Goal: Task Accomplishment & Management: Use online tool/utility

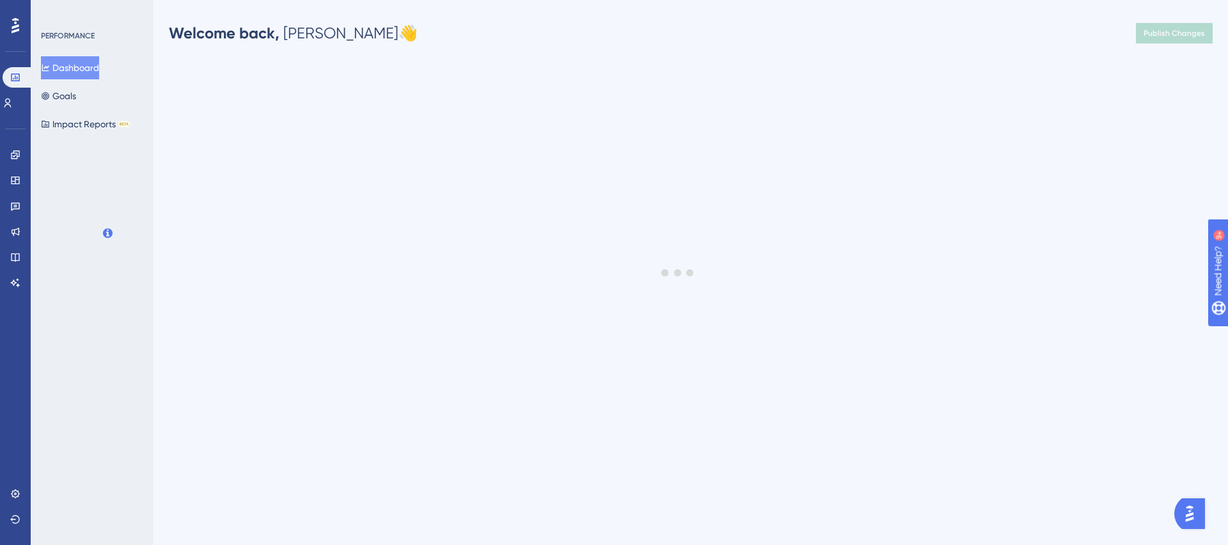
click at [180, 223] on div at bounding box center [678, 272] width 1100 height 453
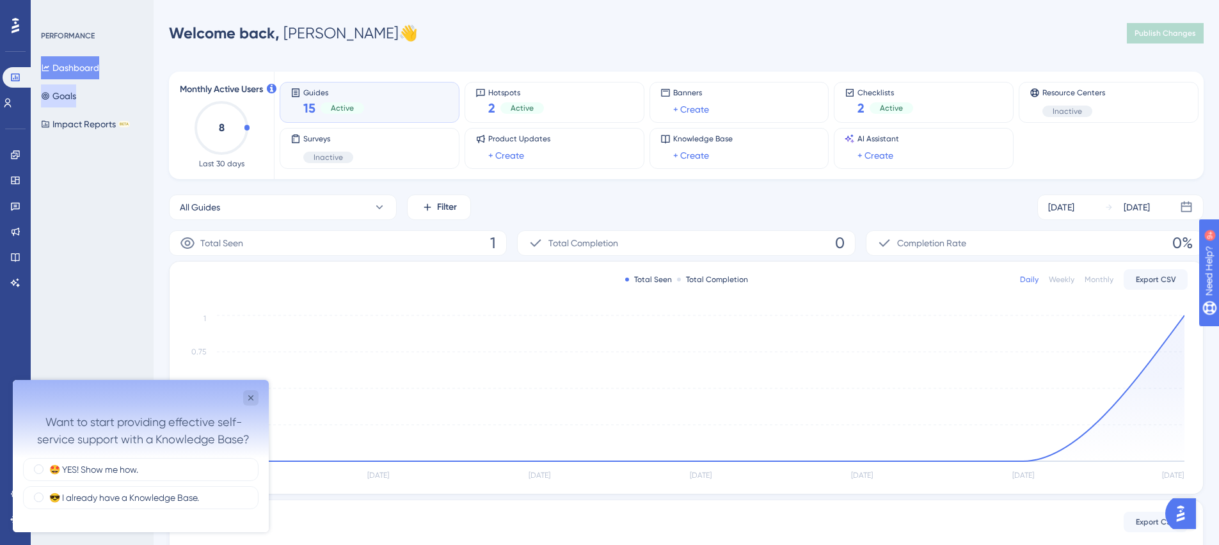
click at [48, 85] on button "Goals" at bounding box center [58, 95] width 35 height 23
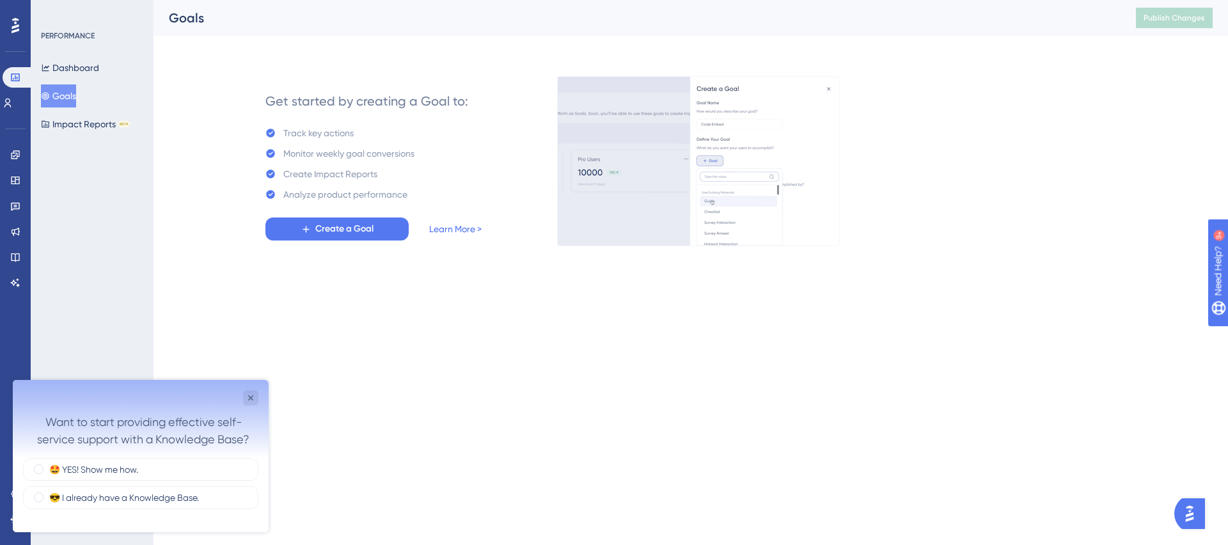
click at [13, 24] on icon at bounding box center [16, 25] width 8 height 17
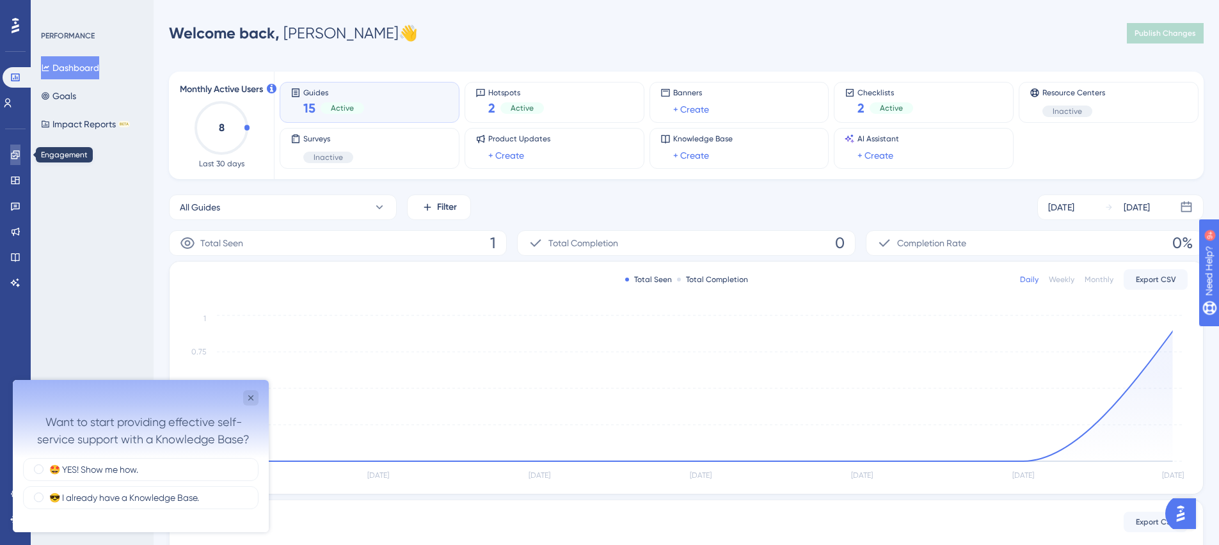
click at [17, 157] on icon at bounding box center [15, 154] width 8 height 8
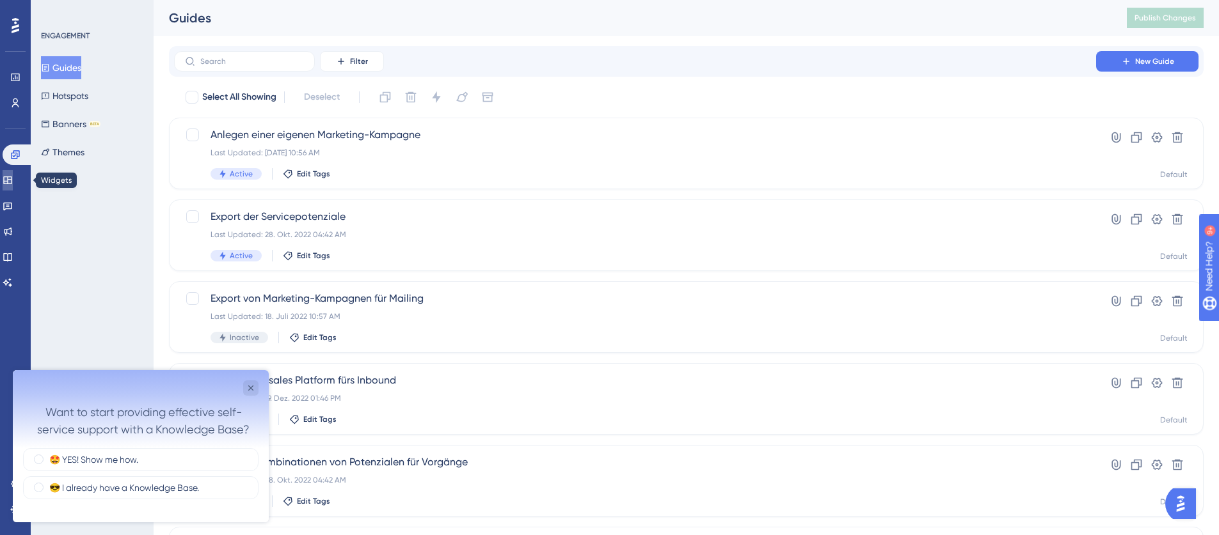
click at [13, 182] on icon at bounding box center [8, 180] width 10 height 10
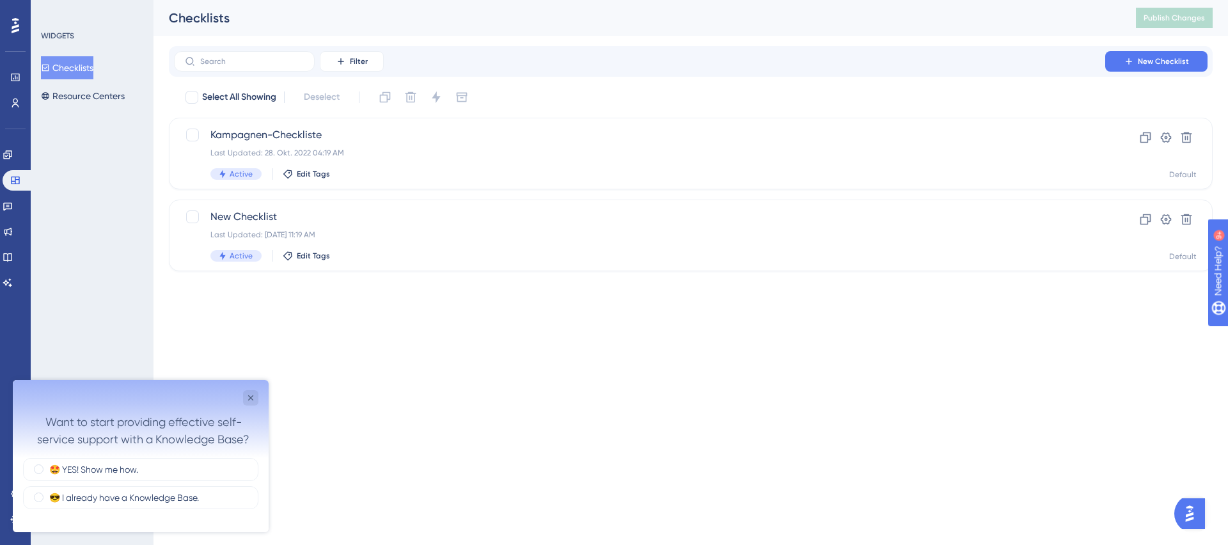
click at [16, 141] on div "Engagement Widgets Feedback Product Updates Knowledge Base AI Assistant" at bounding box center [16, 203] width 26 height 180
click at [13, 149] on link at bounding box center [8, 155] width 10 height 20
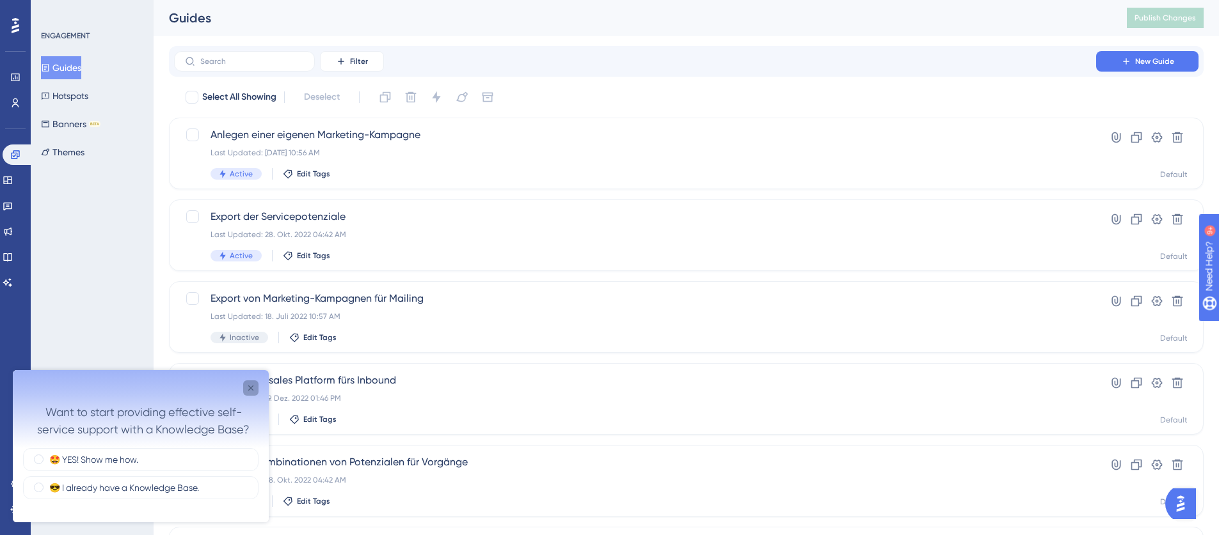
click at [252, 388] on icon "Close survey" at bounding box center [251, 388] width 10 height 10
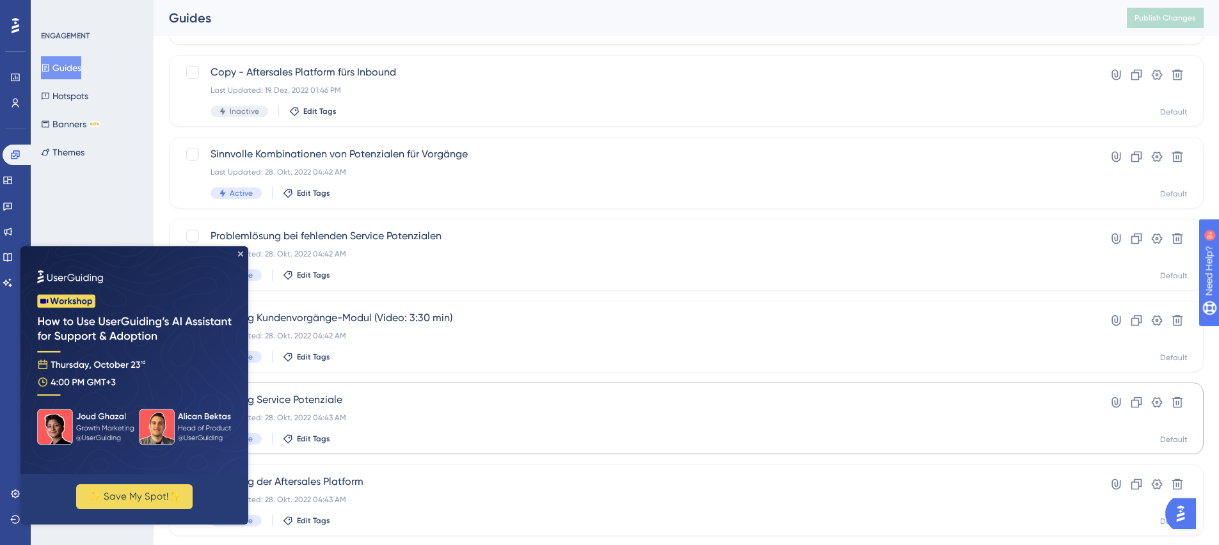
scroll to position [448, 0]
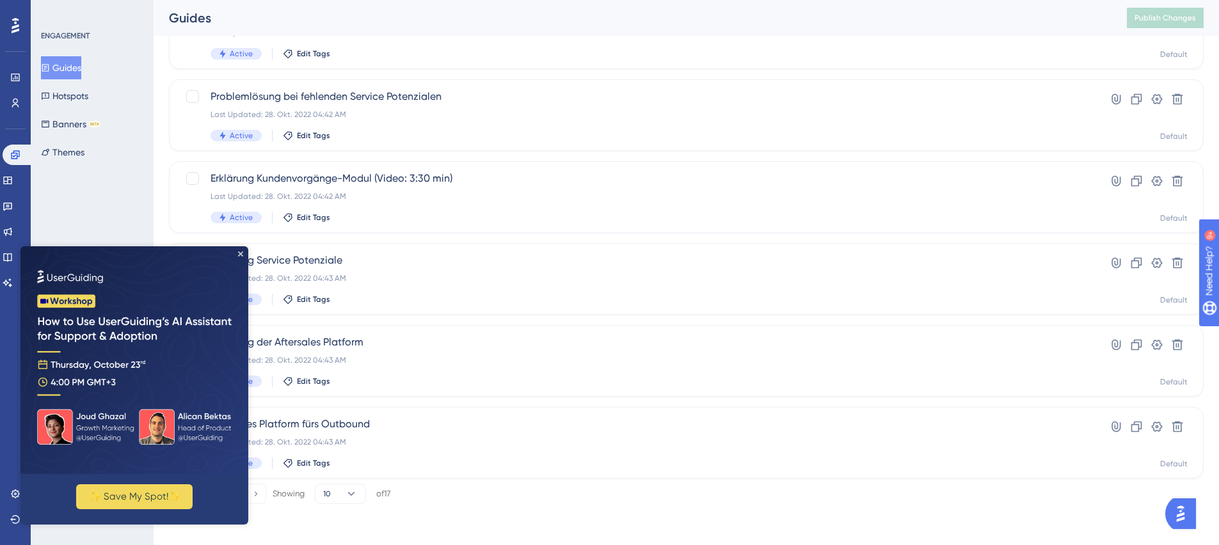
click at [239, 248] on img at bounding box center [134, 360] width 228 height 228
click at [242, 253] on div "✨ Save My Spot!✨" at bounding box center [134, 385] width 228 height 278
drag, startPoint x: 242, startPoint y: 253, endPoint x: 262, endPoint y: 499, distance: 247.1
click at [242, 253] on icon "Close Preview" at bounding box center [240, 253] width 5 height 5
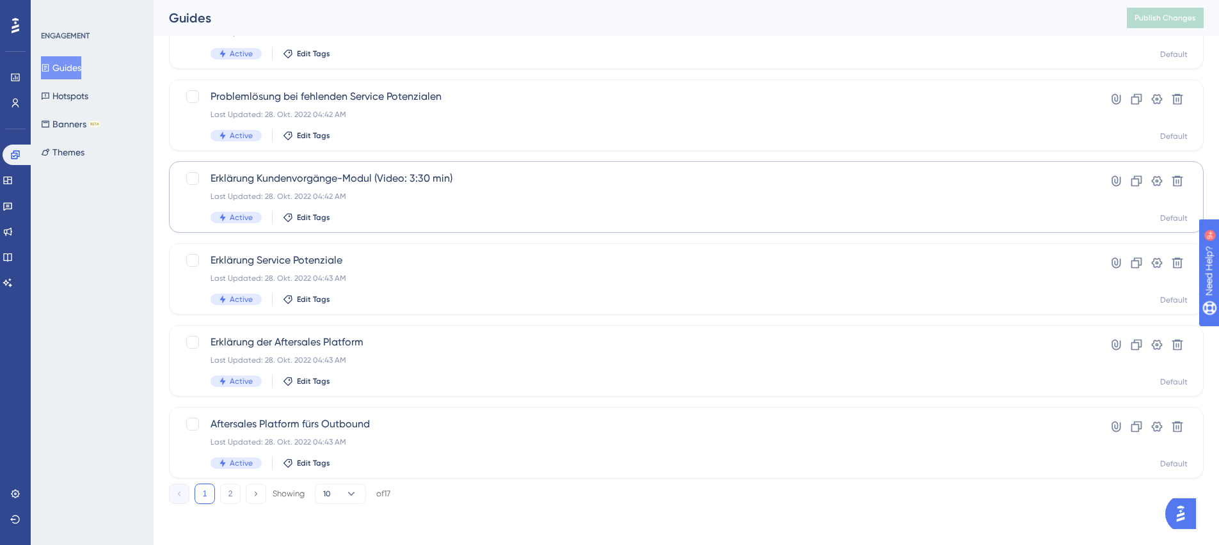
scroll to position [0, 0]
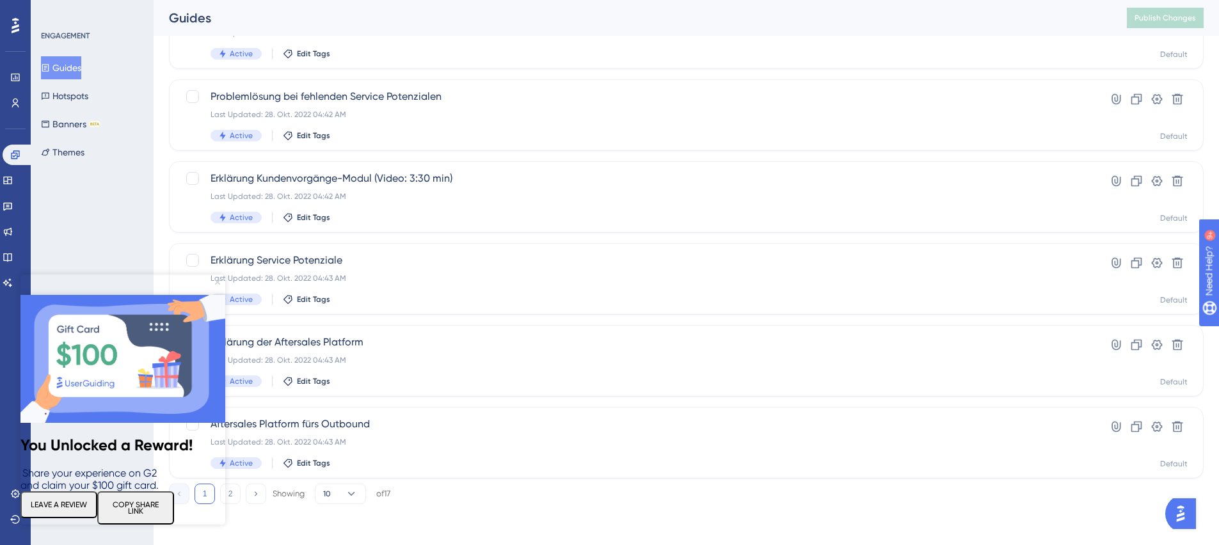
drag, startPoint x: 217, startPoint y: 282, endPoint x: 237, endPoint y: 556, distance: 275.2
click at [217, 282] on icon "Close Preview" at bounding box center [217, 282] width 5 height 5
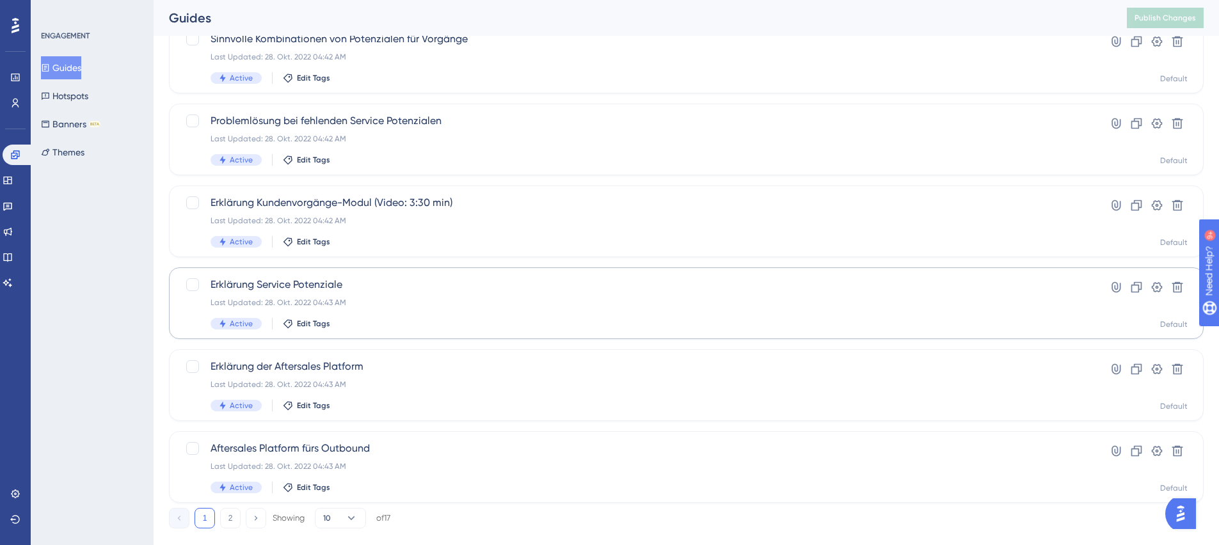
scroll to position [423, 0]
click at [280, 285] on span "Erklärung Service Potenziale" at bounding box center [634, 285] width 849 height 15
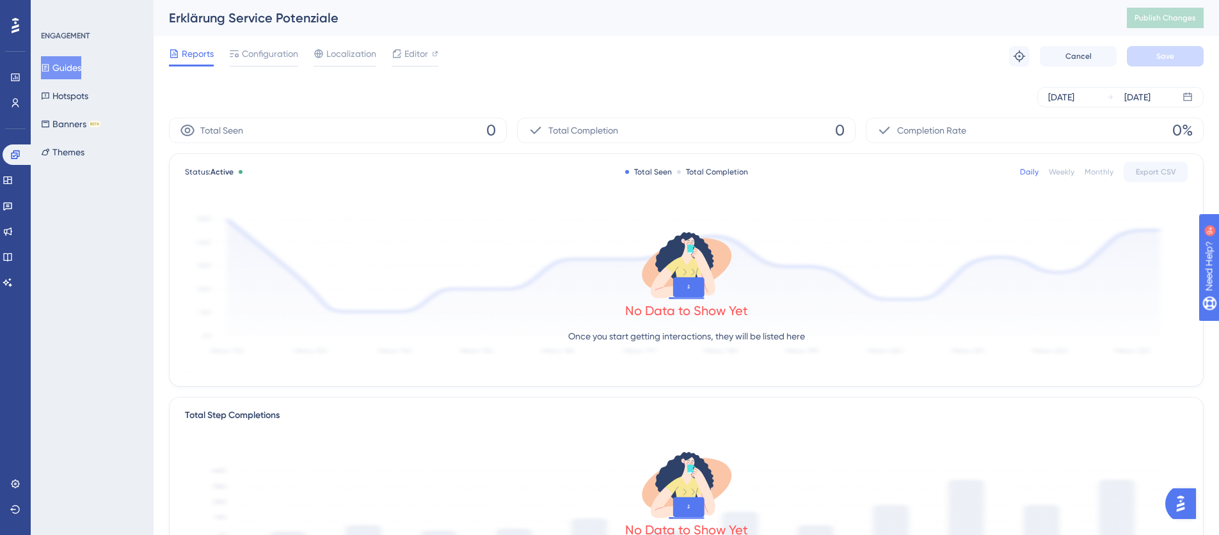
click at [14, 24] on icon at bounding box center [16, 25] width 8 height 15
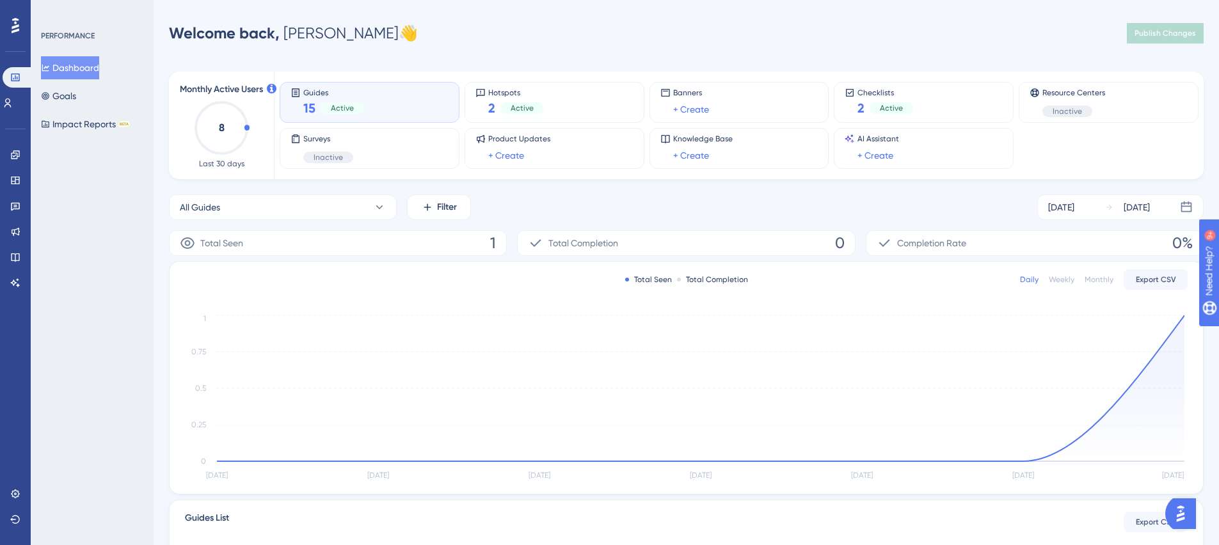
click at [66, 42] on div "PERFORMANCE Dashboard Goals Impact Reports BETA" at bounding box center [93, 83] width 104 height 105
click at [65, 40] on div "PERFORMANCE" at bounding box center [68, 36] width 54 height 10
drag, startPoint x: 203, startPoint y: 31, endPoint x: 356, endPoint y: 36, distance: 153.0
click at [340, 36] on div "Welcome back, Emilie 👋" at bounding box center [293, 33] width 249 height 20
click at [833, 42] on div "Welcome back, Emilie 👋 Publish Changes" at bounding box center [686, 33] width 1034 height 26
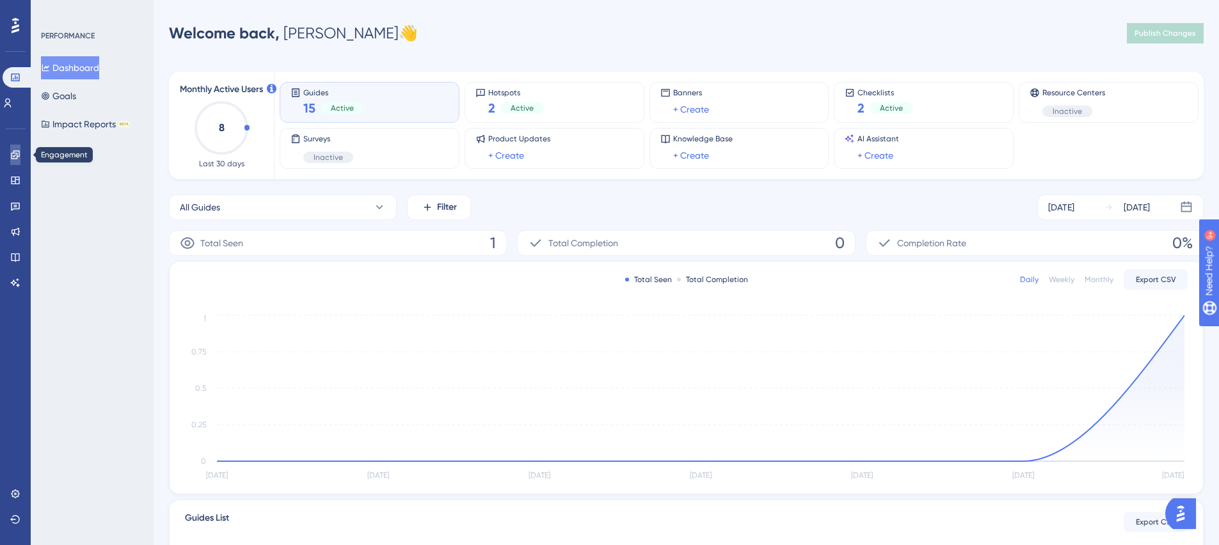
click at [13, 151] on icon at bounding box center [15, 154] width 8 height 8
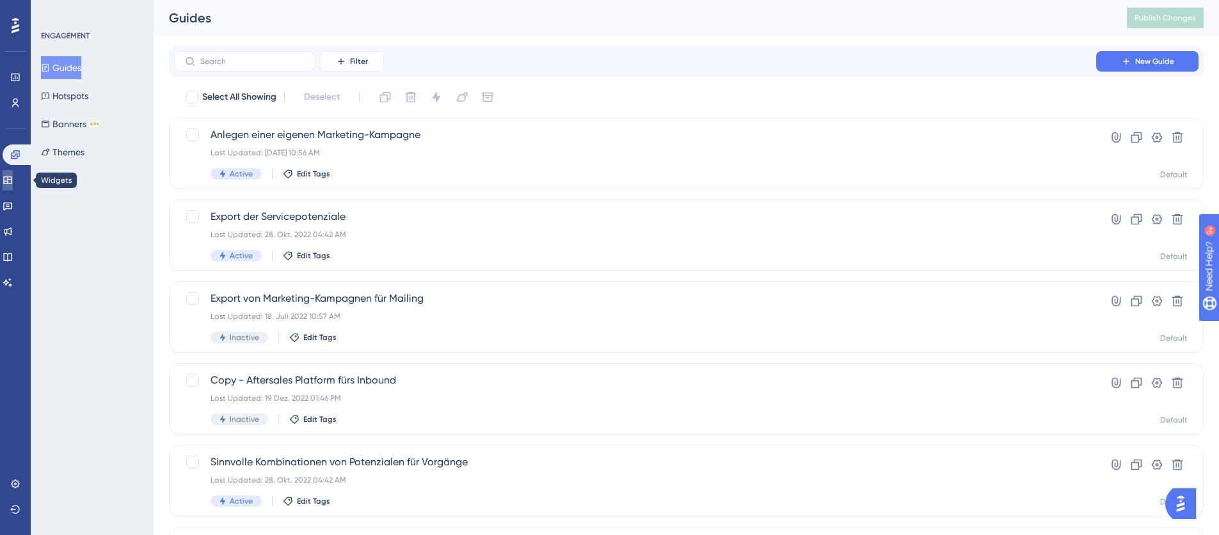
click at [13, 189] on link at bounding box center [8, 180] width 10 height 20
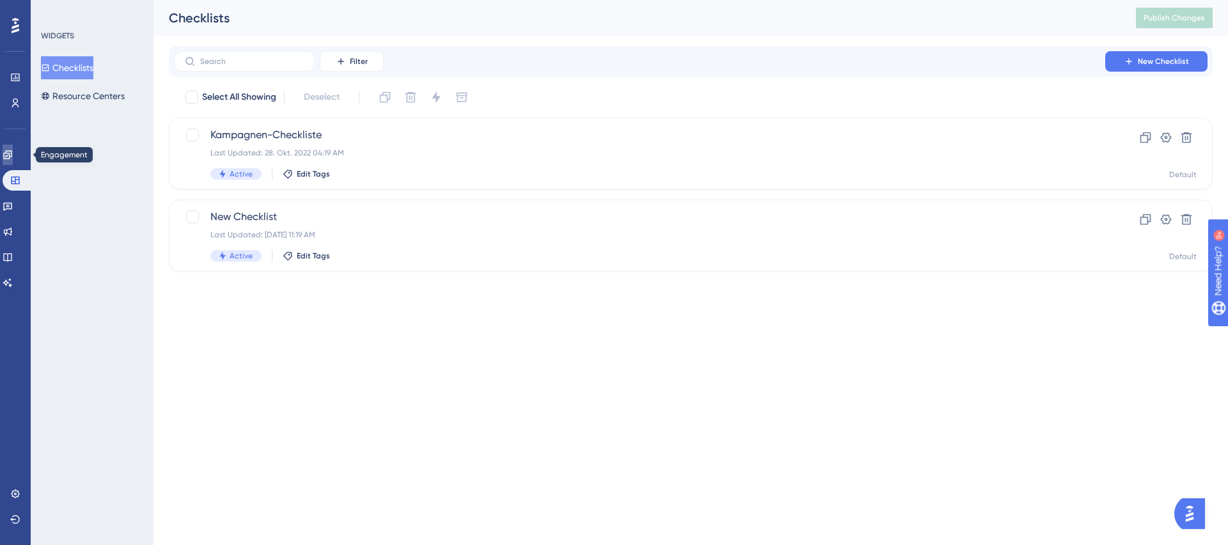
click at [13, 154] on icon at bounding box center [8, 155] width 10 height 10
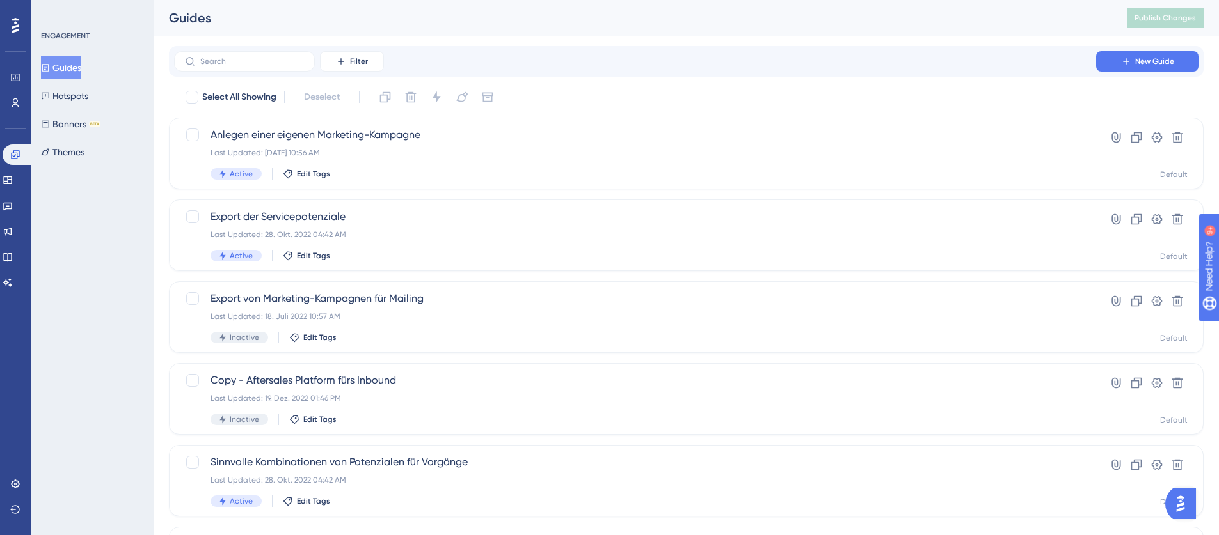
click at [11, 24] on div at bounding box center [15, 25] width 20 height 20
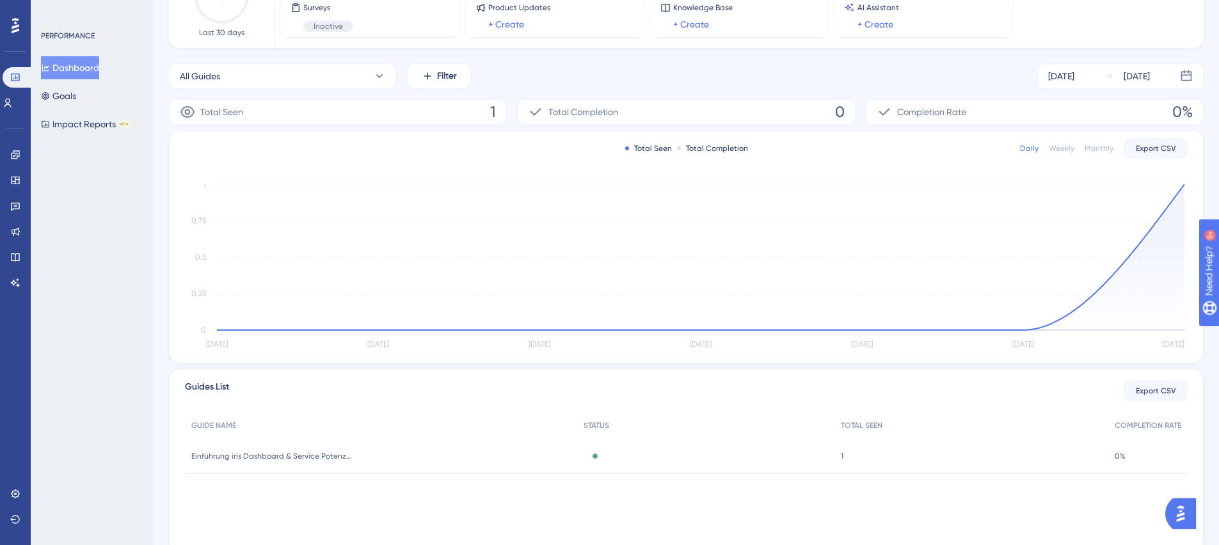
scroll to position [178, 0]
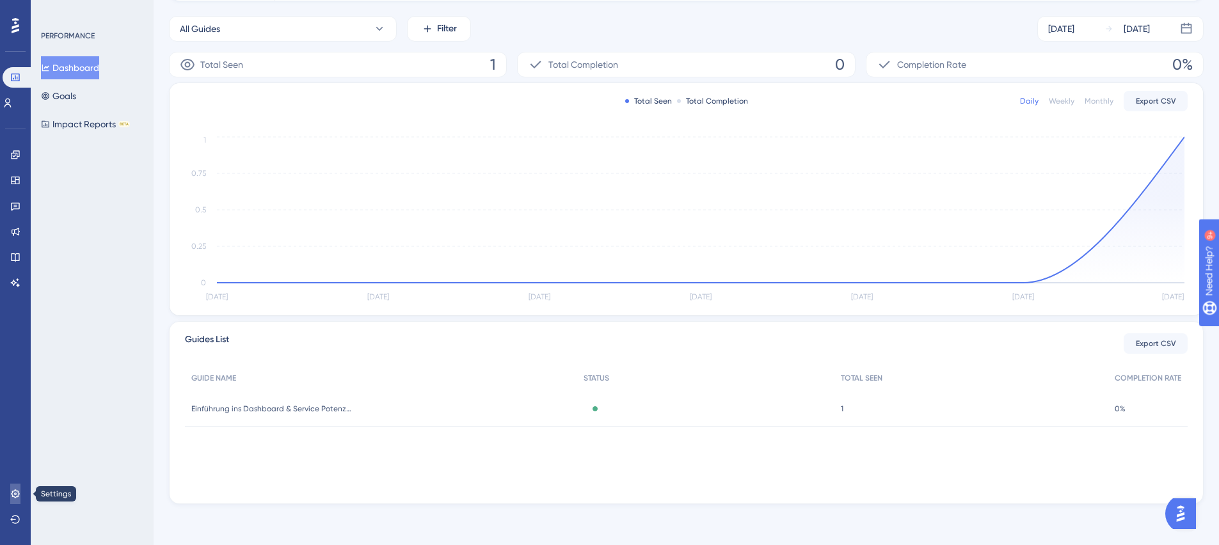
click at [10, 494] on link at bounding box center [15, 494] width 10 height 20
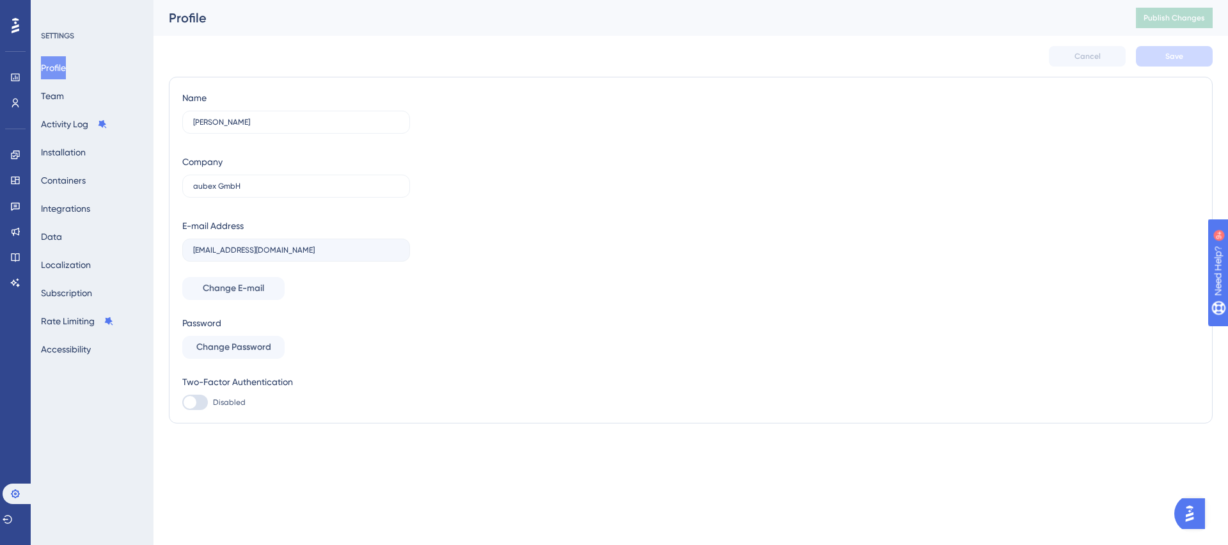
click at [19, 22] on div at bounding box center [15, 25] width 20 height 20
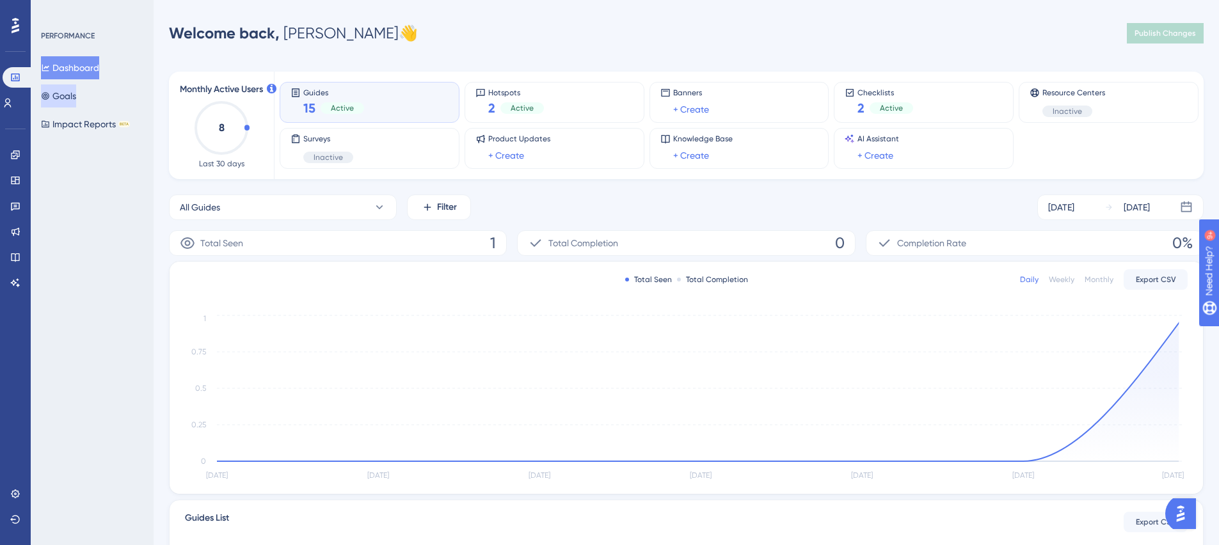
click at [76, 97] on button "Goals" at bounding box center [58, 95] width 35 height 23
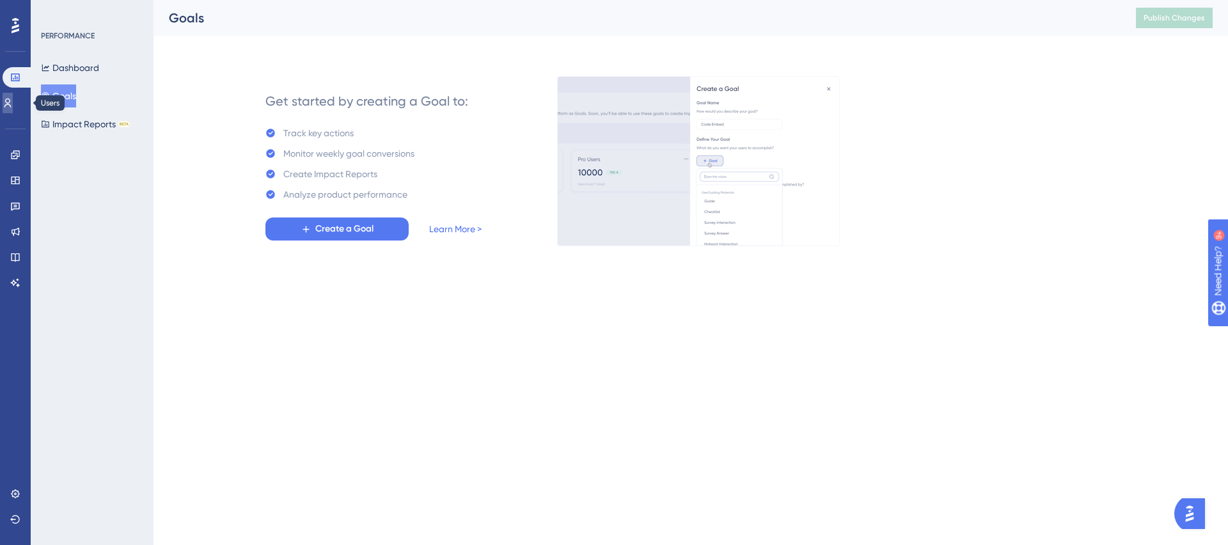
click at [12, 106] on icon at bounding box center [7, 103] width 7 height 9
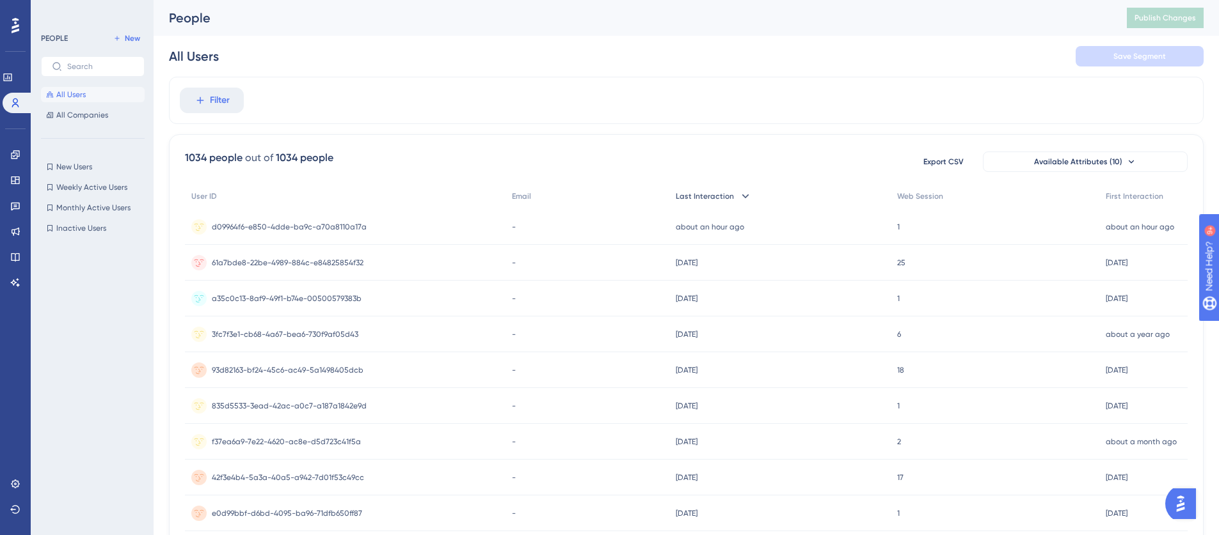
click at [729, 191] on div "Last Interaction" at bounding box center [779, 197] width 221 height 26
click at [723, 198] on span "Last Interaction" at bounding box center [707, 196] width 58 height 10
click at [271, 259] on span "61a7bde8-22be-4989-884c-e84825854f32" at bounding box center [288, 263] width 152 height 10
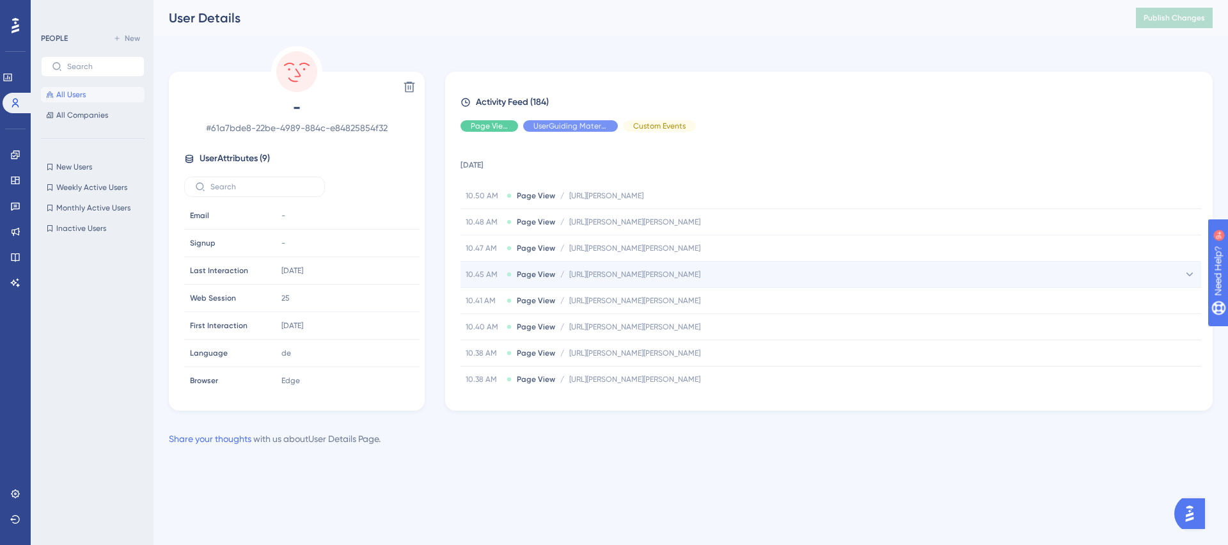
click at [702, 281] on div "10.45 AM Page View / http://mbl-srv-app16.grampp.local/service_potenzial/kunde/…" at bounding box center [831, 275] width 741 height 26
click at [695, 278] on span "http://mbl-srv-app16.grampp.local/service_potenzial/kunde/20624/" at bounding box center [634, 274] width 131 height 10
click at [501, 125] on div "Hide" at bounding box center [490, 126] width 58 height 12
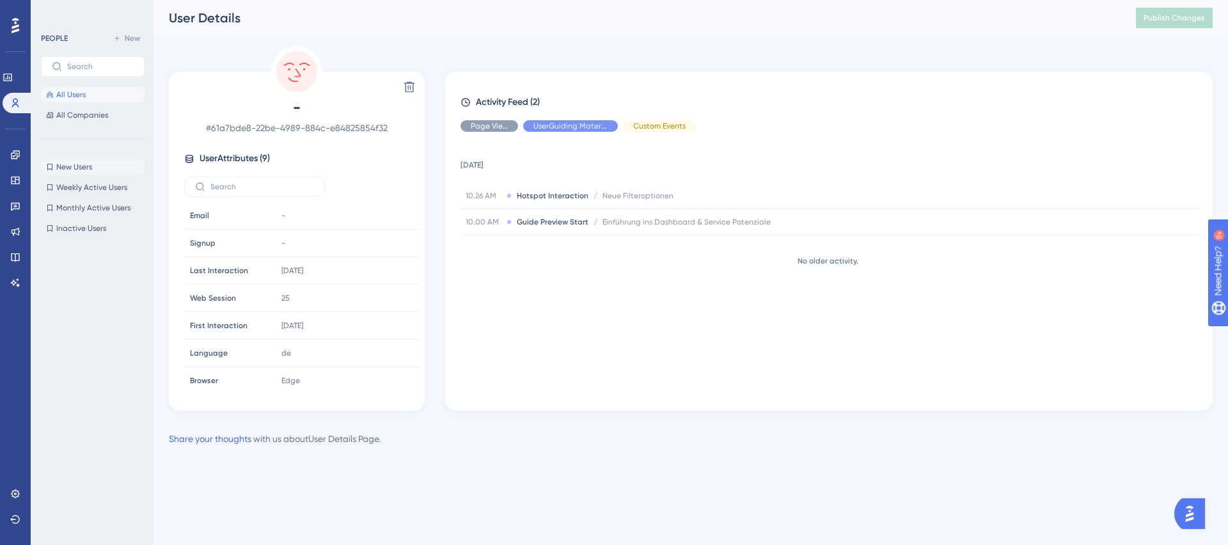
click at [67, 170] on span "New Users" at bounding box center [74, 167] width 36 height 10
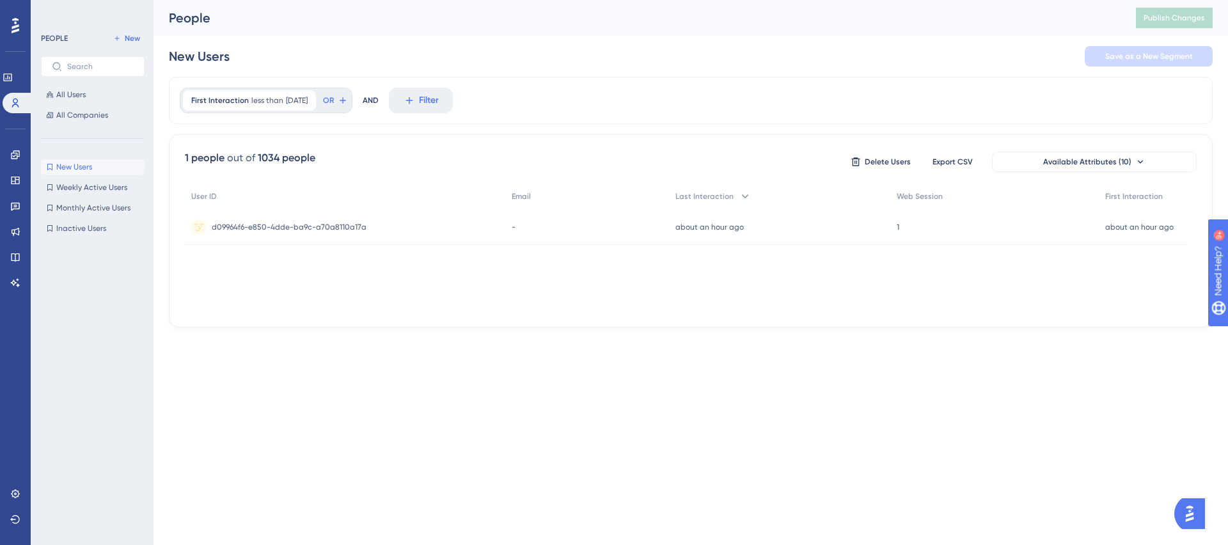
click at [64, 198] on div "New Users New Users Weekly Active Users Weekly Active Users Monthly Active User…" at bounding box center [93, 197] width 104 height 77
click at [65, 192] on span "Weekly Active Users" at bounding box center [91, 187] width 71 height 10
click at [84, 212] on span "Monthly Active Users" at bounding box center [93, 208] width 74 height 10
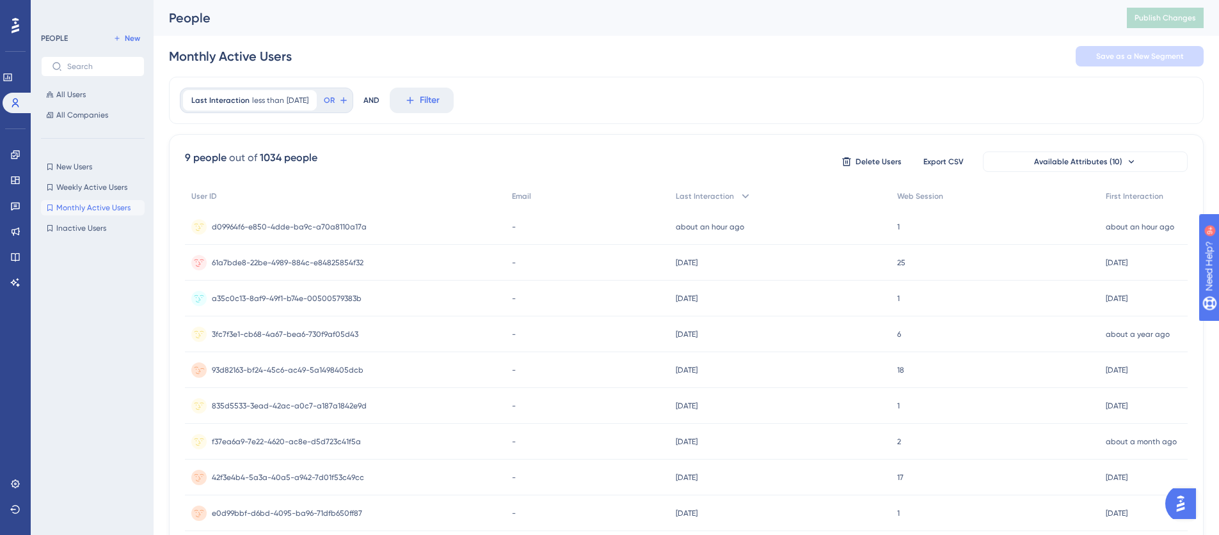
click at [317, 370] on span "93d82163-bf24-45c6-ac49-5a1498405dcb" at bounding box center [288, 370] width 152 height 10
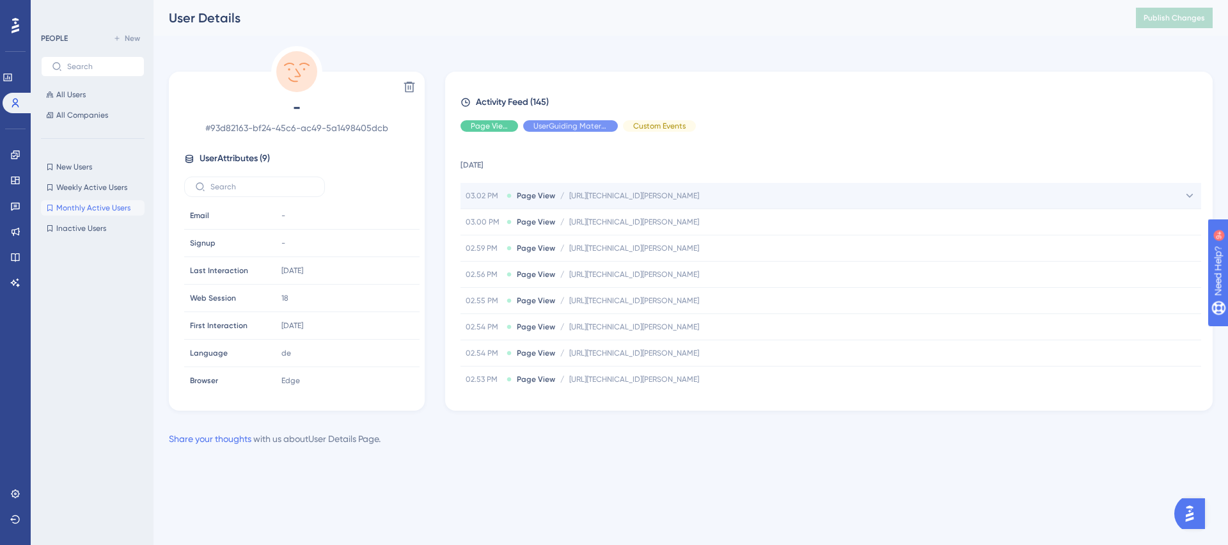
click at [626, 195] on span "http://192.168.168.150/service_potenzial/kunde/13535/" at bounding box center [634, 196] width 130 height 10
click at [700, 221] on span "http://192.168.168.150/service_potenzial/kunde/13535/" at bounding box center [671, 221] width 130 height 10
click at [551, 221] on div "Page URL Page URL" at bounding box center [531, 222] width 141 height 26
click at [278, 67] on circle at bounding box center [296, 71] width 41 height 41
click at [9, 73] on link at bounding box center [8, 77] width 10 height 20
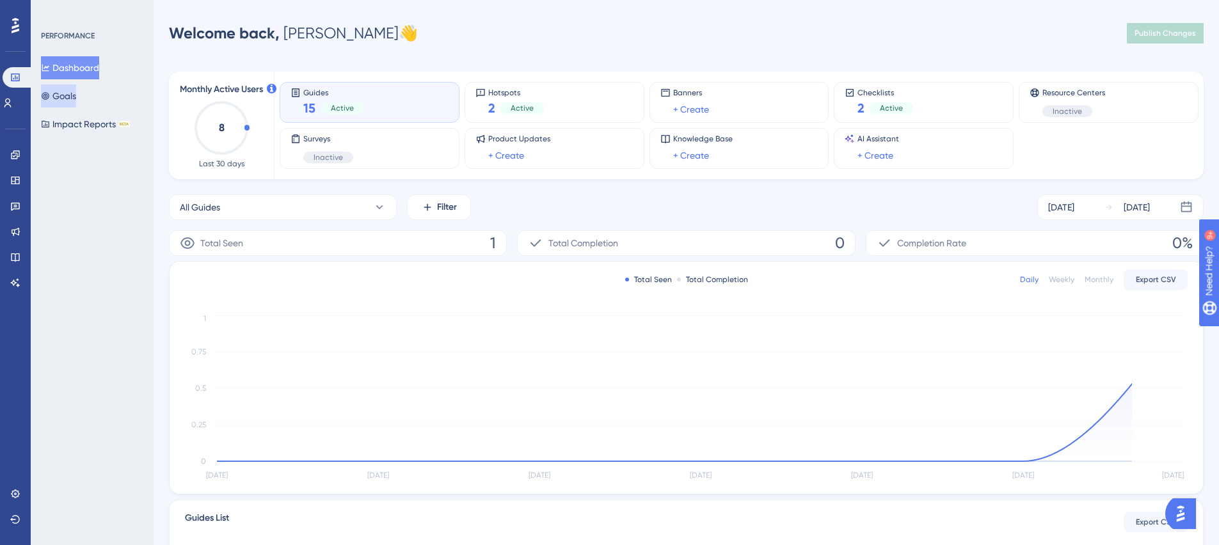
click at [70, 101] on button "Goals" at bounding box center [58, 95] width 35 height 23
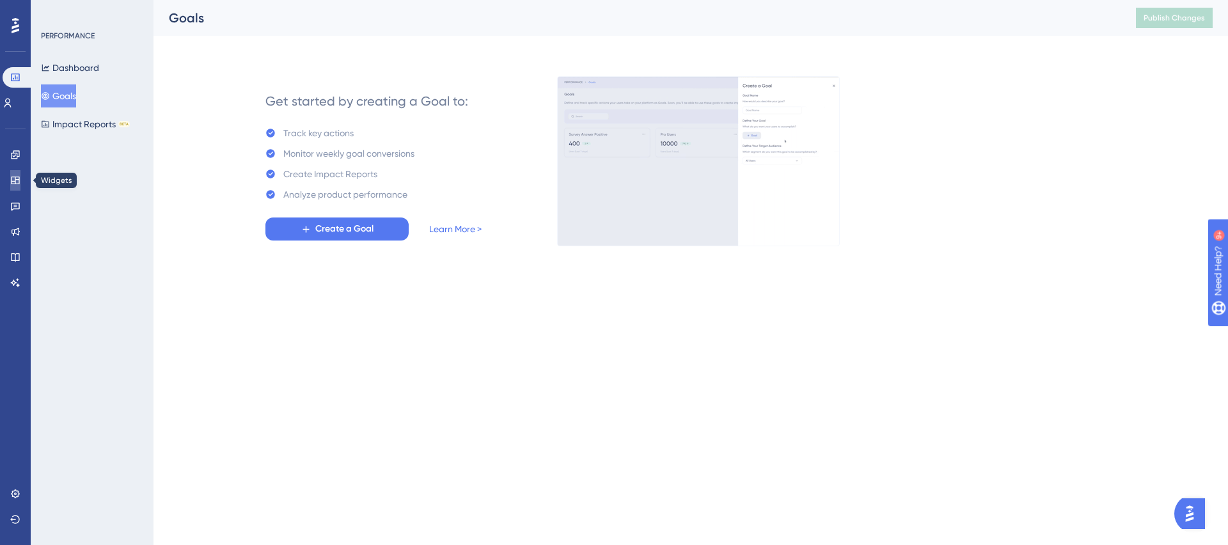
click at [20, 178] on icon at bounding box center [15, 180] width 10 height 10
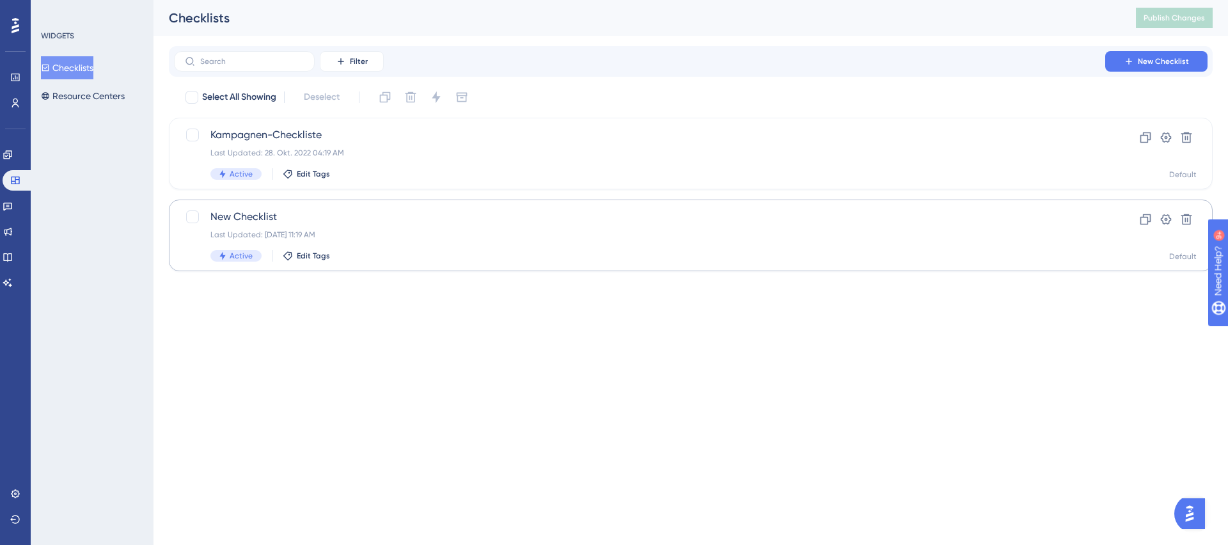
drag, startPoint x: 187, startPoint y: 313, endPoint x: 247, endPoint y: 254, distance: 84.1
click at [187, 312] on html "Performance Users Engagement Widgets Feedback Product Updates Knowledge Base AI…" at bounding box center [614, 156] width 1228 height 312
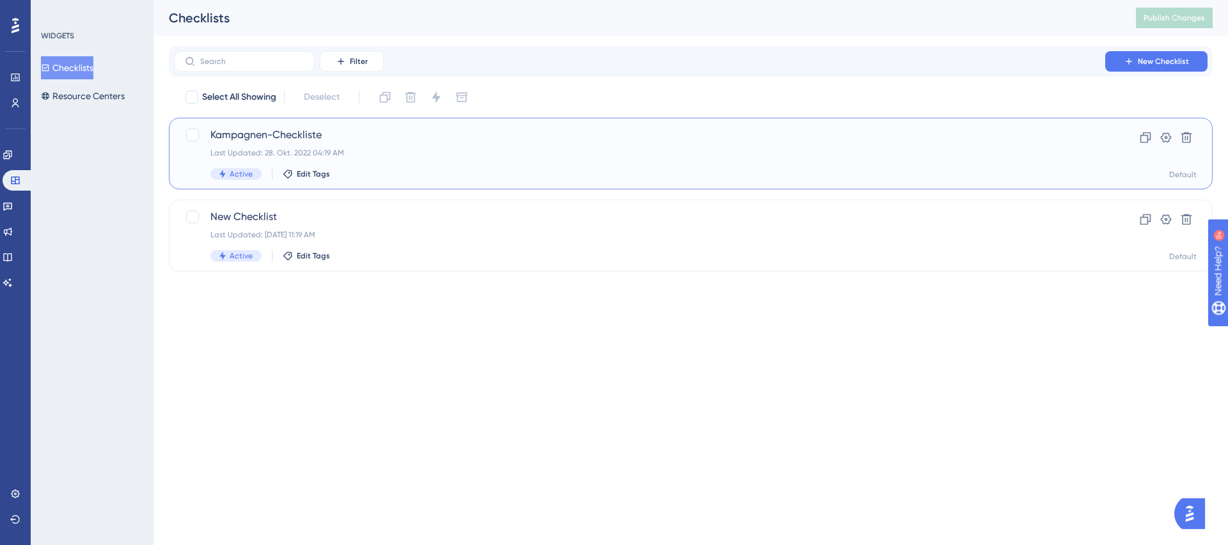
click at [257, 143] on div "Kampagnen-Checkliste Last Updated: 28. Okt. 2022 04:19 AM Active Edit Tags" at bounding box center [639, 153] width 858 height 52
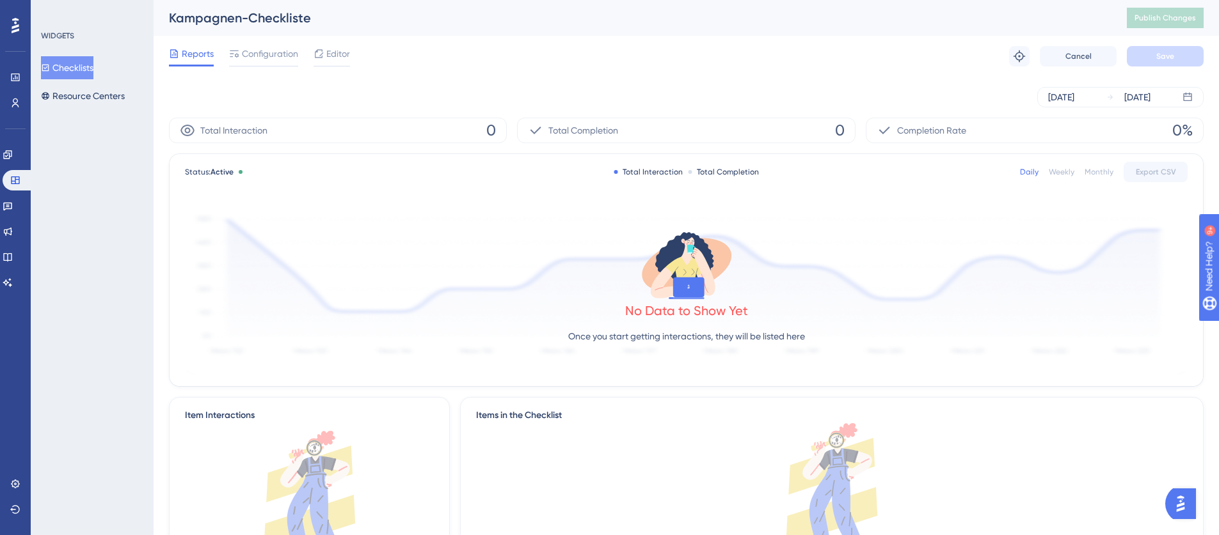
click at [10, 93] on div "Users" at bounding box center [15, 103] width 10 height 20
click at [10, 80] on icon at bounding box center [15, 77] width 10 height 10
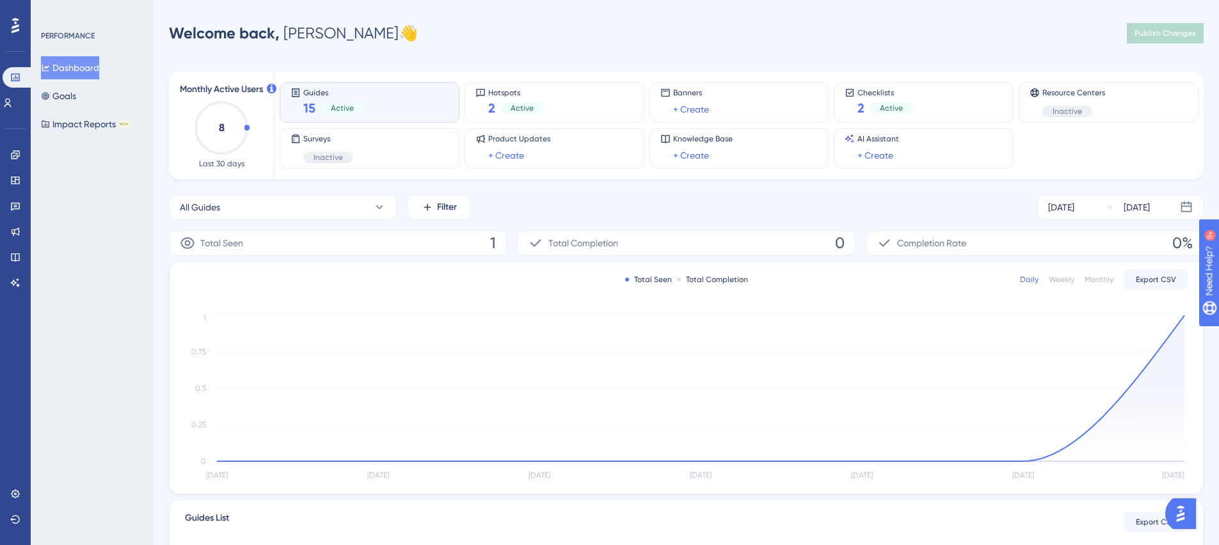
click at [263, 86] on span "Monthly Active Users" at bounding box center [221, 89] width 83 height 15
drag, startPoint x: 228, startPoint y: 152, endPoint x: 166, endPoint y: 89, distance: 88.2
click at [168, 91] on div "Performance Users Engagement Widgets Feedback Product Updates Knowledge Base AI…" at bounding box center [686, 361] width 1065 height 683
click at [202, 161] on span "Last 30 days" at bounding box center [221, 164] width 45 height 10
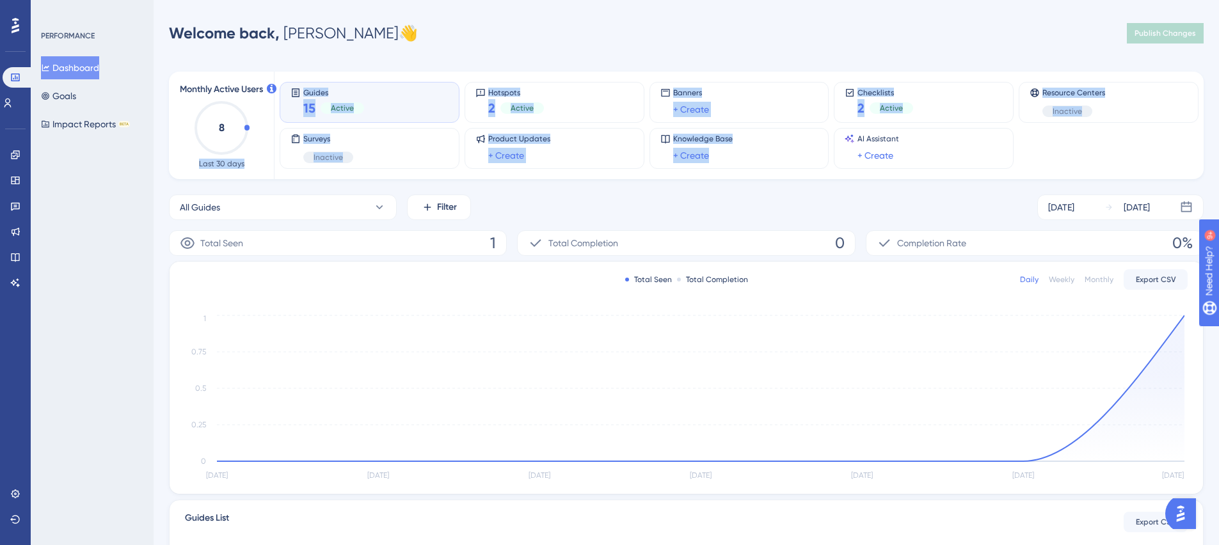
drag, startPoint x: 194, startPoint y: 162, endPoint x: 785, endPoint y: 194, distance: 592.6
click at [759, 180] on div "Monthly Active Users 8 Last 30 days Guides 15 Active Hotspots 2 Active Banners …" at bounding box center [686, 369] width 1034 height 626
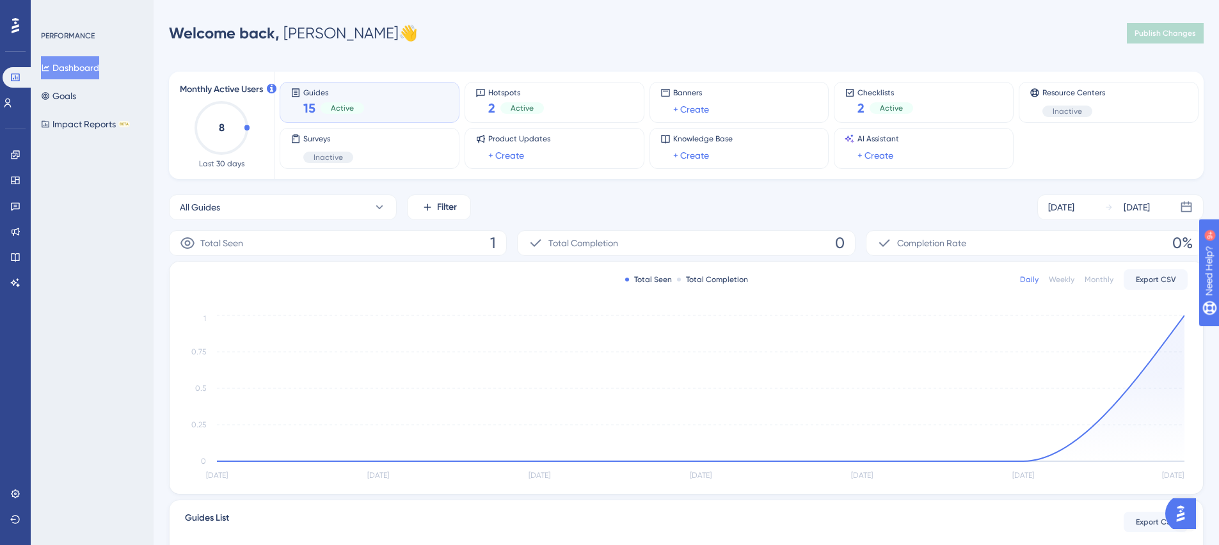
click at [735, 205] on div "All Guides Filter Oct 09 2025 Oct 15 2025" at bounding box center [686, 207] width 1034 height 26
click at [13, 32] on icon at bounding box center [16, 25] width 8 height 15
click at [16, 499] on link at bounding box center [15, 494] width 10 height 20
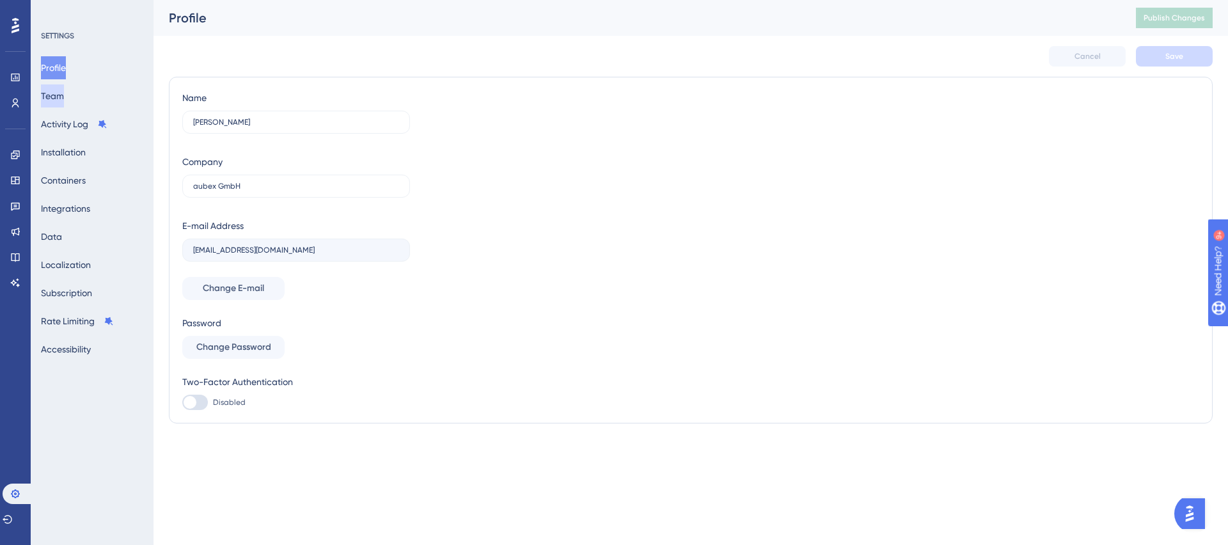
click at [64, 91] on button "Team" at bounding box center [52, 95] width 23 height 23
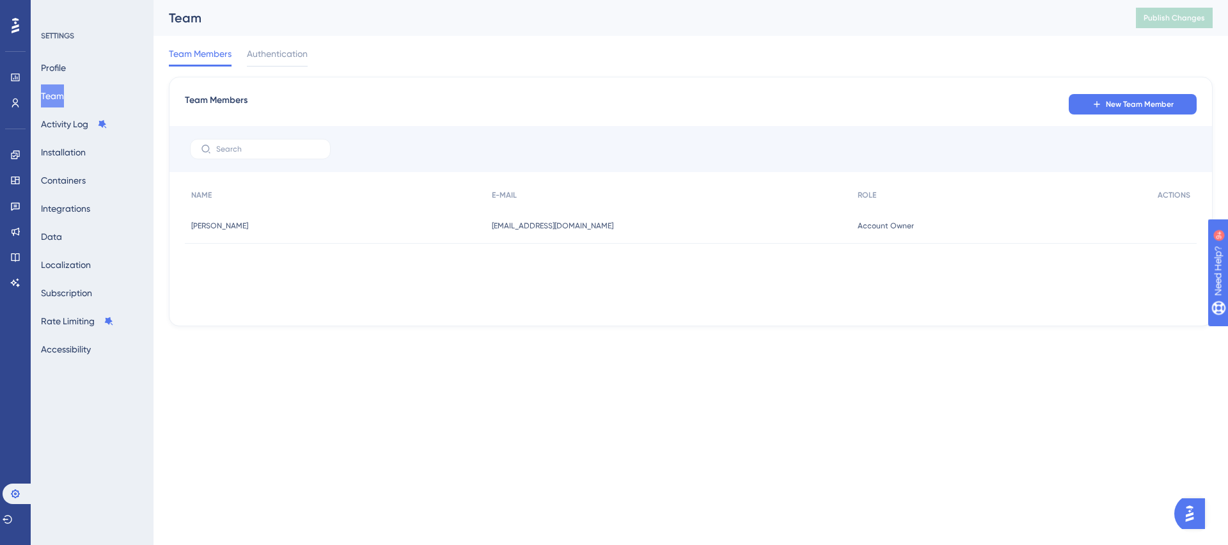
click at [86, 58] on div "Profile Team Activity Log Installation Containers Integrations Data Localizatio…" at bounding box center [93, 208] width 104 height 304
click at [81, 65] on div "Profile Team Activity Log Installation Containers Integrations Data Localizatio…" at bounding box center [93, 208] width 104 height 304
click at [89, 124] on button "Activity Log" at bounding box center [74, 124] width 67 height 23
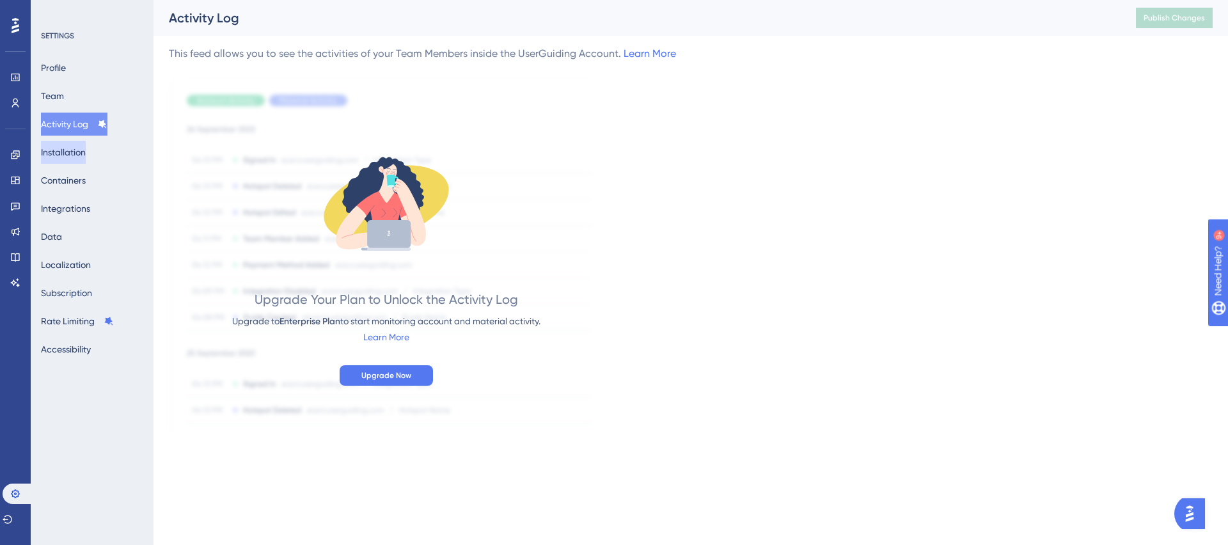
click at [84, 155] on button "Installation" at bounding box center [63, 152] width 45 height 23
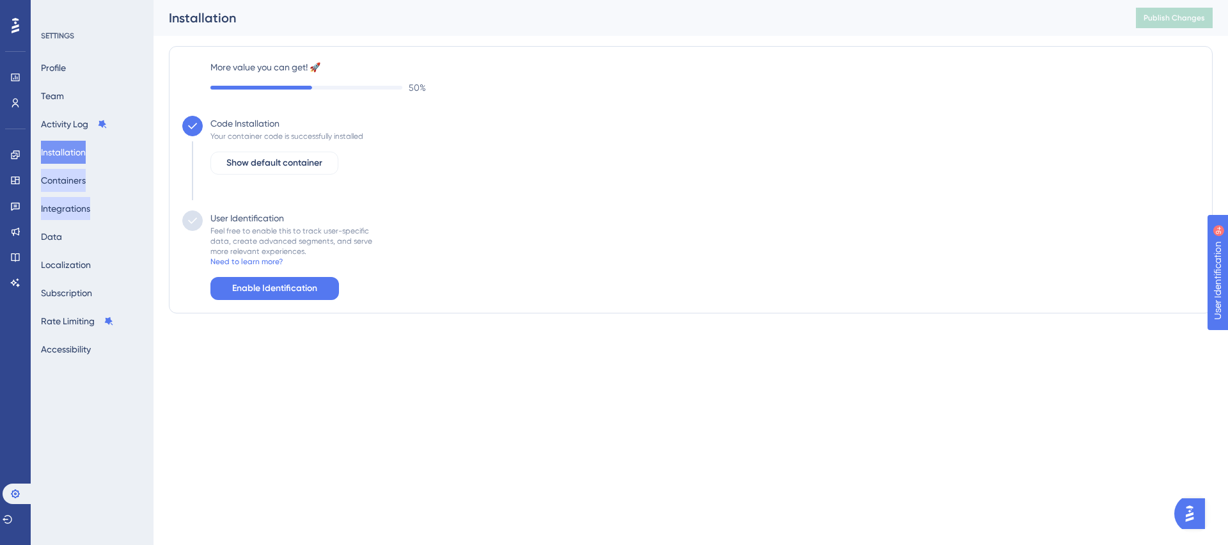
drag, startPoint x: 73, startPoint y: 179, endPoint x: 74, endPoint y: 198, distance: 18.6
click at [73, 180] on button "Containers" at bounding box center [63, 180] width 45 height 23
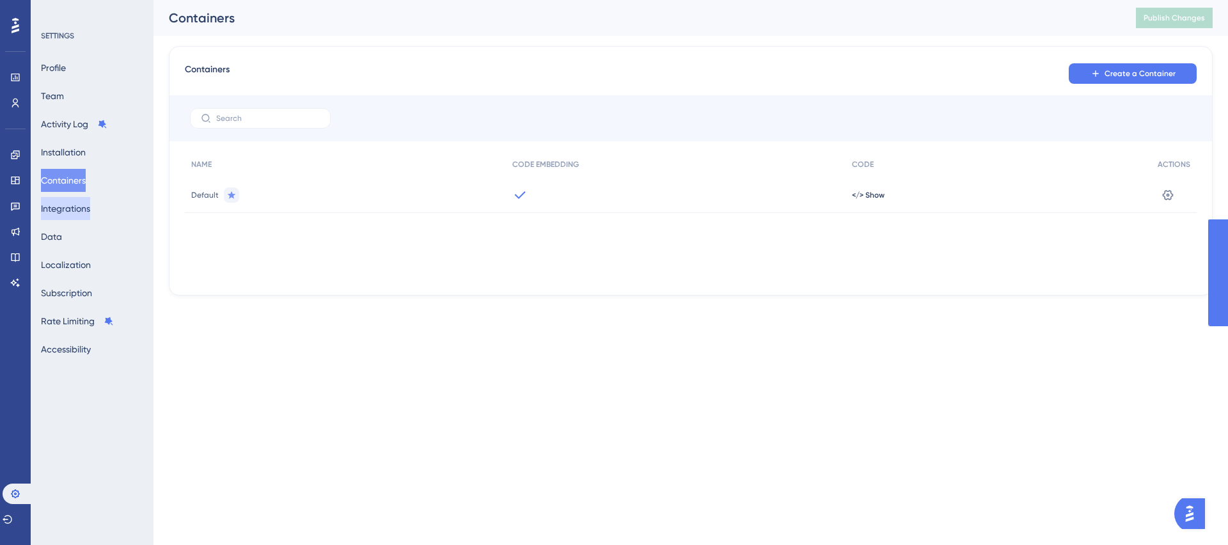
click at [76, 217] on button "Integrations" at bounding box center [65, 208] width 49 height 23
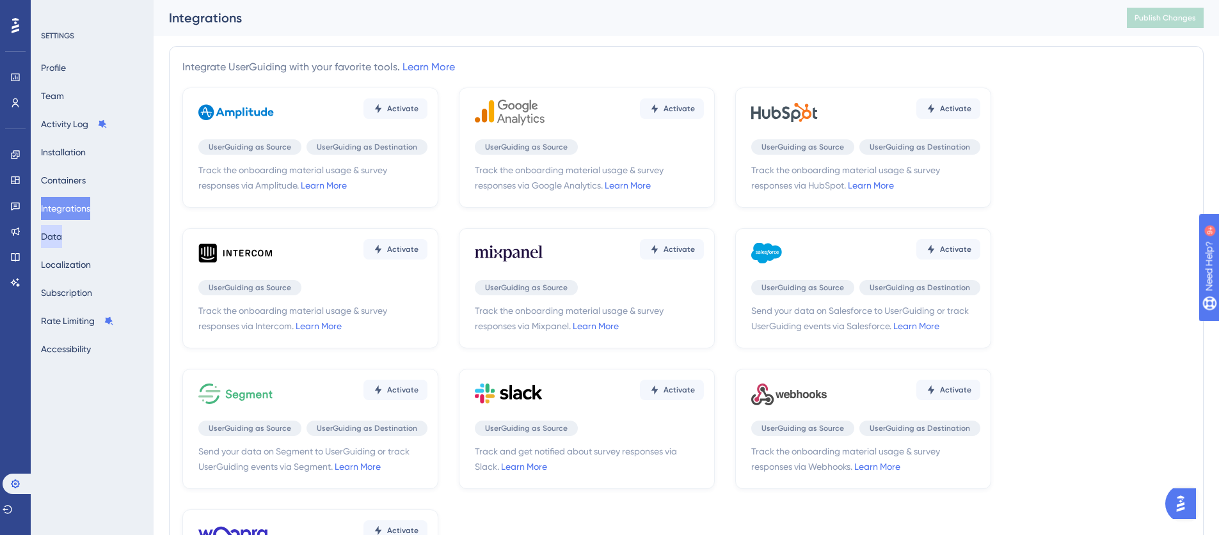
click at [62, 239] on button "Data" at bounding box center [51, 236] width 21 height 23
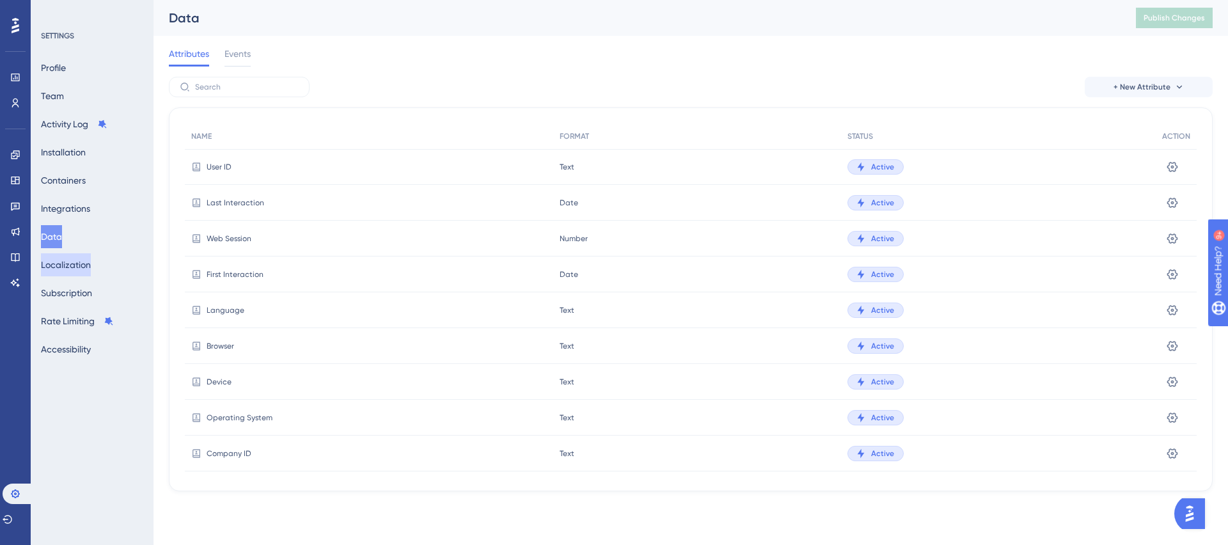
click at [72, 271] on button "Localization" at bounding box center [66, 264] width 50 height 23
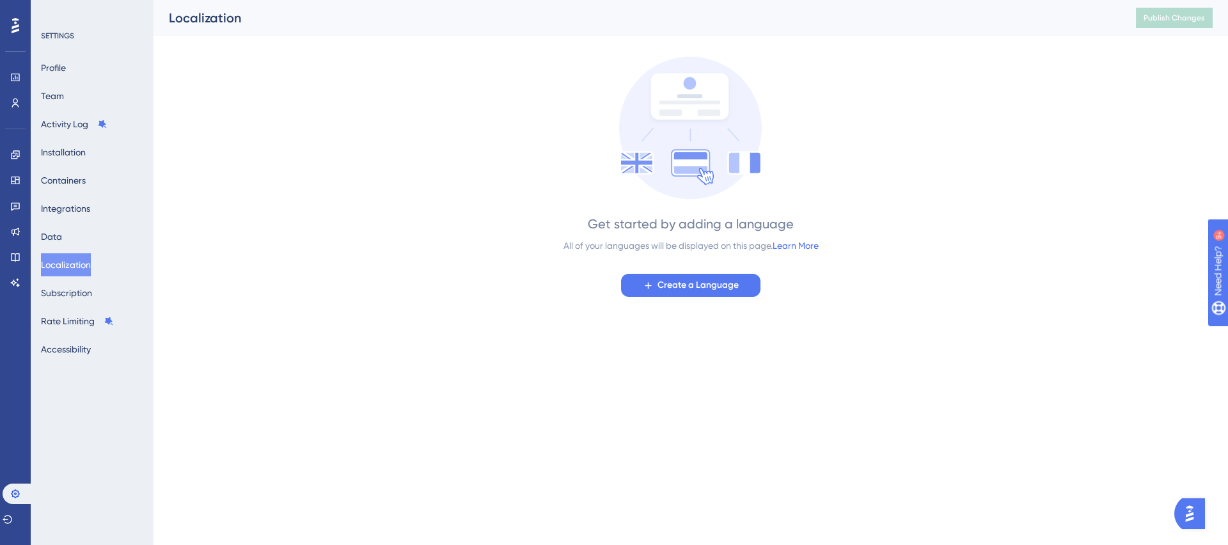
click at [81, 280] on div "Profile Team Activity Log Installation Containers Integrations Data Localizatio…" at bounding box center [93, 208] width 104 height 304
click at [91, 301] on button "Subscription" at bounding box center [66, 292] width 51 height 23
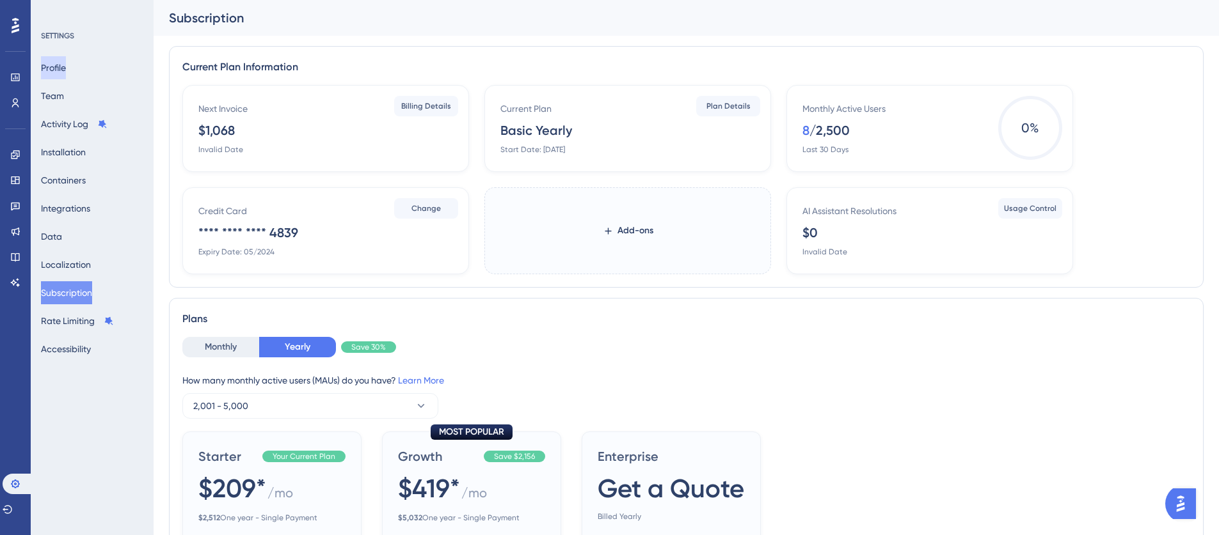
click at [66, 69] on button "Profile" at bounding box center [53, 67] width 25 height 23
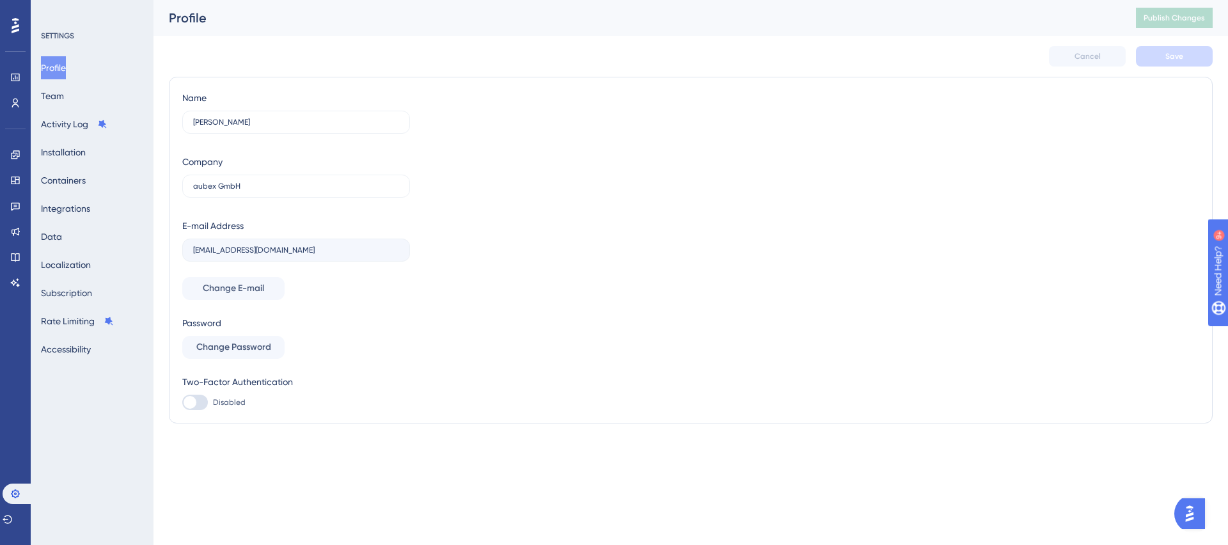
click at [20, 28] on div at bounding box center [15, 25] width 20 height 20
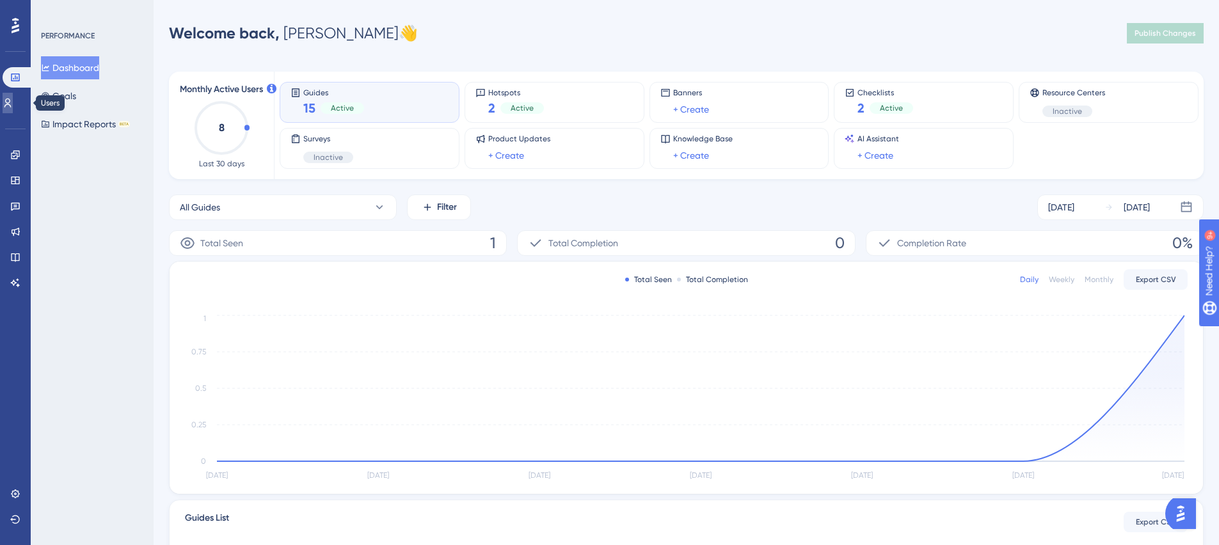
click at [13, 97] on link at bounding box center [8, 103] width 10 height 20
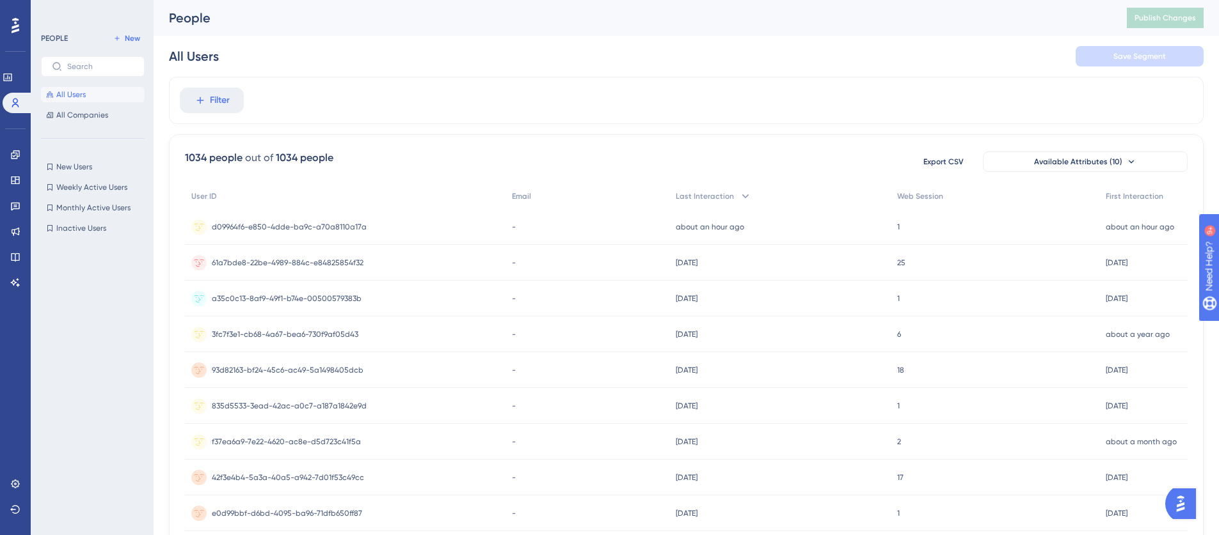
click at [14, 54] on div "Performance Users" at bounding box center [16, 74] width 26 height 77
click at [8, 8] on div "Performance Users Engagement Widgets Feedback Product Updates Knowledge Base AI…" at bounding box center [15, 267] width 31 height 535
click at [15, 17] on div at bounding box center [15, 25] width 20 height 20
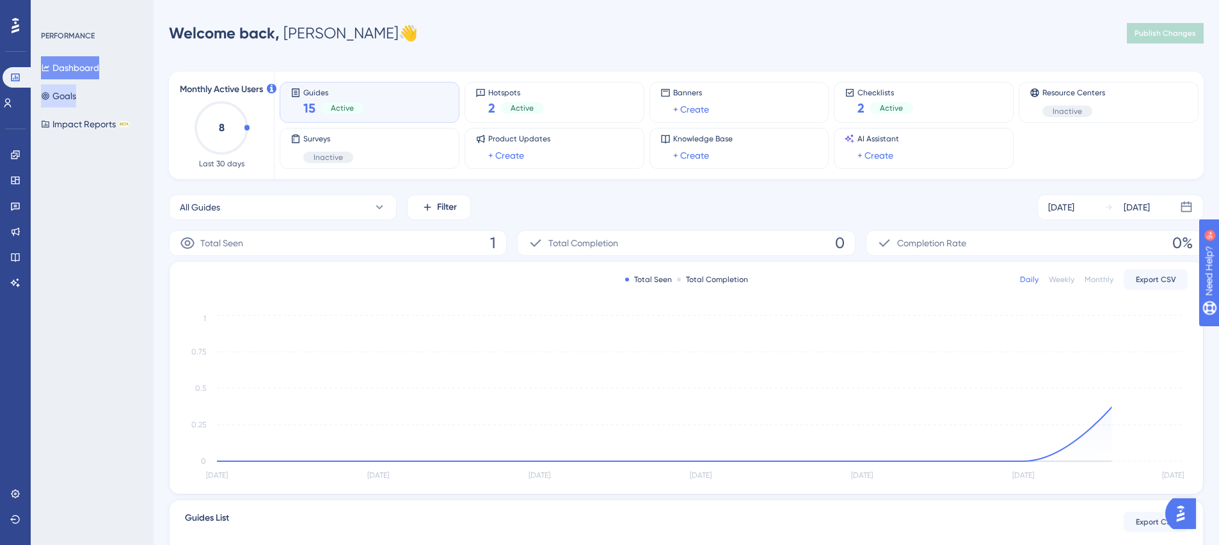
click at [50, 97] on icon at bounding box center [45, 95] width 9 height 9
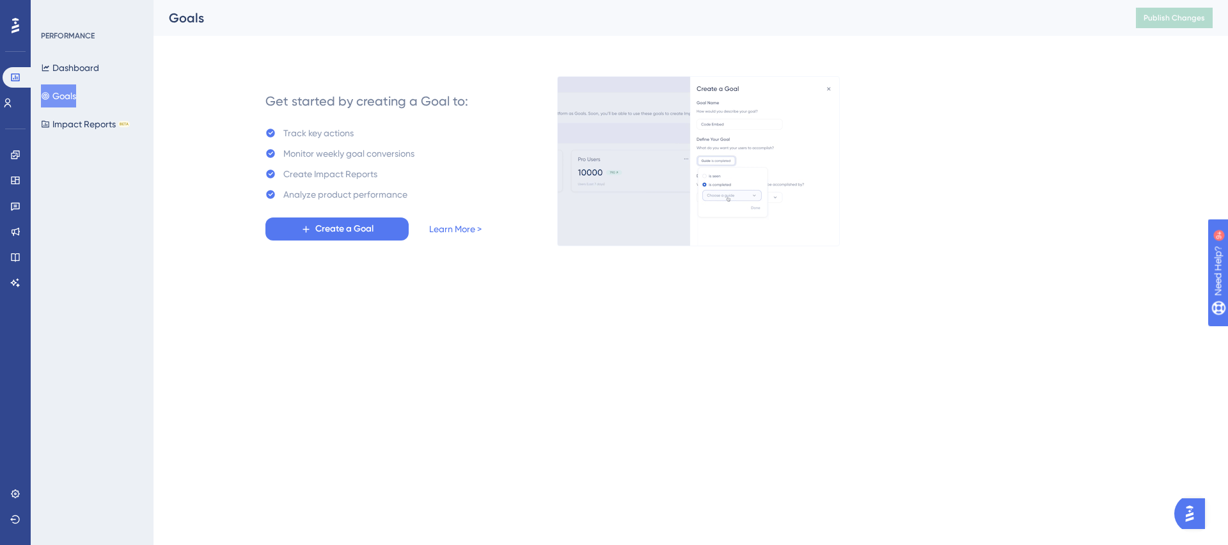
click at [225, 86] on div "Get started by creating a Goal to: Track key actions Monitor weekly goal conver…" at bounding box center [373, 161] width 317 height 169
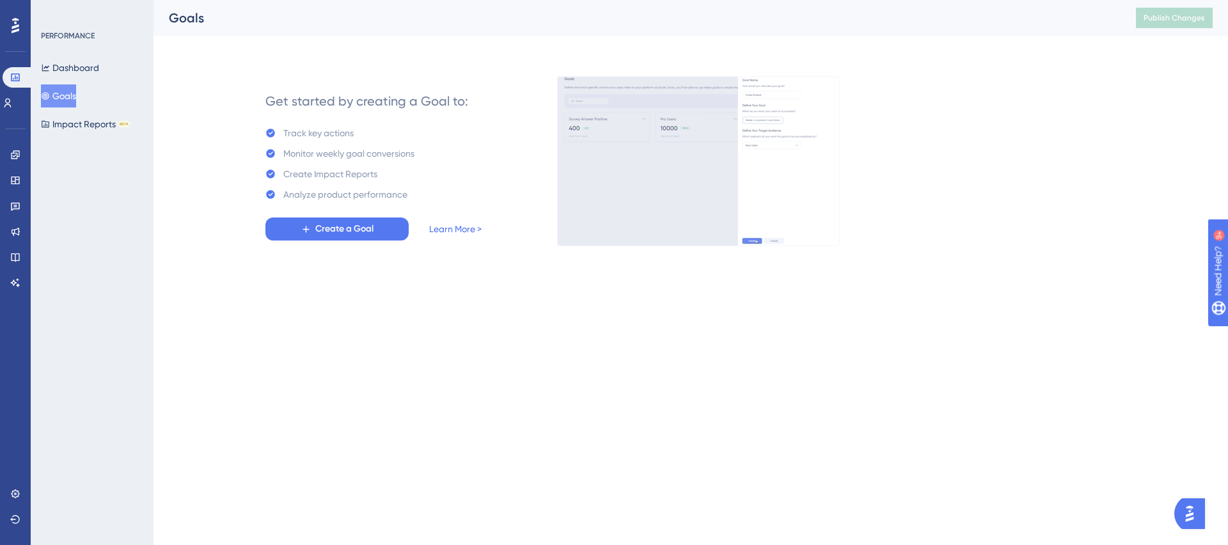
click at [11, 38] on div "Performance Users" at bounding box center [16, 74] width 26 height 77
click at [17, 28] on icon at bounding box center [16, 25] width 8 height 17
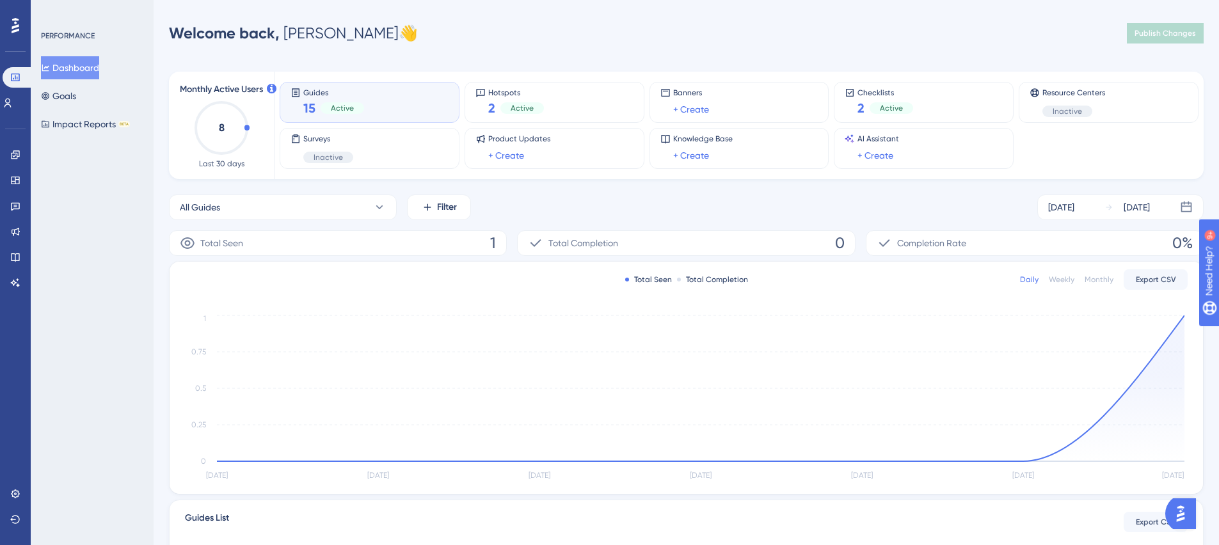
click at [256, 235] on div "Total Seen 1" at bounding box center [338, 243] width 338 height 26
click at [250, 210] on button "All Guides" at bounding box center [283, 207] width 228 height 26
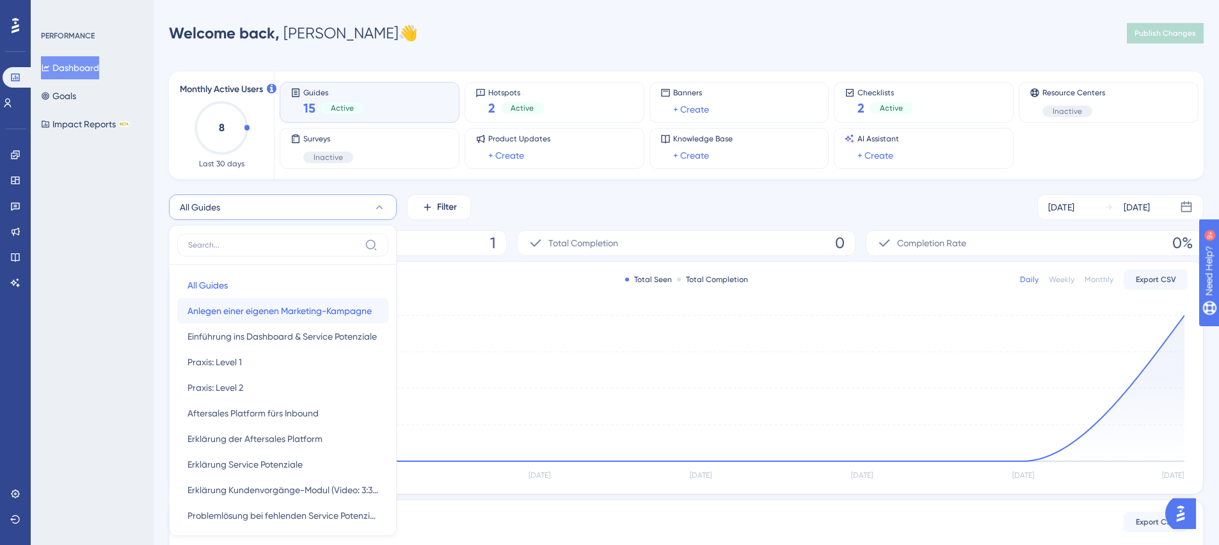
click at [256, 307] on span "Anlegen einer eigenen Marketing-Kampagne" at bounding box center [279, 310] width 184 height 15
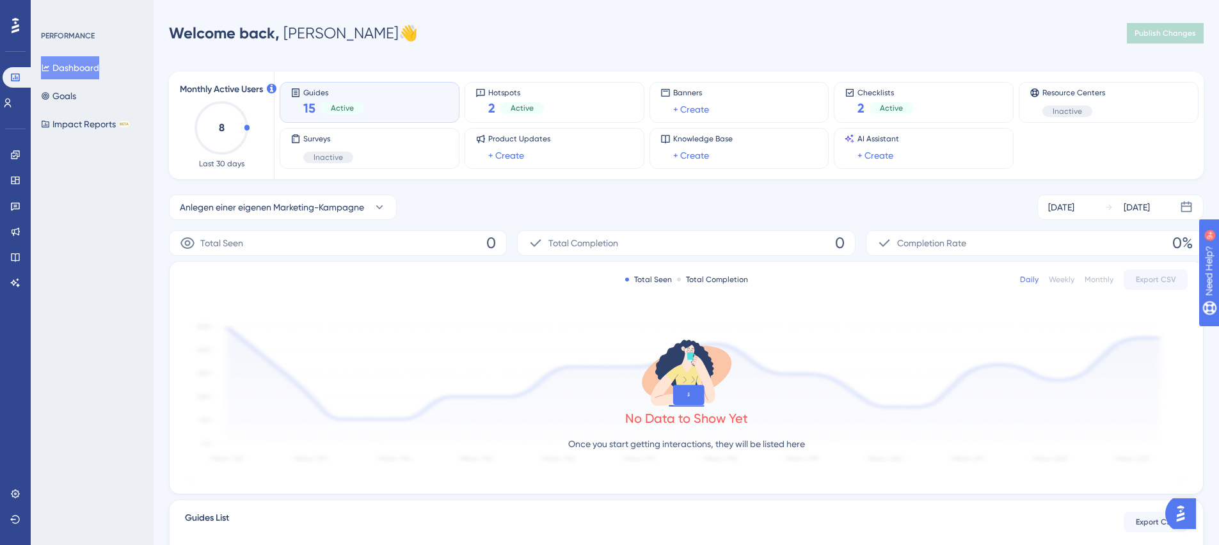
click at [270, 249] on div "Total Seen 0" at bounding box center [338, 243] width 338 height 26
click at [288, 191] on div "Monthly Active Users 8 Last 30 days Guides 15 Active Hotspots 2 Active Banners …" at bounding box center [686, 369] width 1034 height 626
click at [285, 197] on button "Anlegen einer eigenen Marketing-Kampagne" at bounding box center [283, 207] width 228 height 26
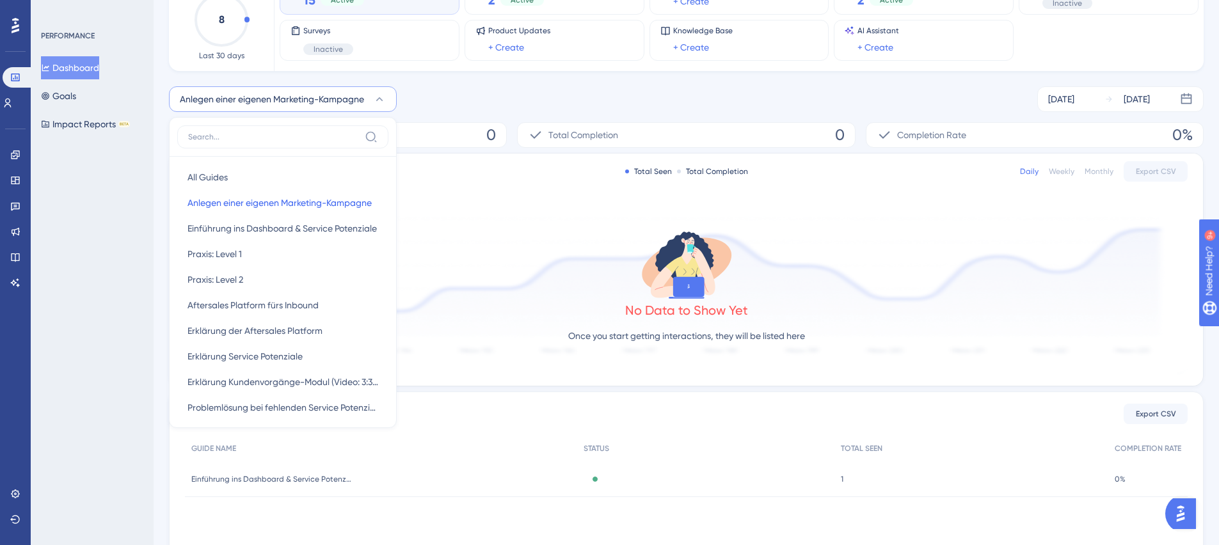
scroll to position [213, 0]
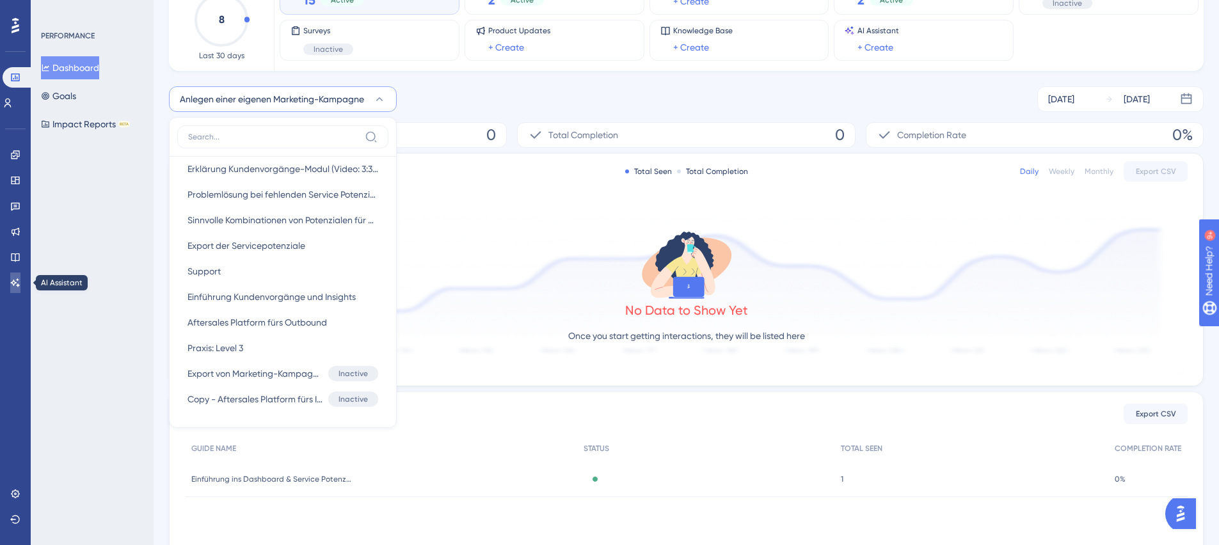
click at [20, 279] on link at bounding box center [15, 282] width 10 height 20
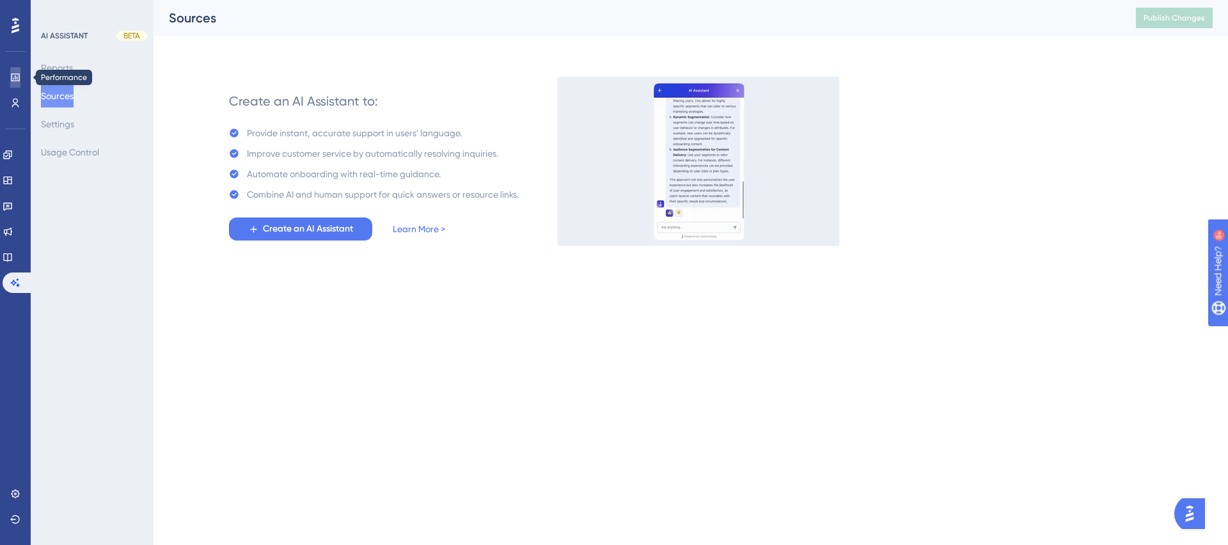
click at [20, 72] on link at bounding box center [15, 77] width 10 height 20
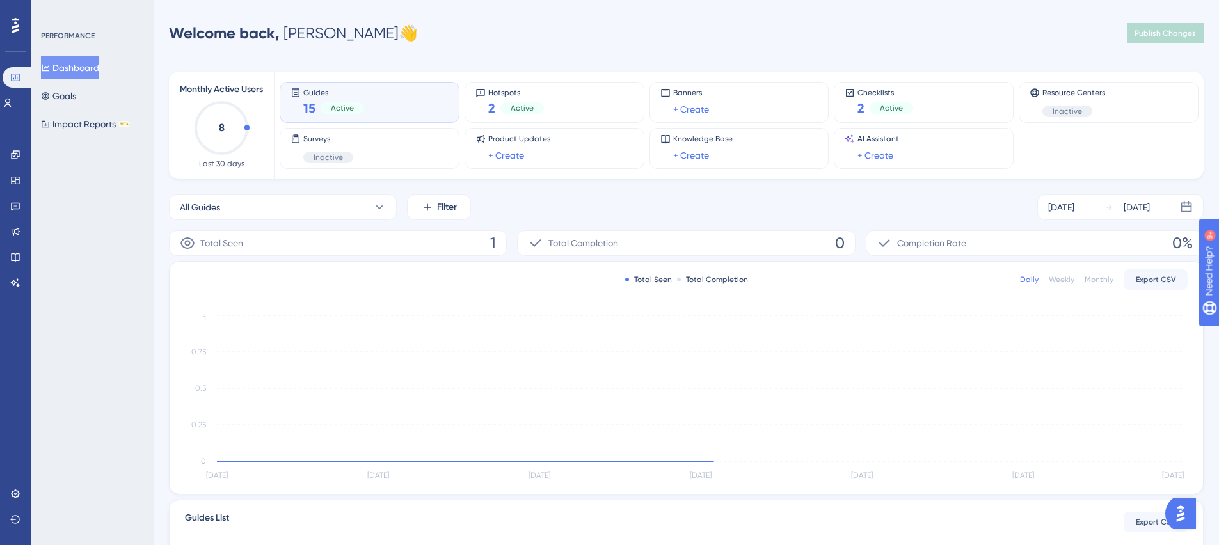
click at [10, 124] on div "Engagement Widgets Feedback Product Updates Knowledge Base AI Assistant" at bounding box center [15, 203] width 20 height 180
click at [13, 106] on icon at bounding box center [8, 103] width 10 height 10
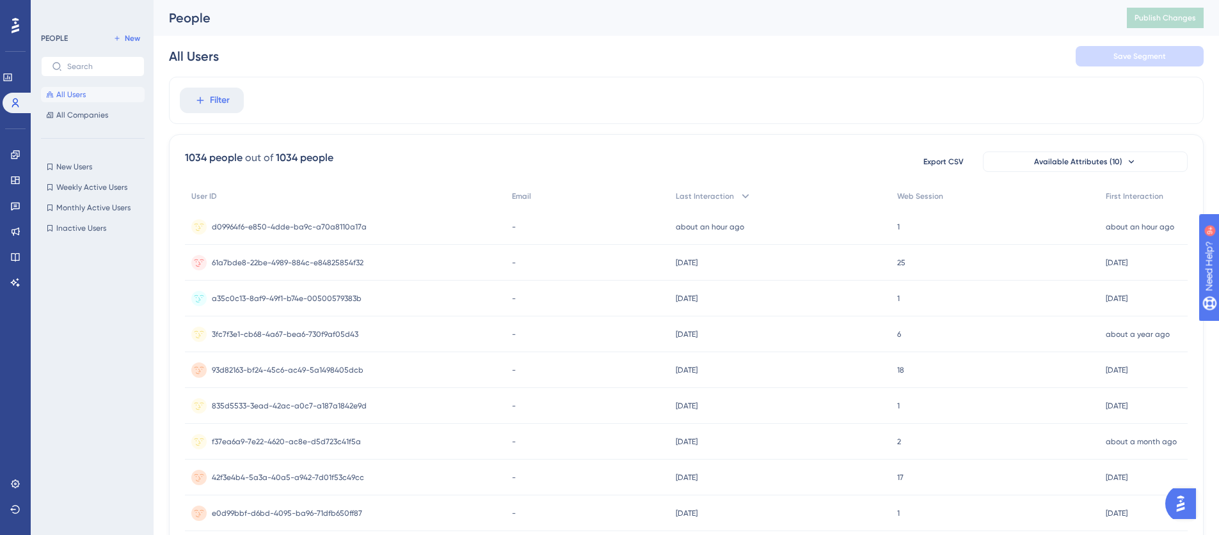
click at [79, 158] on div "PEOPLE New All Users All Companies New Users New Users Weekly Active Users Week…" at bounding box center [93, 261] width 104 height 461
click at [82, 164] on span "New Users" at bounding box center [74, 167] width 36 height 10
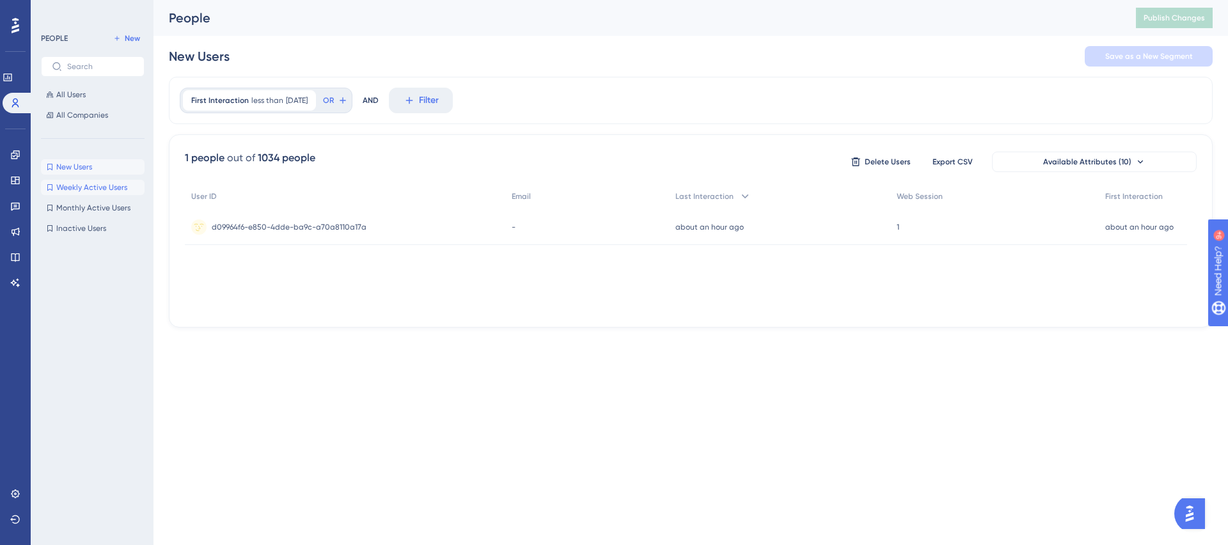
click at [116, 187] on span "Weekly Active Users" at bounding box center [91, 187] width 71 height 10
click at [92, 164] on span "New Users" at bounding box center [74, 167] width 36 height 10
click at [91, 91] on button "All Users" at bounding box center [93, 94] width 104 height 15
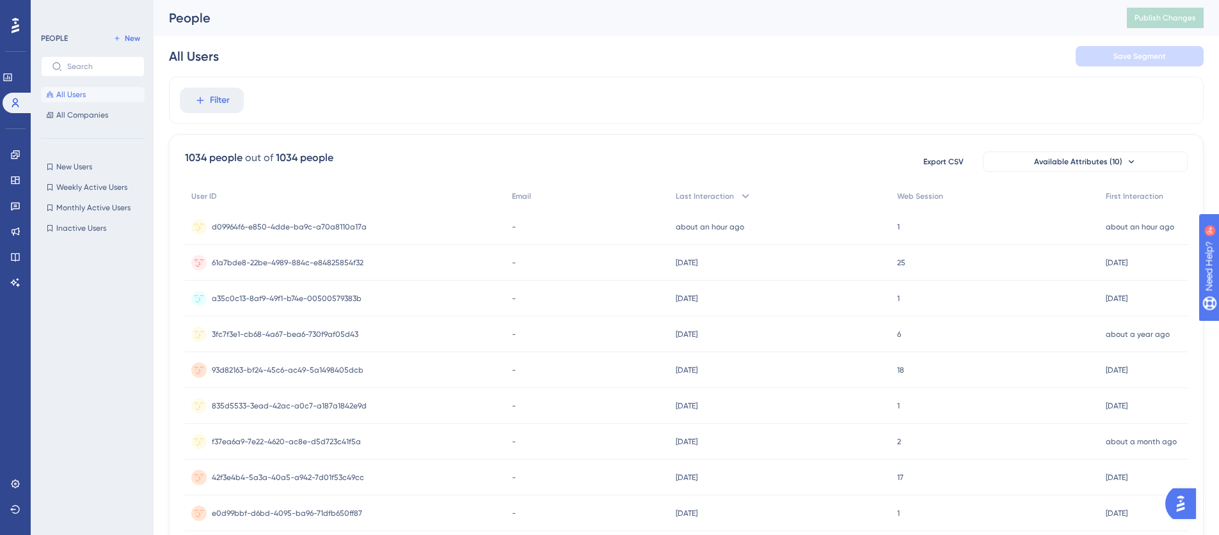
click at [980, 45] on div "All Users Save Segment" at bounding box center [686, 56] width 1034 height 41
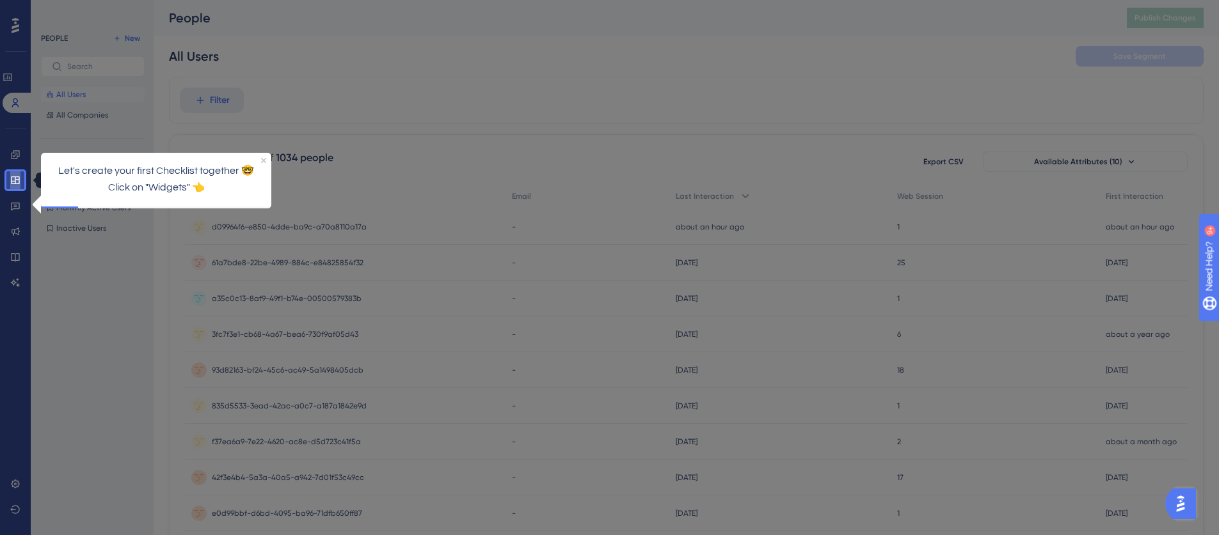
click at [20, 178] on link at bounding box center [15, 180] width 10 height 20
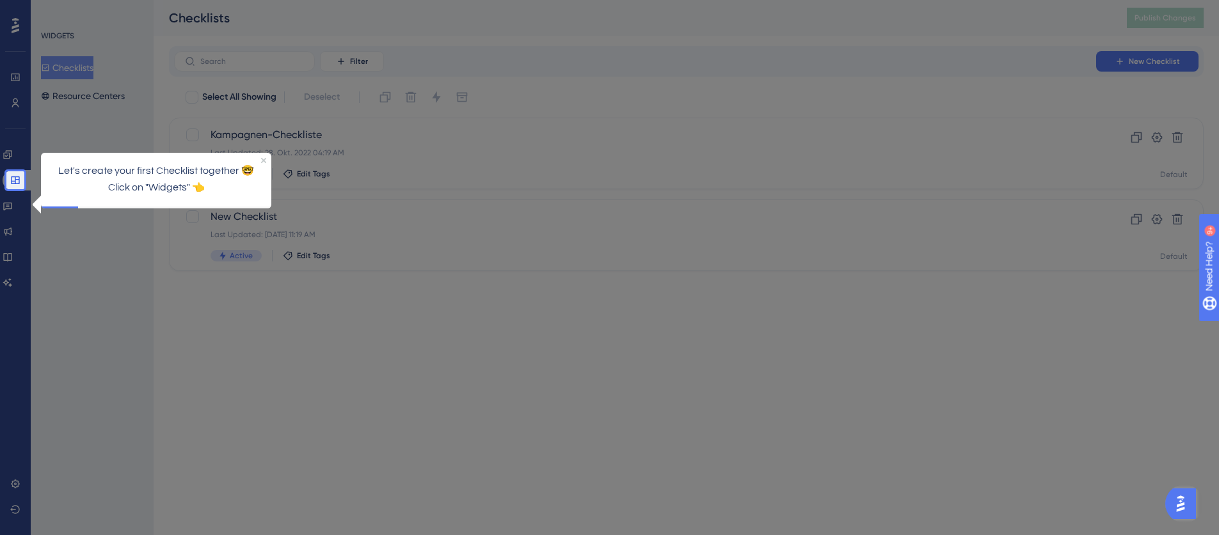
click at [258, 162] on p "Let's create your first Checklist together 🤓" at bounding box center [156, 170] width 210 height 17
click at [261, 164] on div "Let's create your first Checklist together 🤓 Click on "Widgets" 👈" at bounding box center [156, 179] width 230 height 54
click at [264, 160] on icon "Close Preview" at bounding box center [263, 159] width 5 height 5
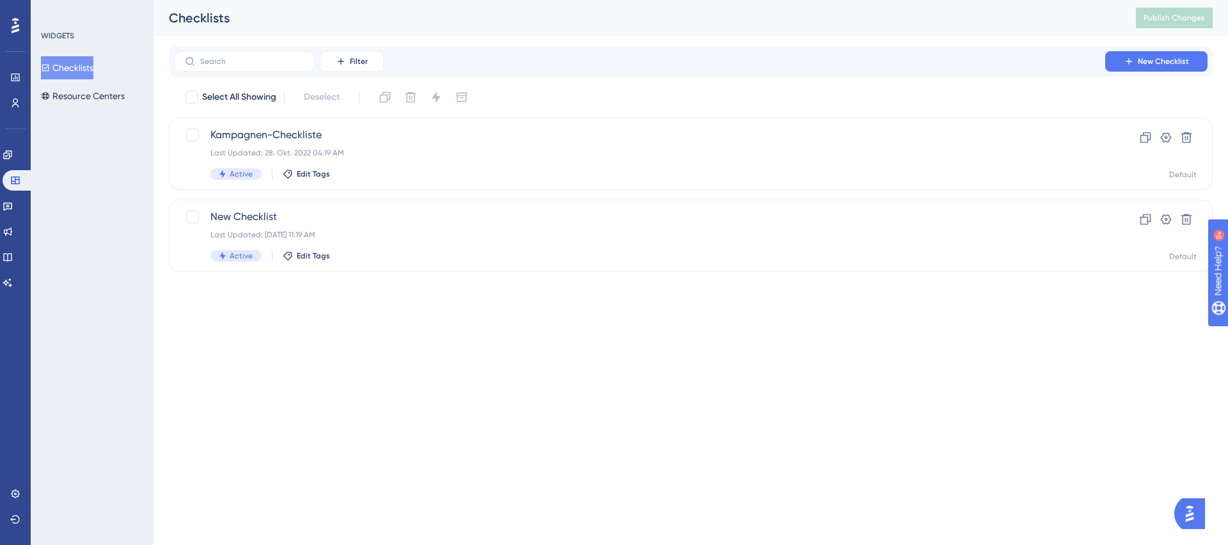
click at [318, 308] on html "Performance Users Engagement Widgets Feedback Product Updates Knowledge Base AI…" at bounding box center [614, 156] width 1228 height 312
click at [1169, 62] on span "New Checklist" at bounding box center [1163, 61] width 51 height 10
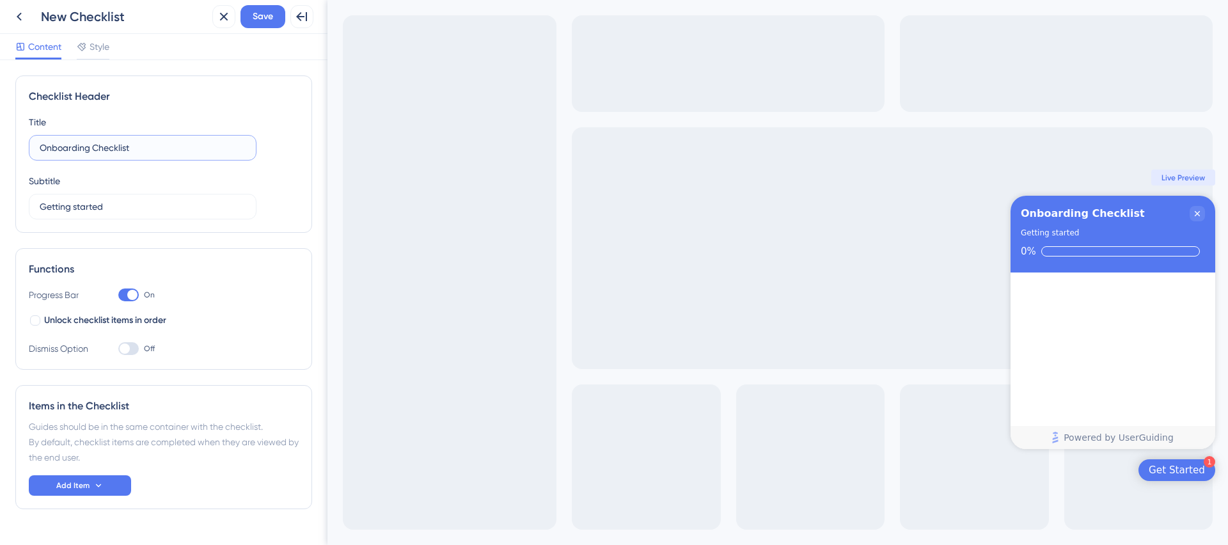
click at [179, 150] on input "Onboarding Checklist" at bounding box center [143, 148] width 206 height 14
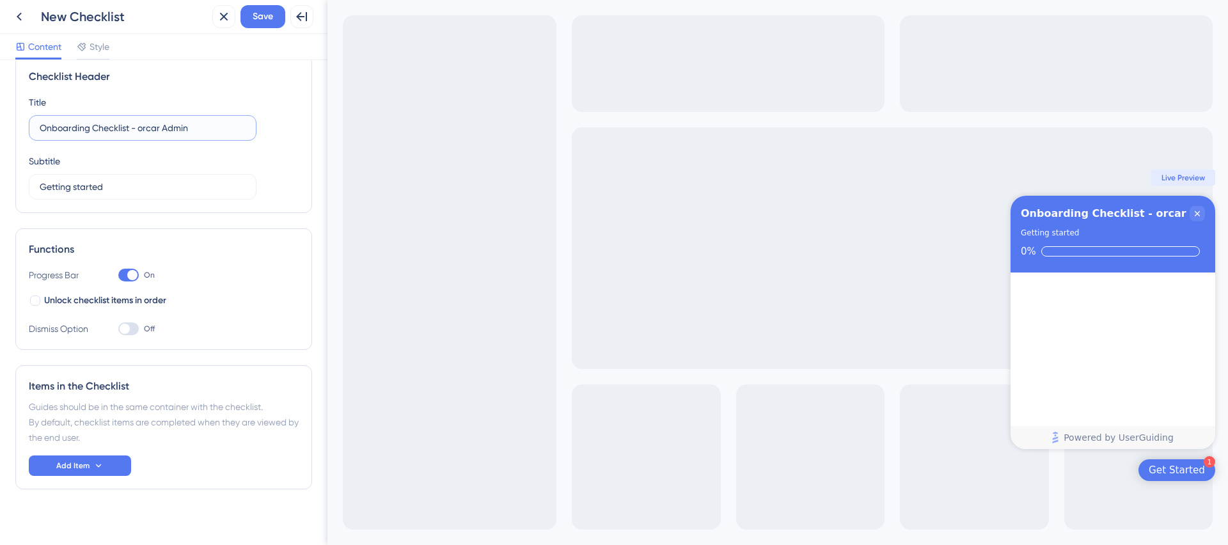
scroll to position [31, 0]
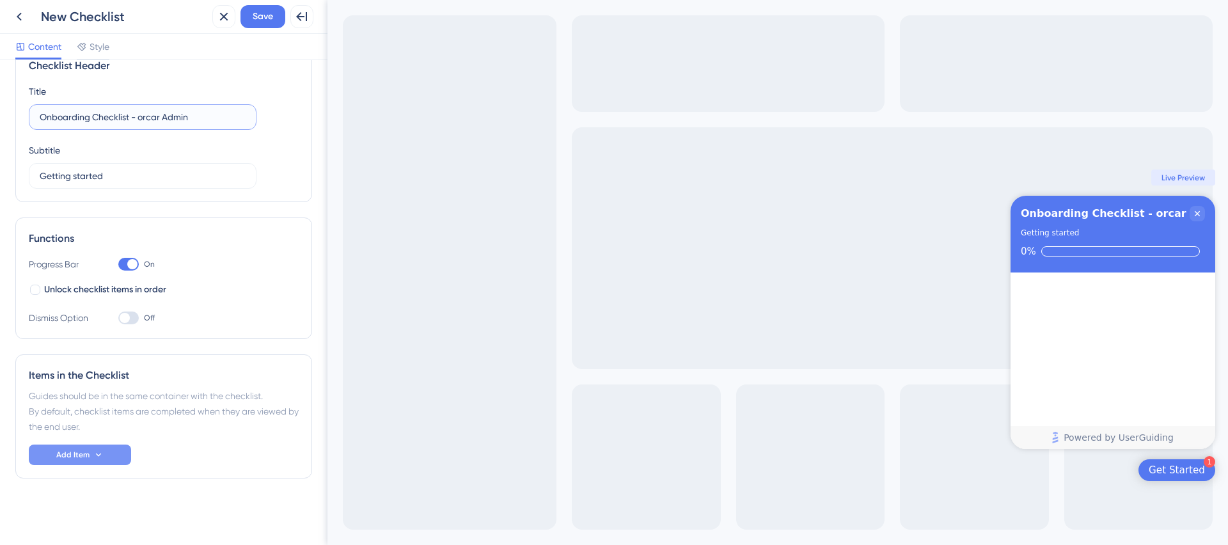
type input "Onboarding Checklist - orcar Admin"
click at [111, 458] on button "Add Item" at bounding box center [80, 455] width 102 height 20
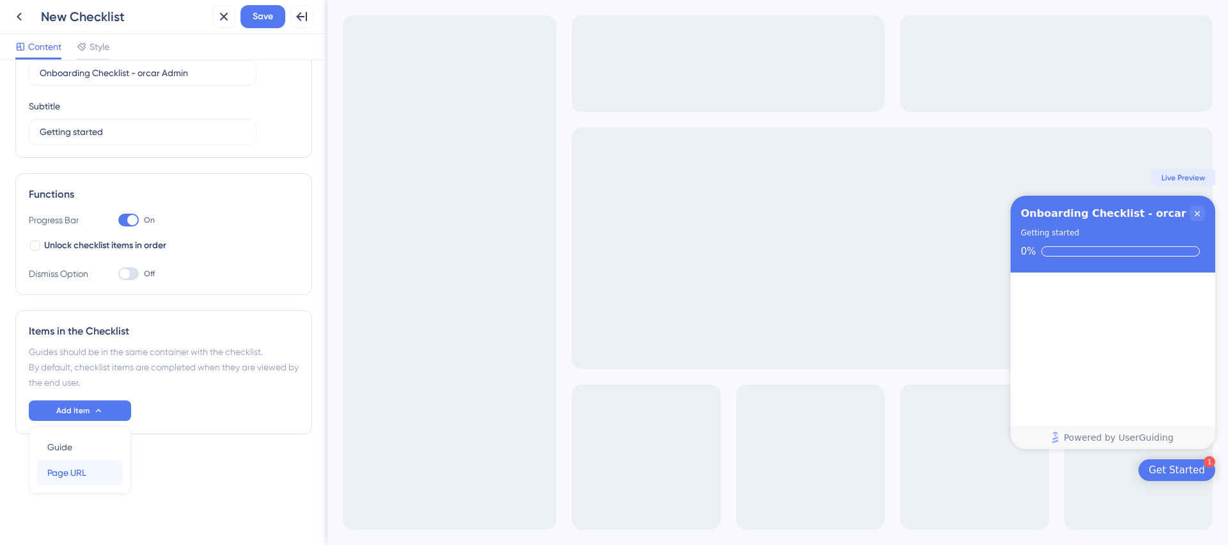
click at [101, 470] on div "Page URL Page URL" at bounding box center [79, 473] width 65 height 26
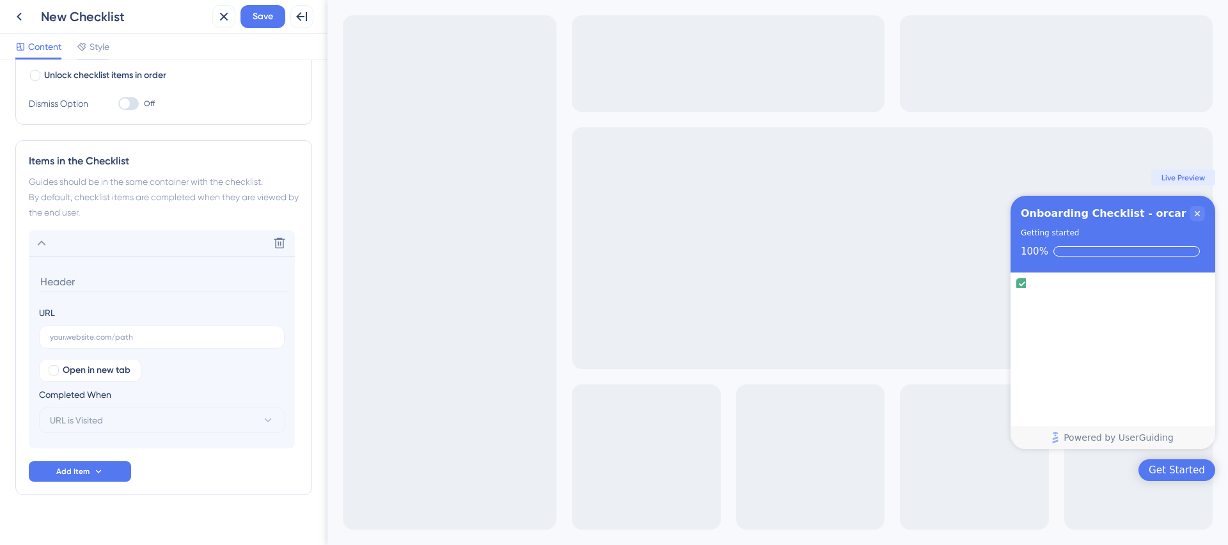
scroll to position [262, 0]
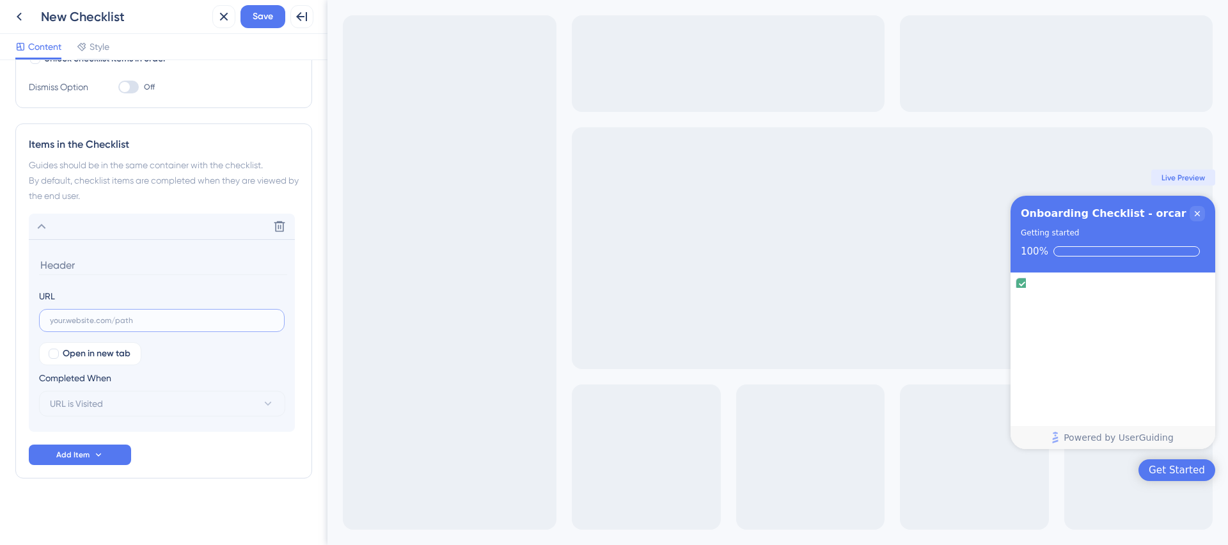
click at [176, 319] on input "text" at bounding box center [162, 320] width 224 height 9
paste input "https://aubex.cloud/account/login/?next=/"
type input "https://aubex.cloud/account/login/?next=/"
click at [141, 404] on button "URL is Visited" at bounding box center [162, 404] width 246 height 26
click at [142, 404] on button "URL is Visited" at bounding box center [162, 404] width 246 height 26
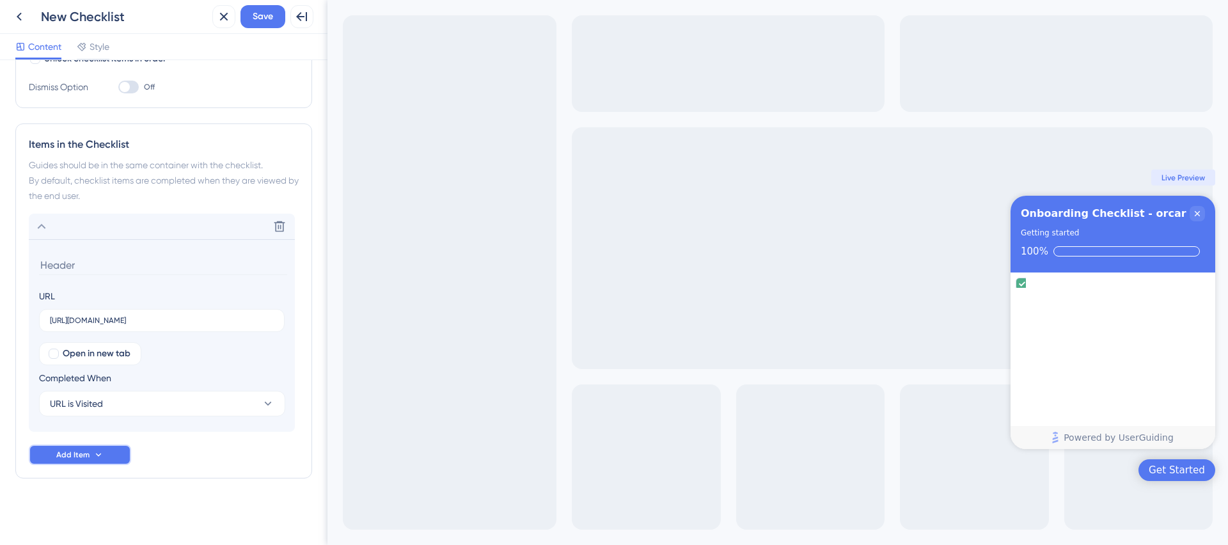
click at [123, 451] on button "Add Item" at bounding box center [80, 455] width 102 height 20
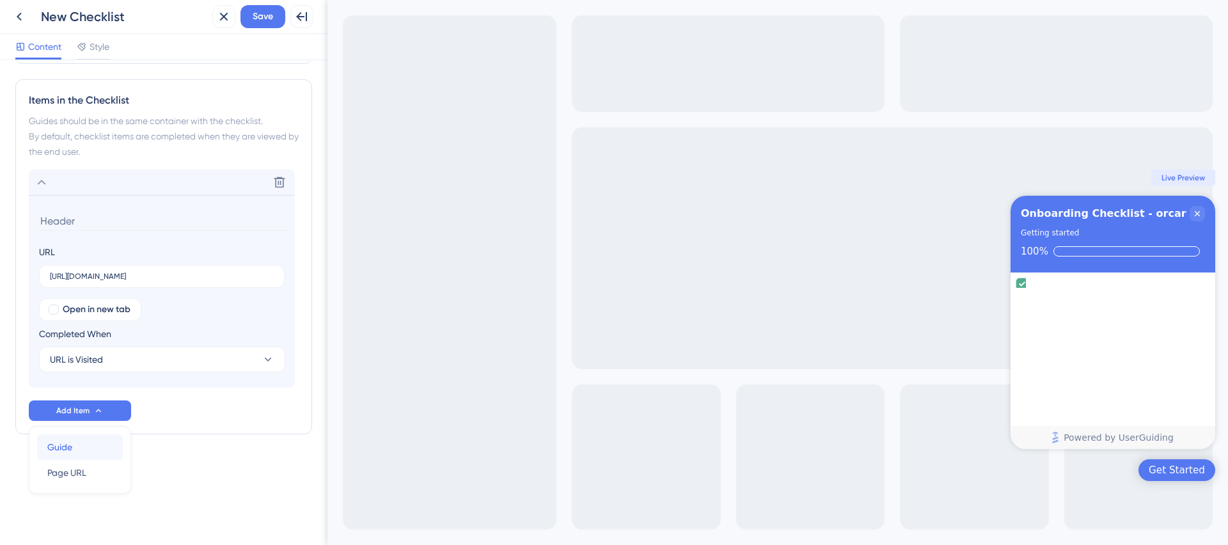
click at [107, 445] on div "Guide Guide" at bounding box center [79, 447] width 65 height 26
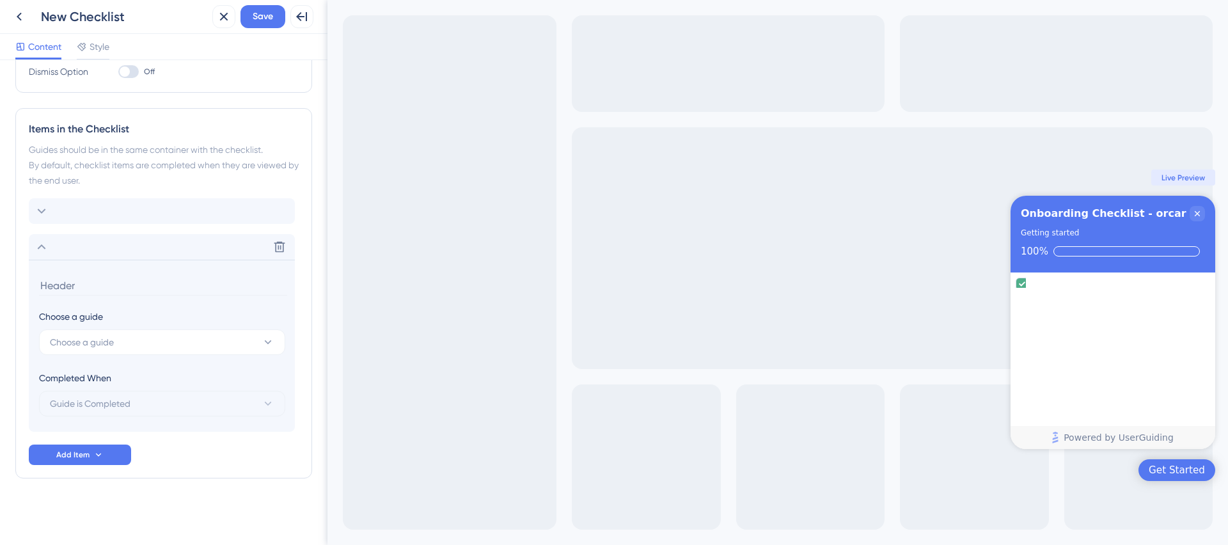
scroll to position [277, 0]
click at [145, 339] on button "Choose a guide" at bounding box center [162, 342] width 246 height 26
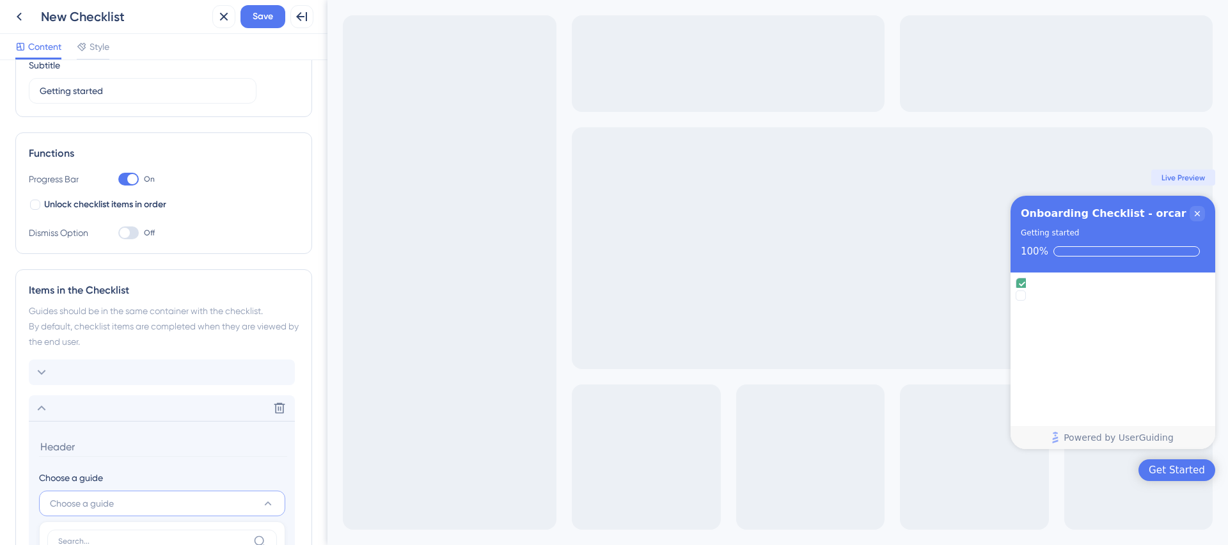
scroll to position [0, 0]
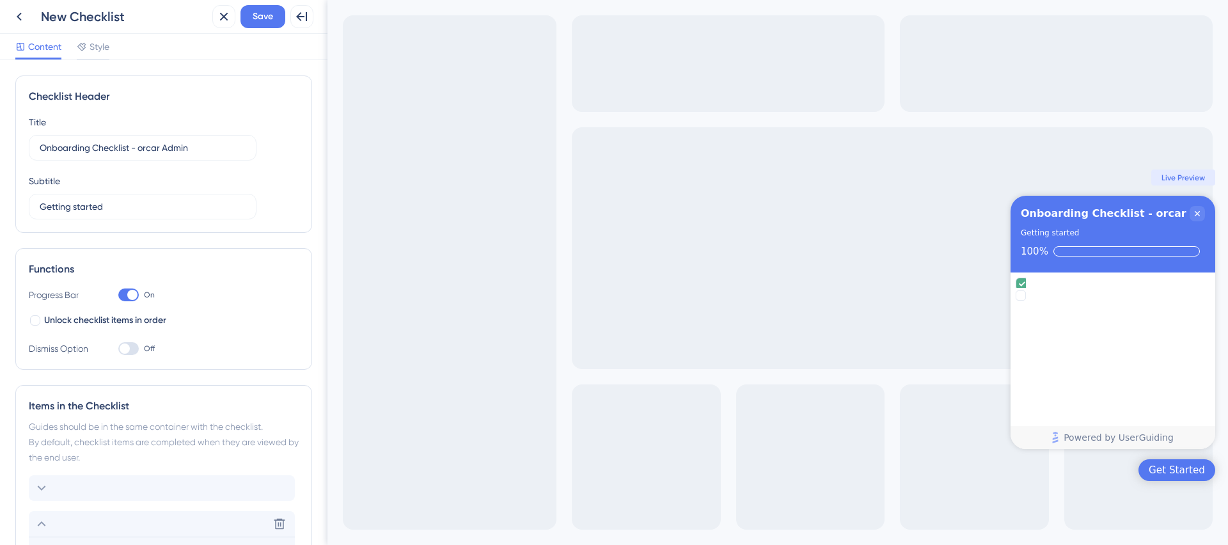
click at [100, 255] on div "Functions Progress Bar On Unlock checklist items in order Dismiss Option Off" at bounding box center [163, 309] width 297 height 122
click at [29, 17] on button at bounding box center [19, 16] width 23 height 23
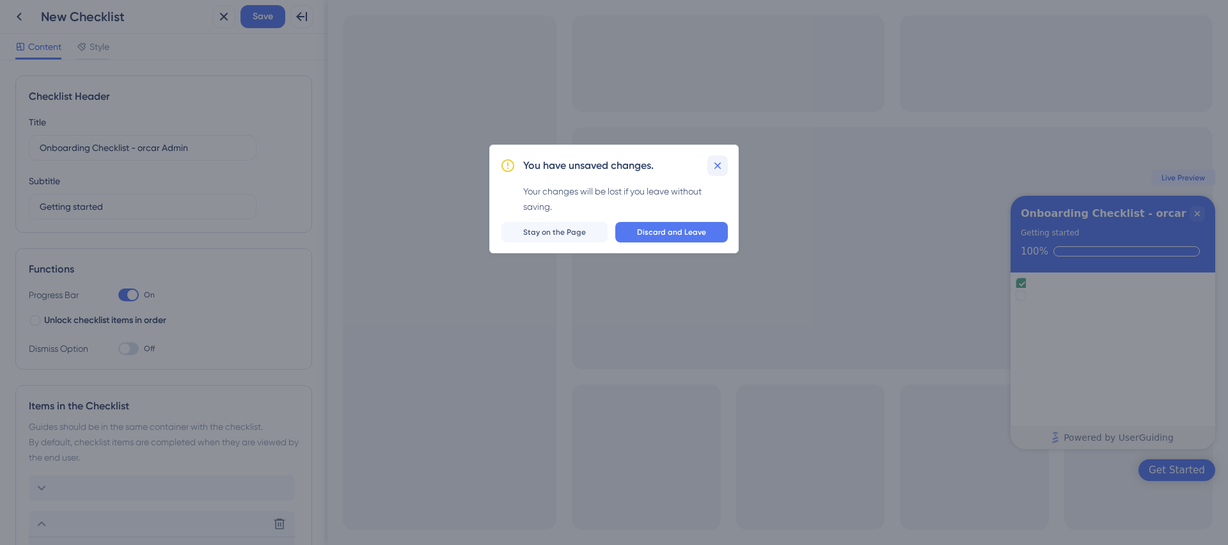
click at [717, 166] on icon at bounding box center [717, 165] width 7 height 7
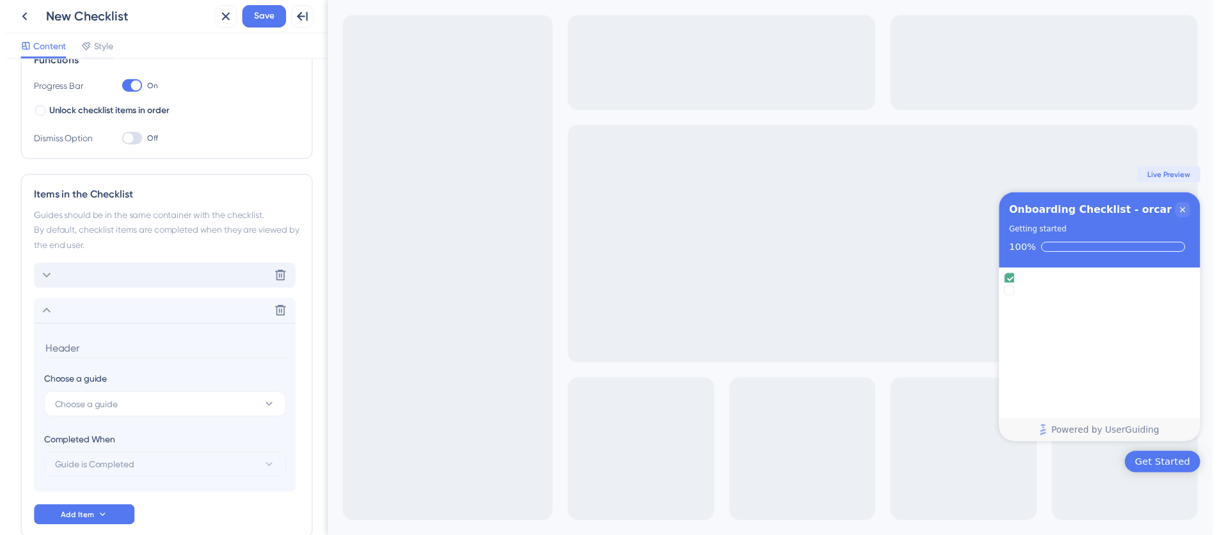
scroll to position [277, 0]
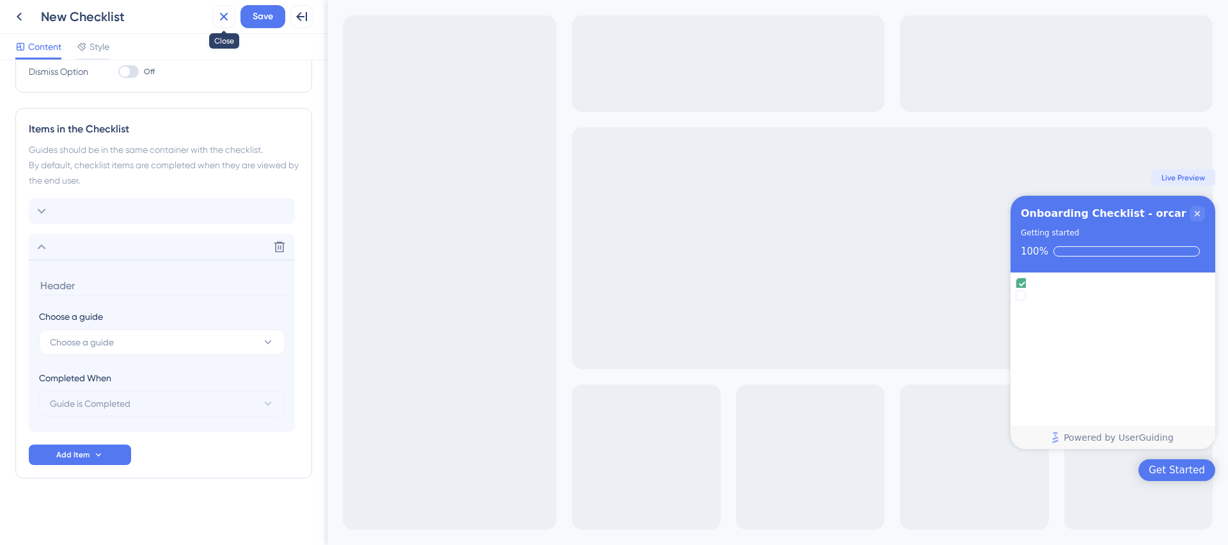
click at [226, 20] on icon at bounding box center [223, 16] width 15 height 15
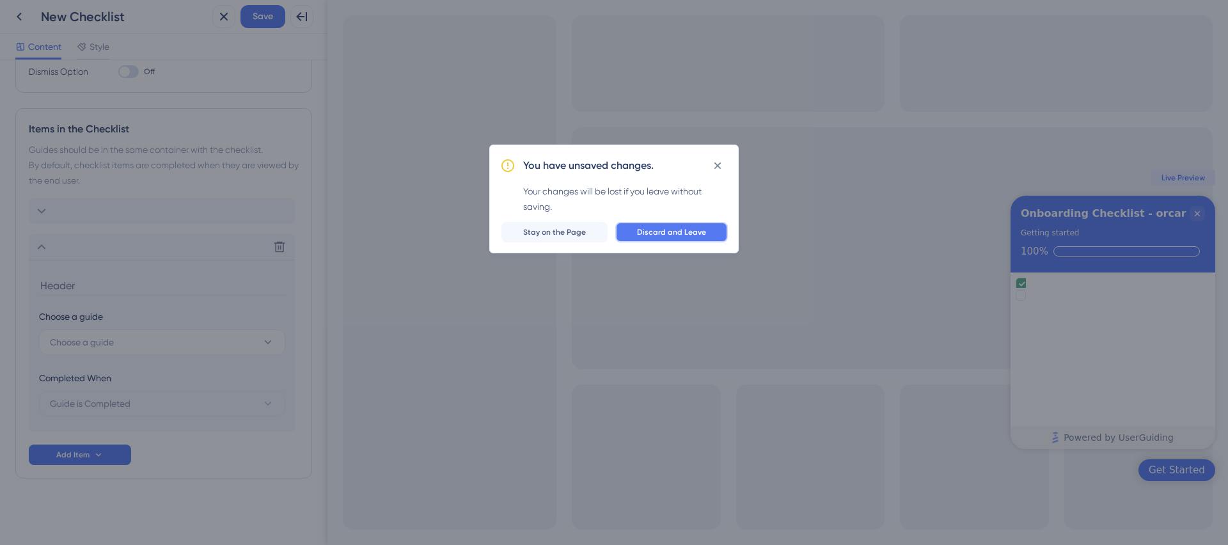
click at [645, 232] on span "Discard and Leave" at bounding box center [671, 232] width 69 height 10
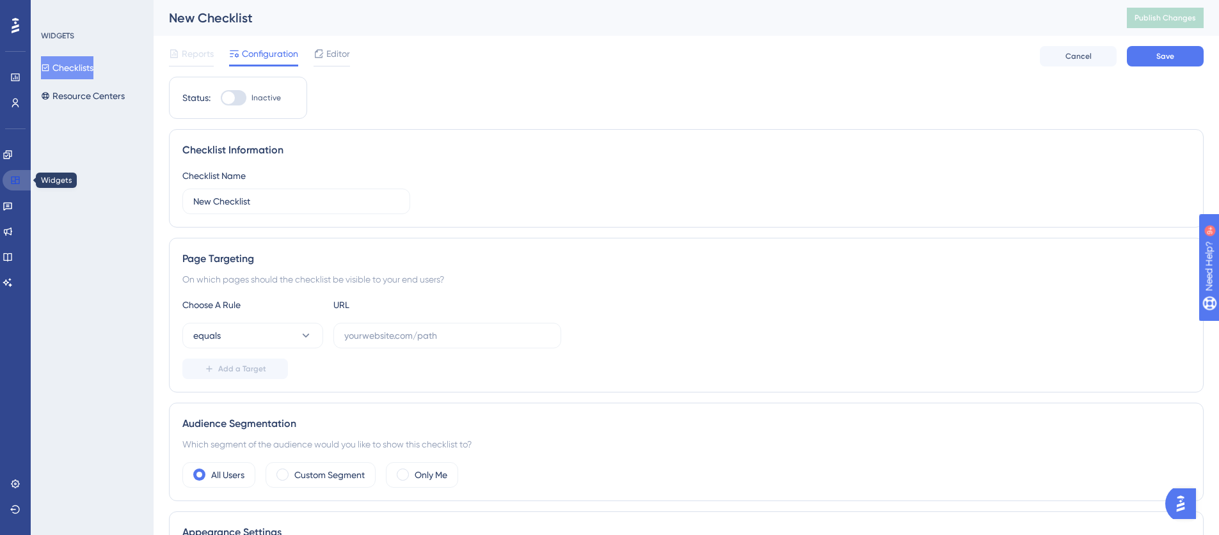
click at [12, 178] on icon at bounding box center [15, 180] width 10 height 10
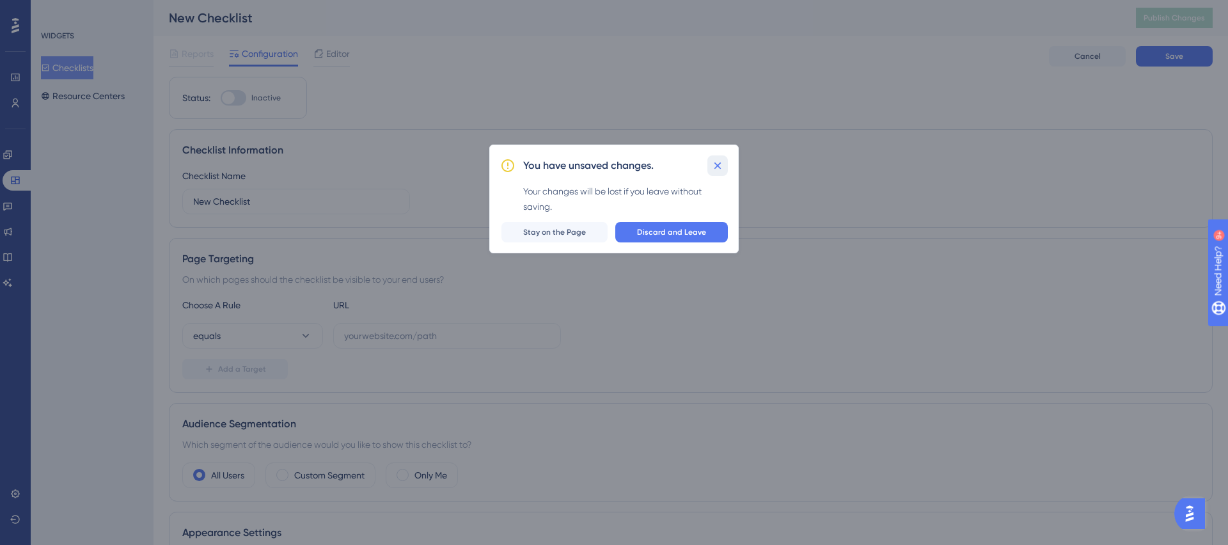
click at [718, 164] on icon at bounding box center [717, 165] width 13 height 13
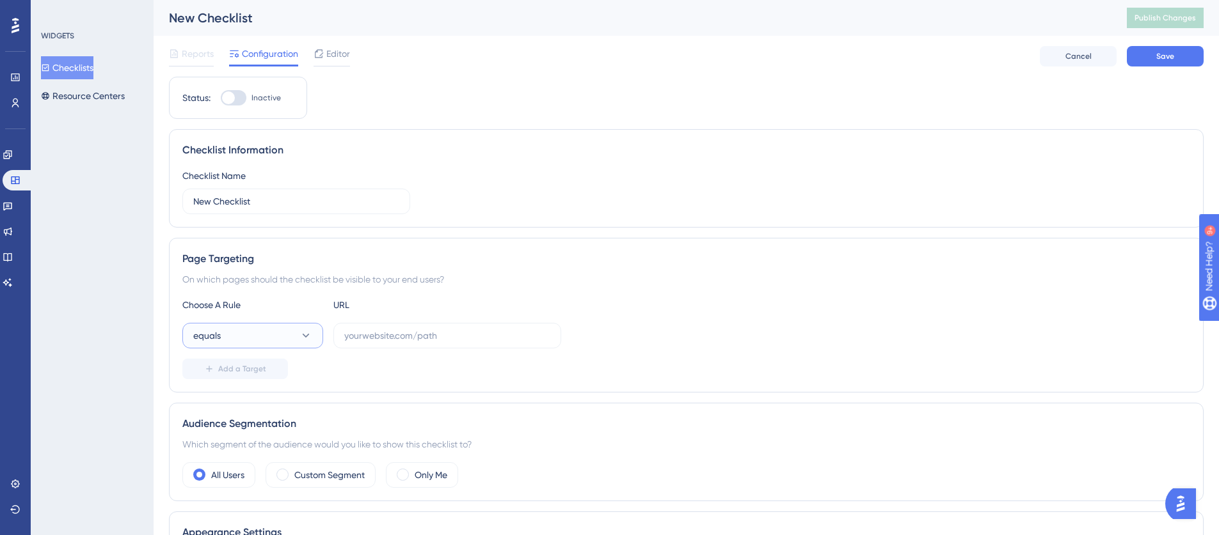
click at [300, 340] on icon at bounding box center [305, 335] width 13 height 13
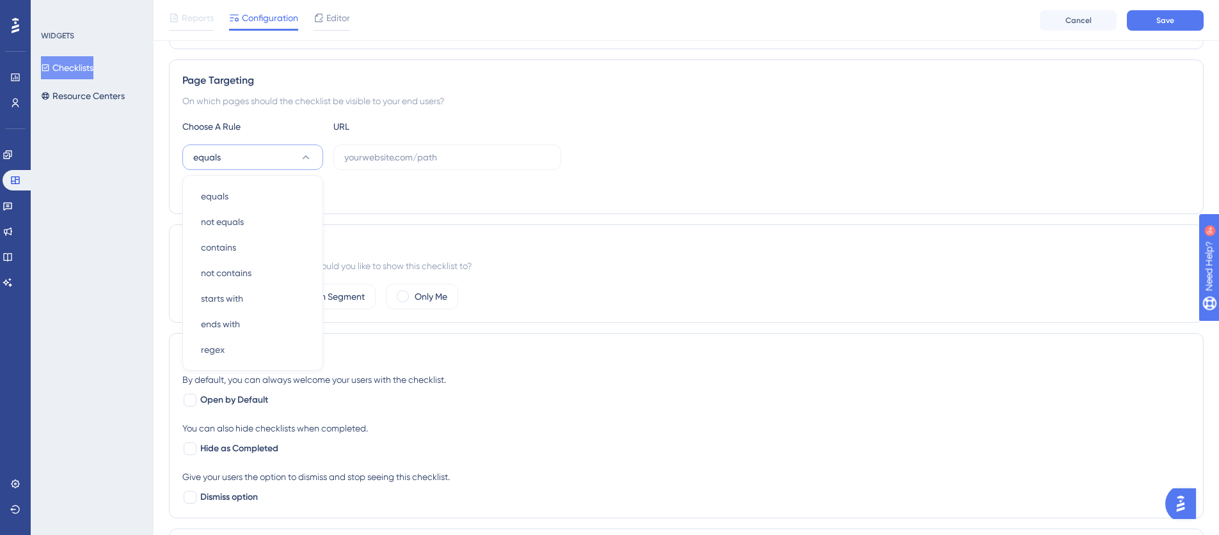
click at [132, 251] on div "WIDGETS Checklists Resource Centers" at bounding box center [92, 267] width 123 height 535
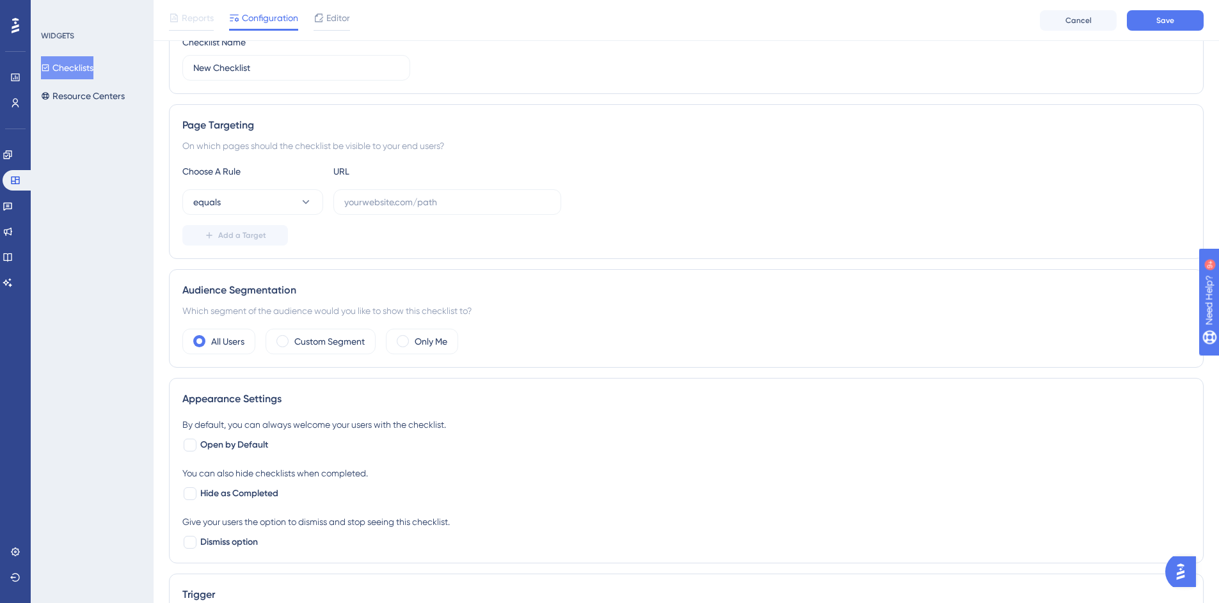
scroll to position [0, 0]
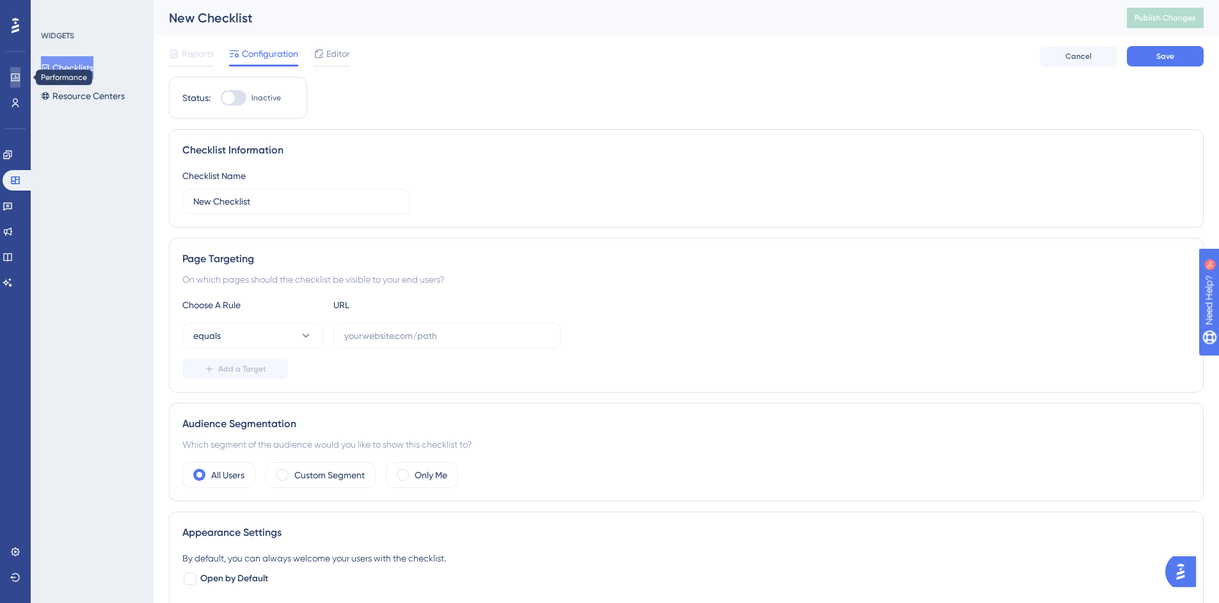
click at [16, 81] on icon at bounding box center [15, 78] width 8 height 8
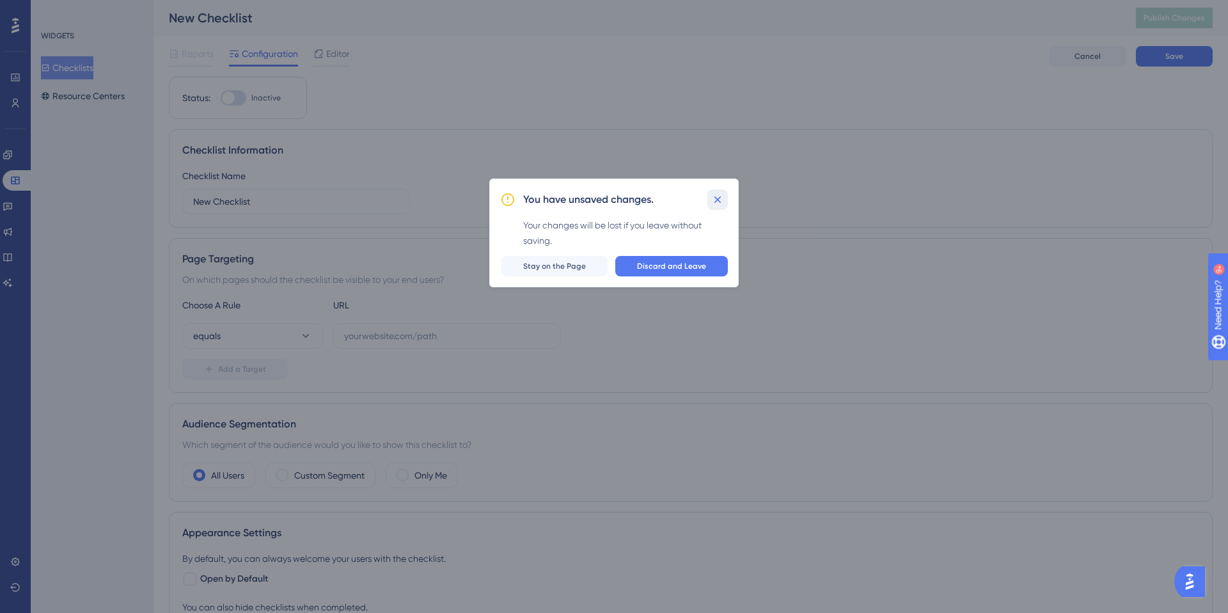
click at [713, 196] on icon at bounding box center [717, 199] width 13 height 13
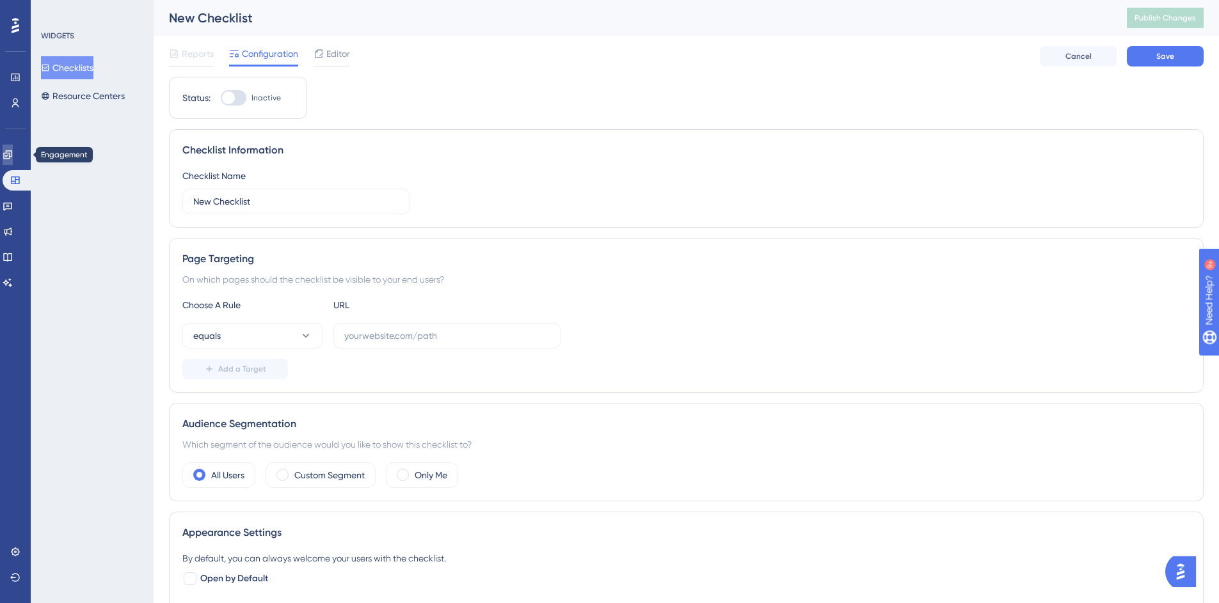
click at [13, 155] on icon at bounding box center [8, 155] width 10 height 10
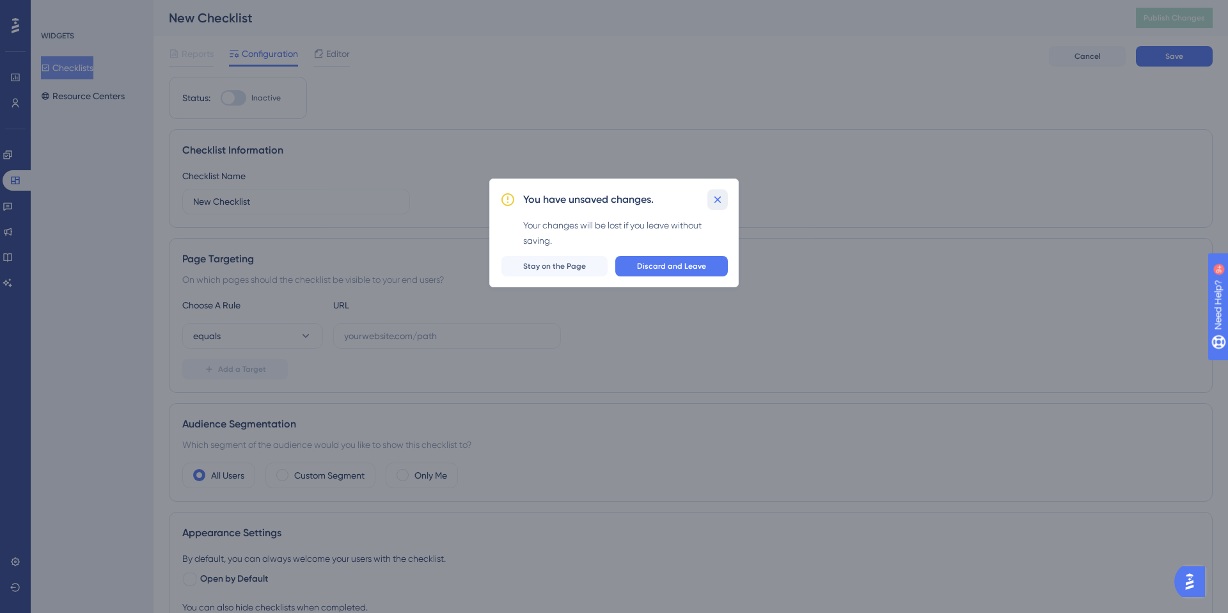
click at [718, 203] on icon at bounding box center [717, 199] width 13 height 13
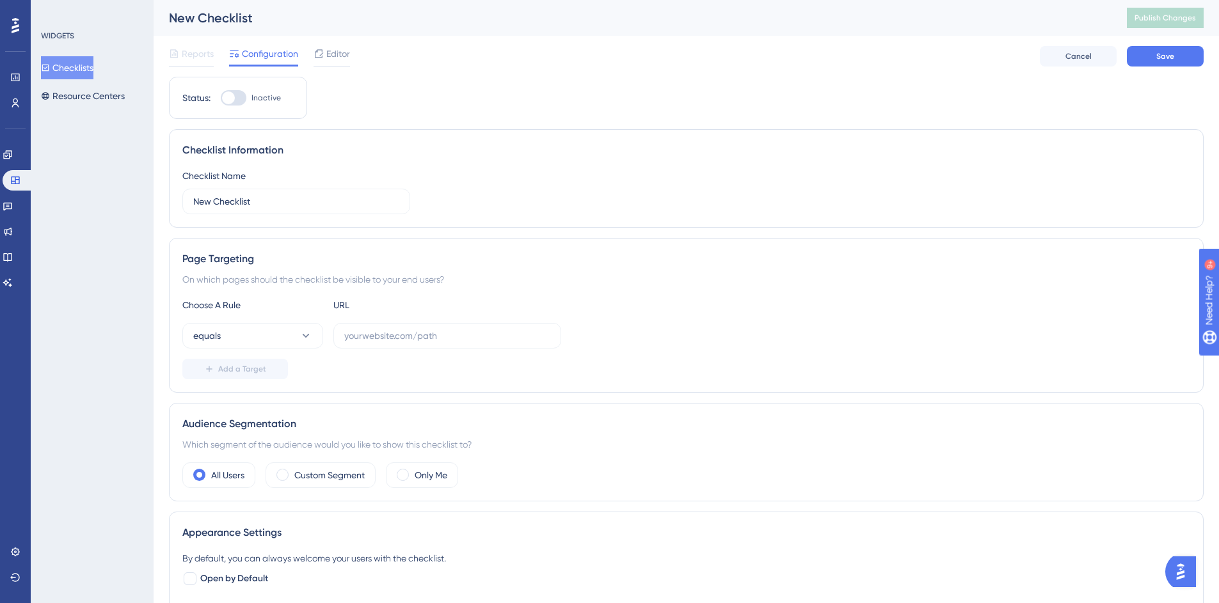
click at [72, 74] on button "Checklists" at bounding box center [67, 67] width 52 height 23
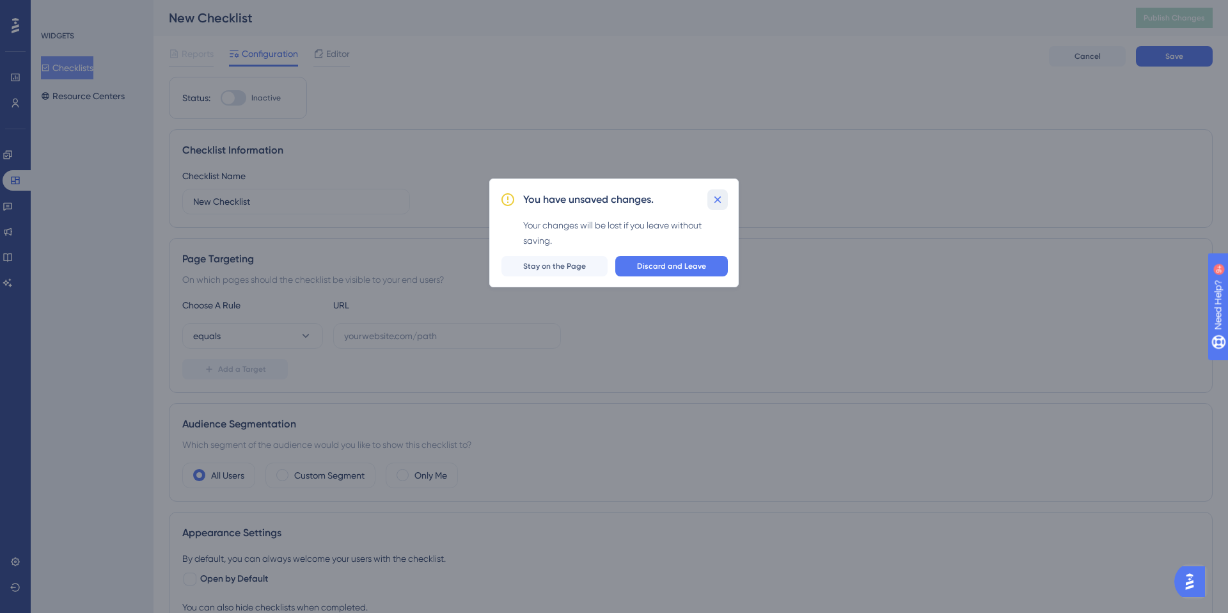
click at [715, 197] on icon at bounding box center [717, 199] width 7 height 7
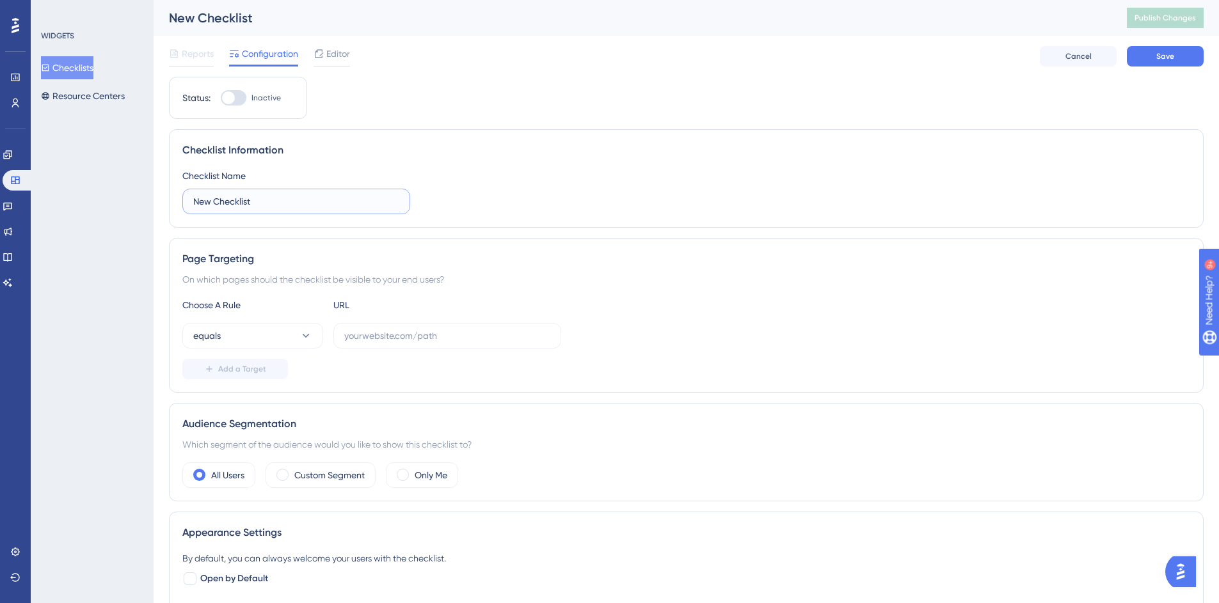
click at [292, 198] on input "New Checklist" at bounding box center [296, 201] width 206 height 14
click at [13, 83] on link at bounding box center [15, 77] width 10 height 20
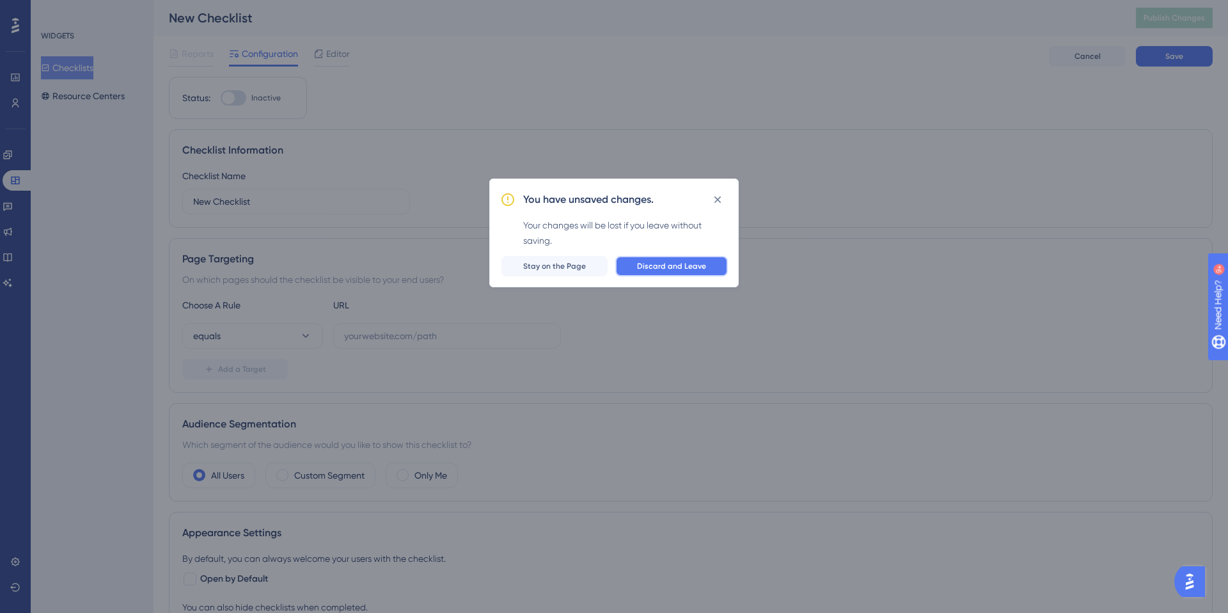
click at [627, 265] on button "Discard and Leave" at bounding box center [671, 266] width 113 height 20
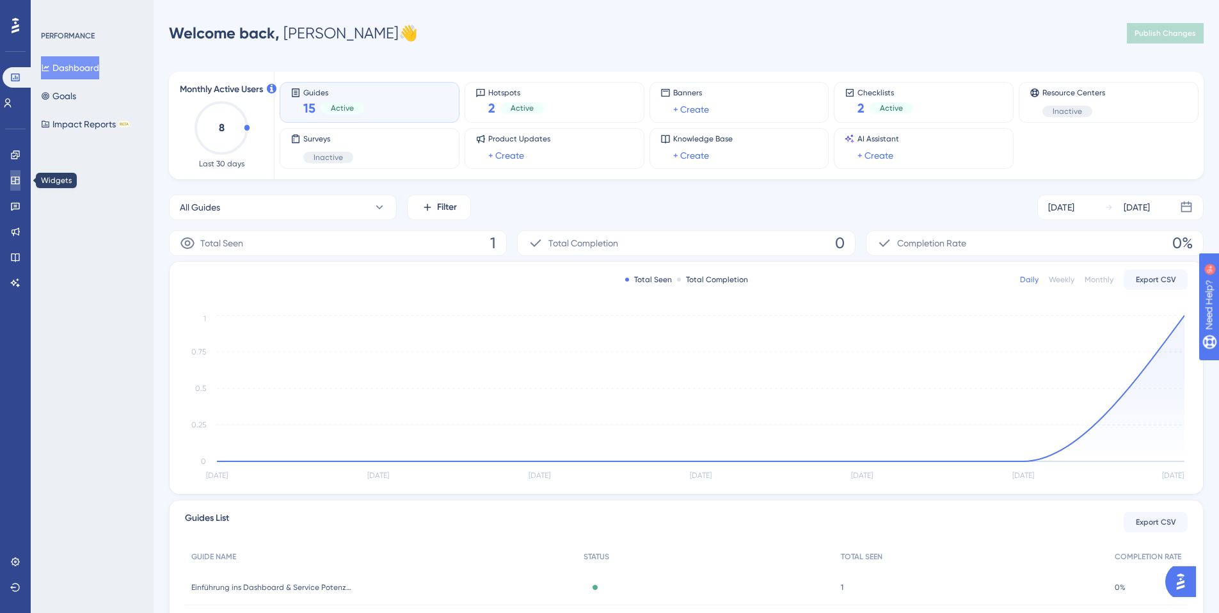
click at [18, 187] on link at bounding box center [15, 180] width 10 height 20
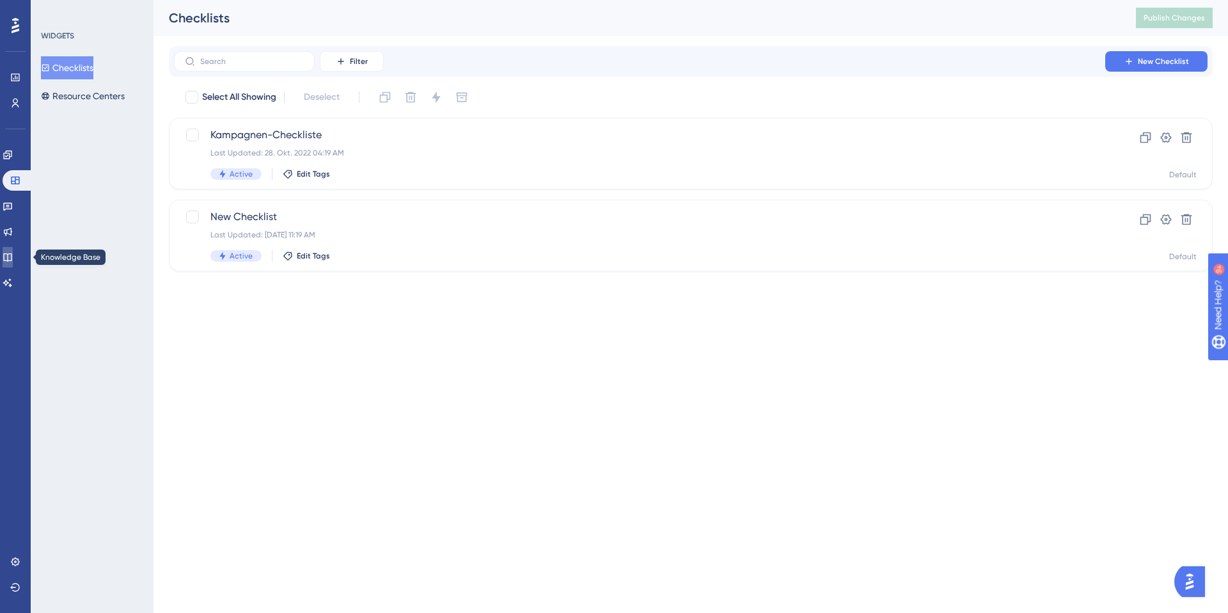
click at [12, 259] on icon at bounding box center [7, 257] width 8 height 8
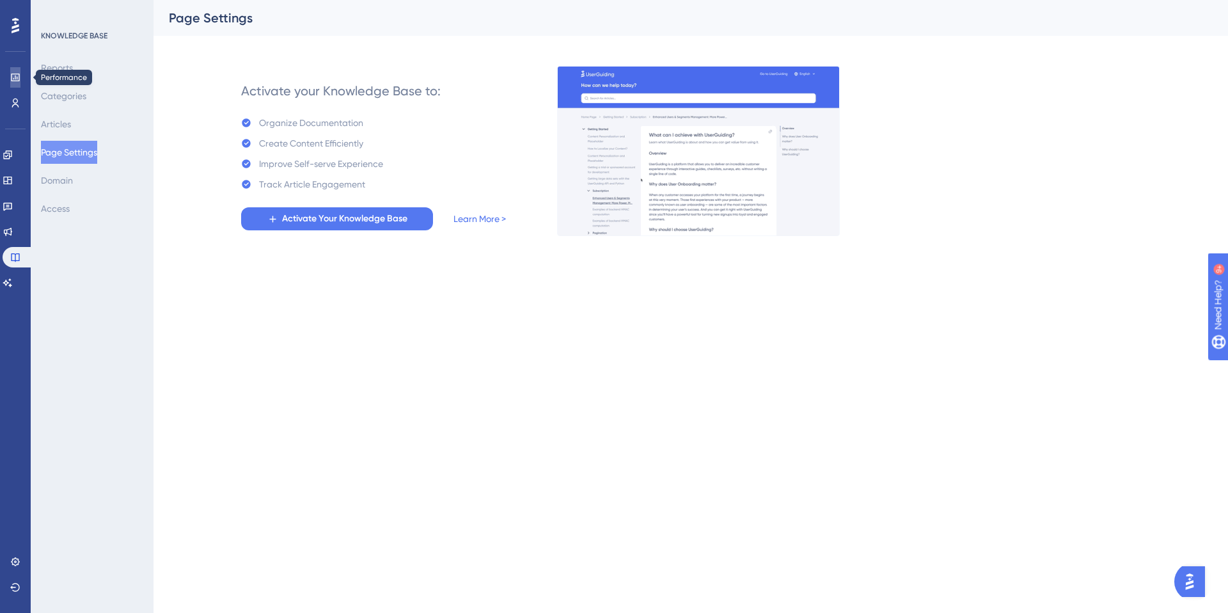
click at [13, 83] on link at bounding box center [15, 77] width 10 height 20
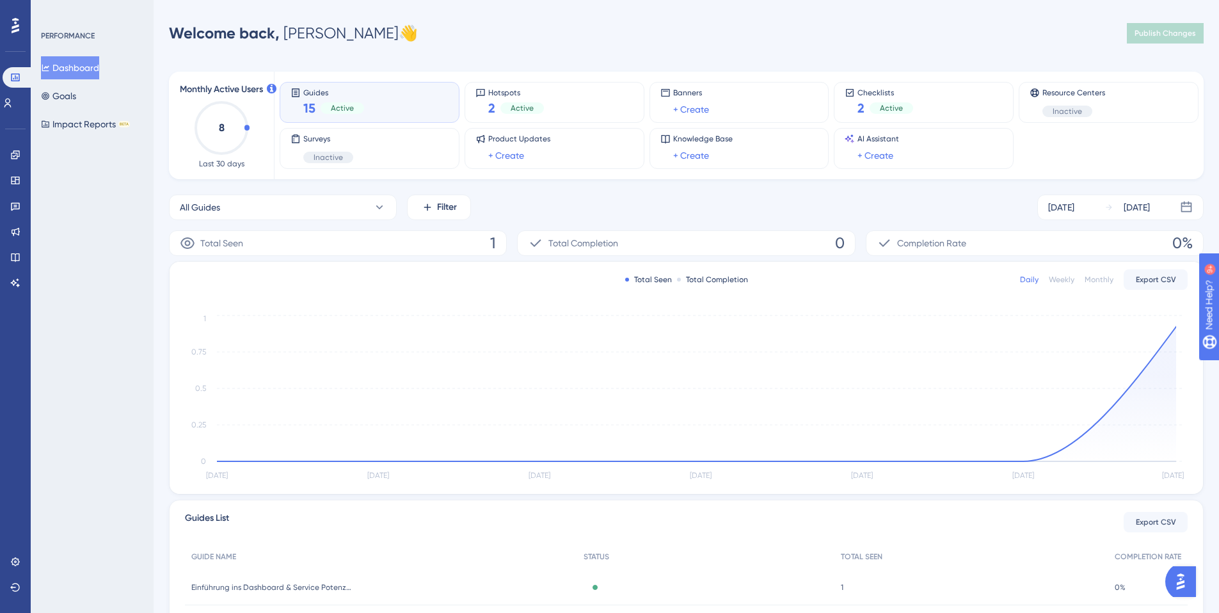
click at [0, 155] on div "Performance Users Engagement Widgets Feedback Product Updates Knowledge Base AI…" at bounding box center [15, 306] width 31 height 613
click at [17, 155] on icon at bounding box center [15, 154] width 8 height 8
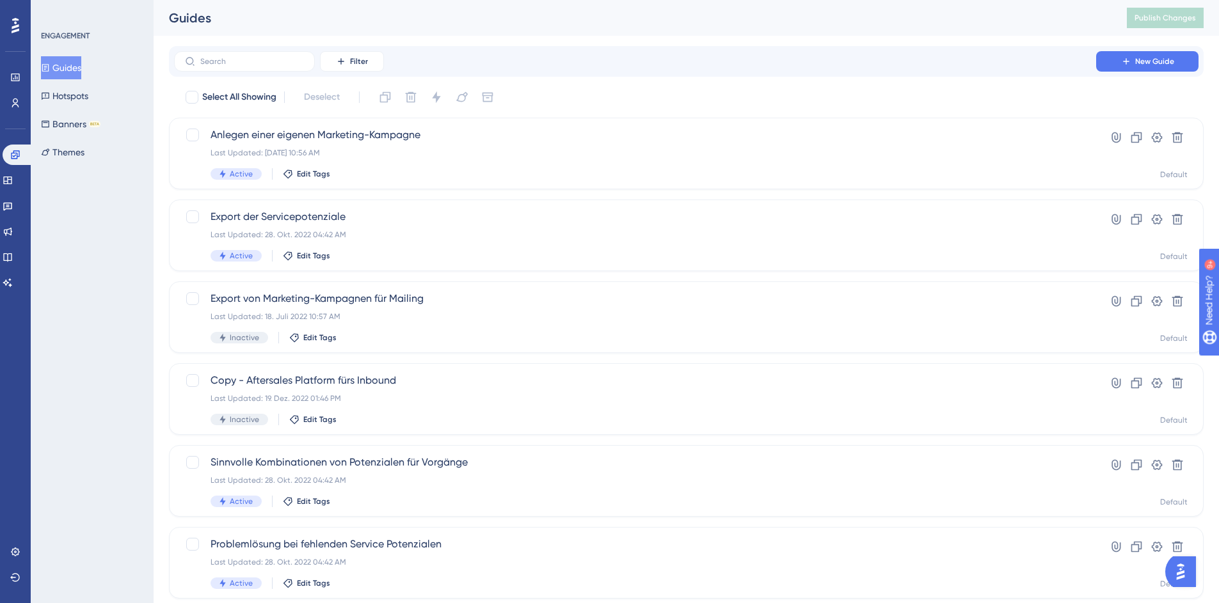
click at [78, 67] on button "Guides" at bounding box center [61, 67] width 40 height 23
click at [72, 99] on button "Hotspots" at bounding box center [64, 95] width 47 height 23
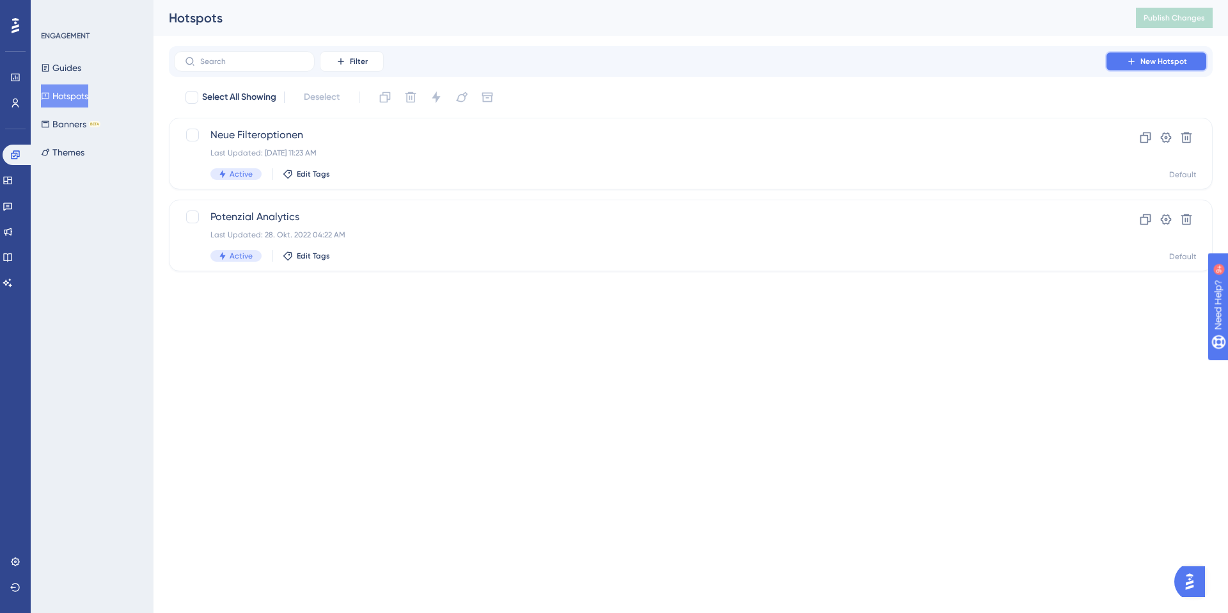
click at [1175, 61] on span "New Hotspot" at bounding box center [1163, 61] width 47 height 10
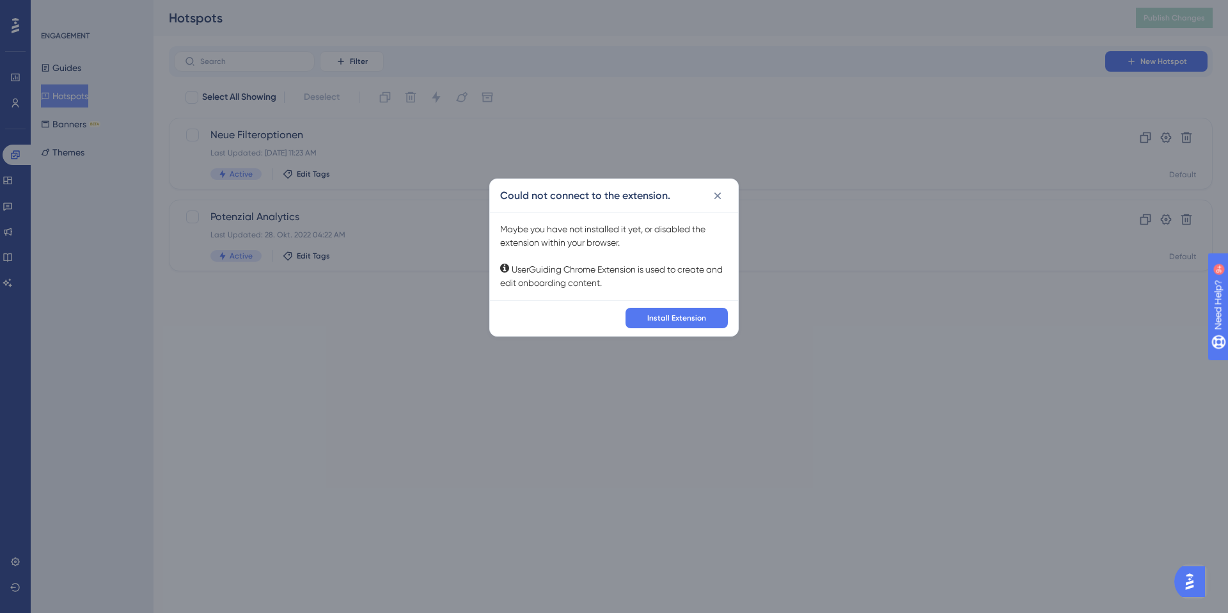
click at [562, 280] on div "Maybe you have not installed it yet, or disabled the extension within your brow…" at bounding box center [614, 256] width 228 height 67
click at [683, 311] on button "Install Extension" at bounding box center [677, 318] width 102 height 20
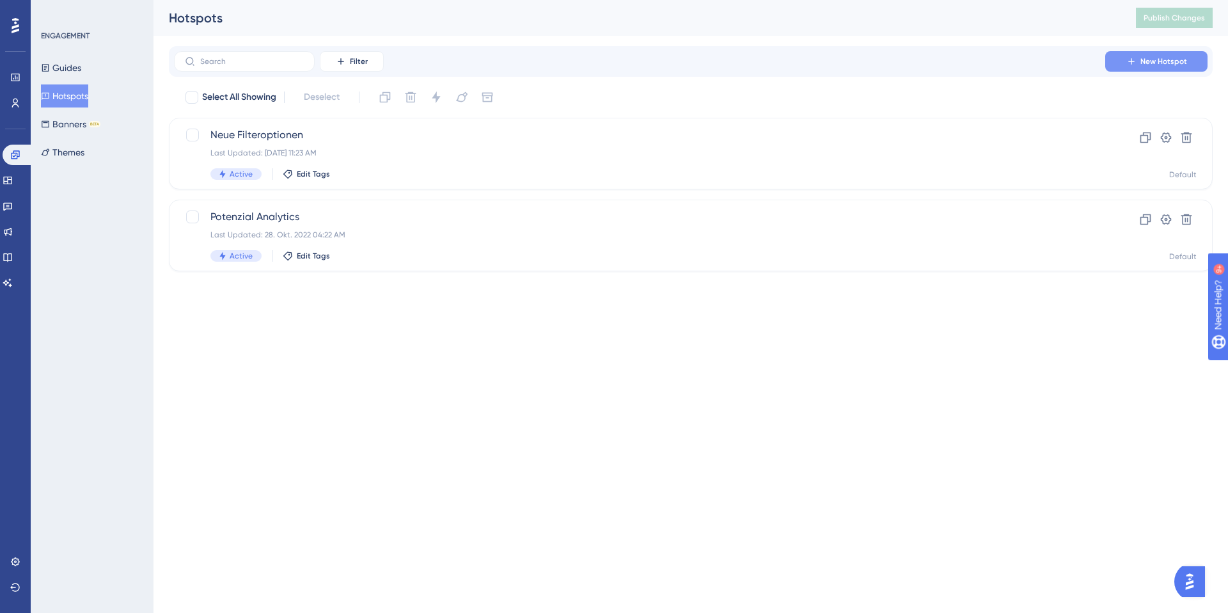
click at [1142, 54] on button "New Hotspot" at bounding box center [1156, 61] width 102 height 20
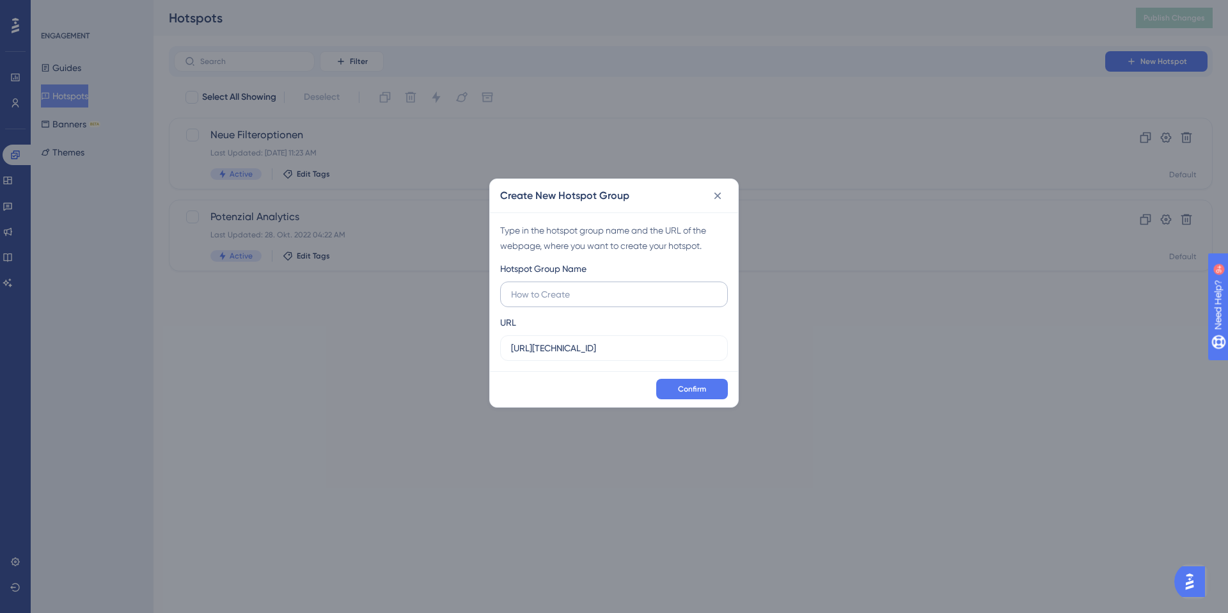
click at [555, 295] on input "text" at bounding box center [614, 294] width 206 height 14
click at [553, 294] on input "text" at bounding box center [614, 294] width 206 height 14
click at [553, 293] on input "text" at bounding box center [614, 294] width 206 height 14
click at [720, 199] on icon at bounding box center [717, 195] width 13 height 13
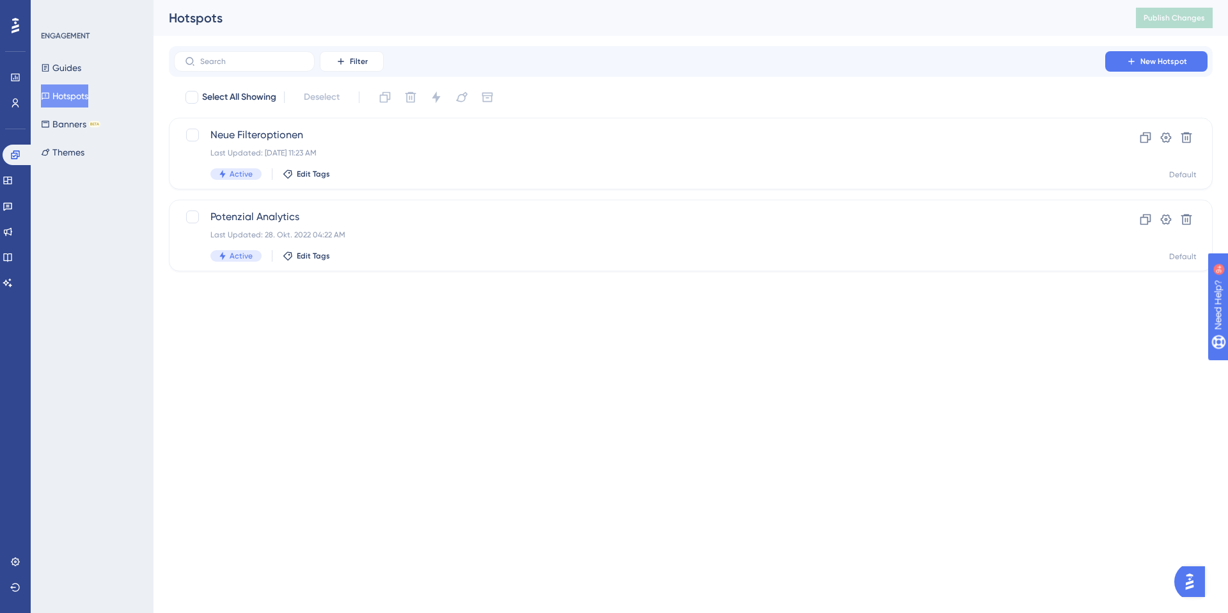
click at [68, 52] on div "ENGAGEMENT Guides Hotspots Banners BETA Themes" at bounding box center [93, 97] width 104 height 133
click at [67, 66] on button "Guides" at bounding box center [61, 67] width 40 height 23
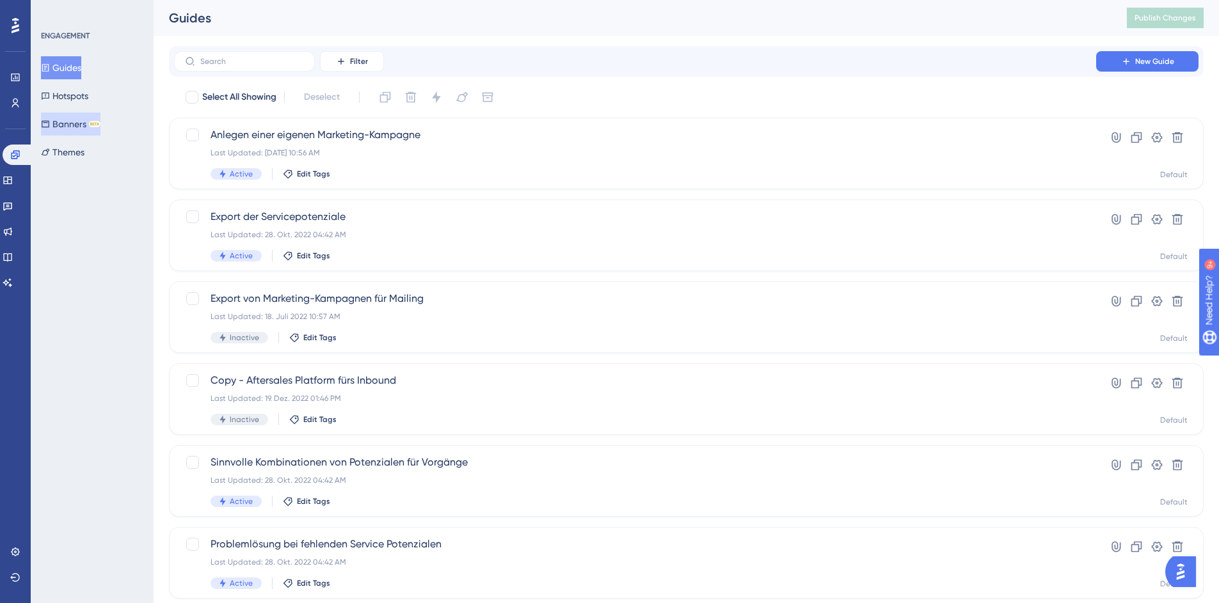
click at [73, 118] on button "Banners BETA" at bounding box center [70, 124] width 59 height 23
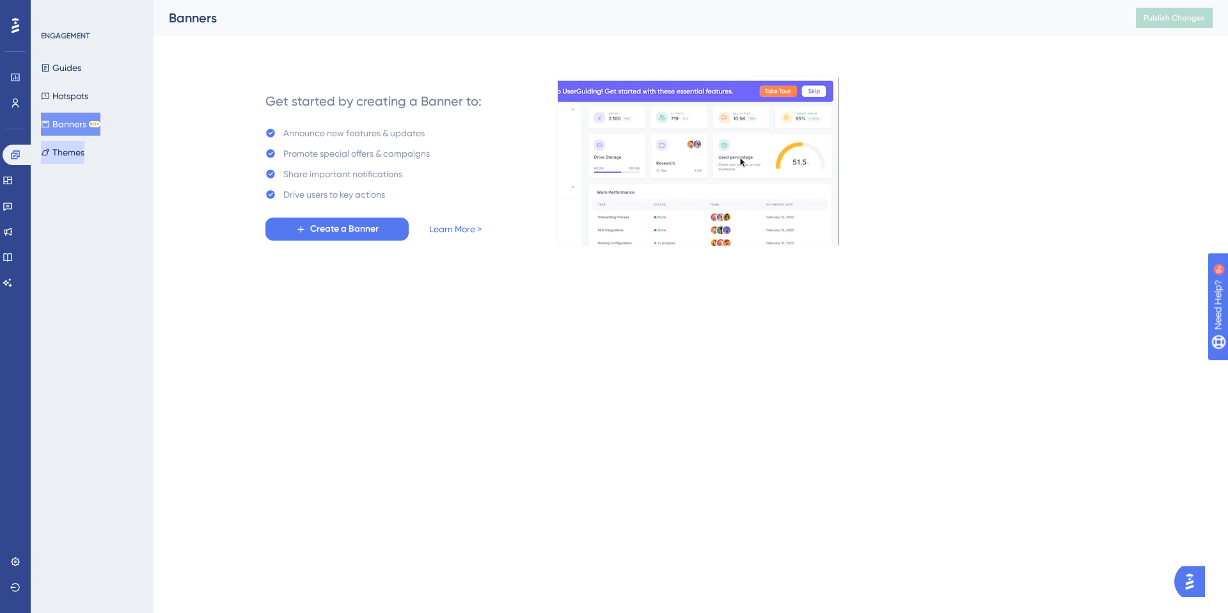
click at [74, 155] on button "Themes" at bounding box center [62, 152] width 43 height 23
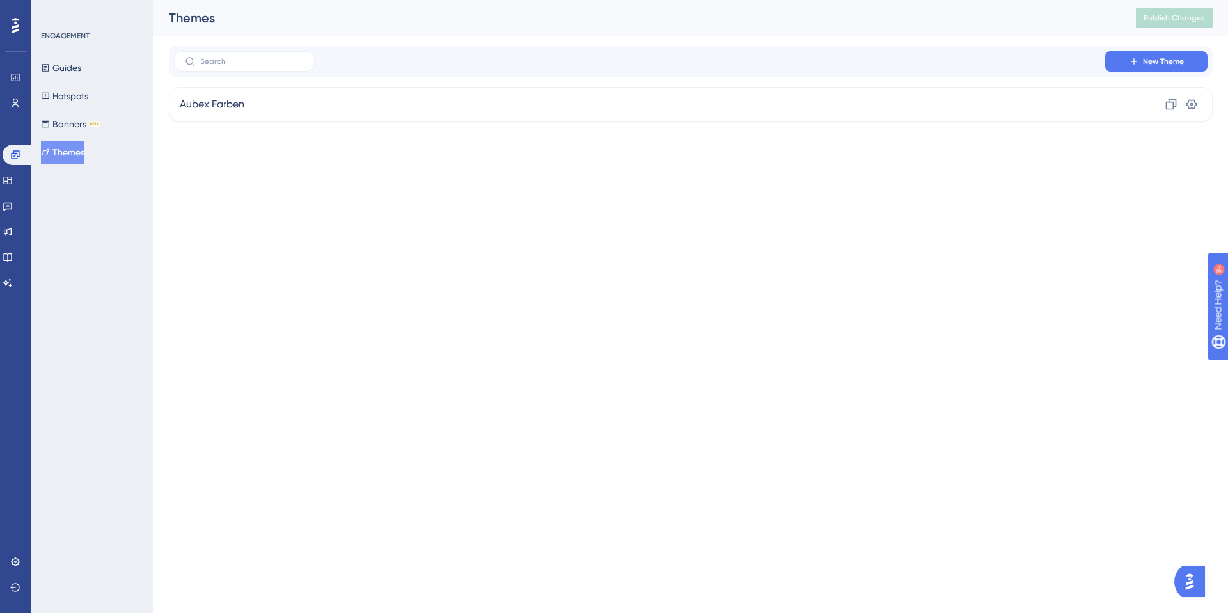
click at [61, 37] on div "ENGAGEMENT" at bounding box center [65, 36] width 49 height 10
click at [73, 68] on button "Guides" at bounding box center [61, 67] width 40 height 23
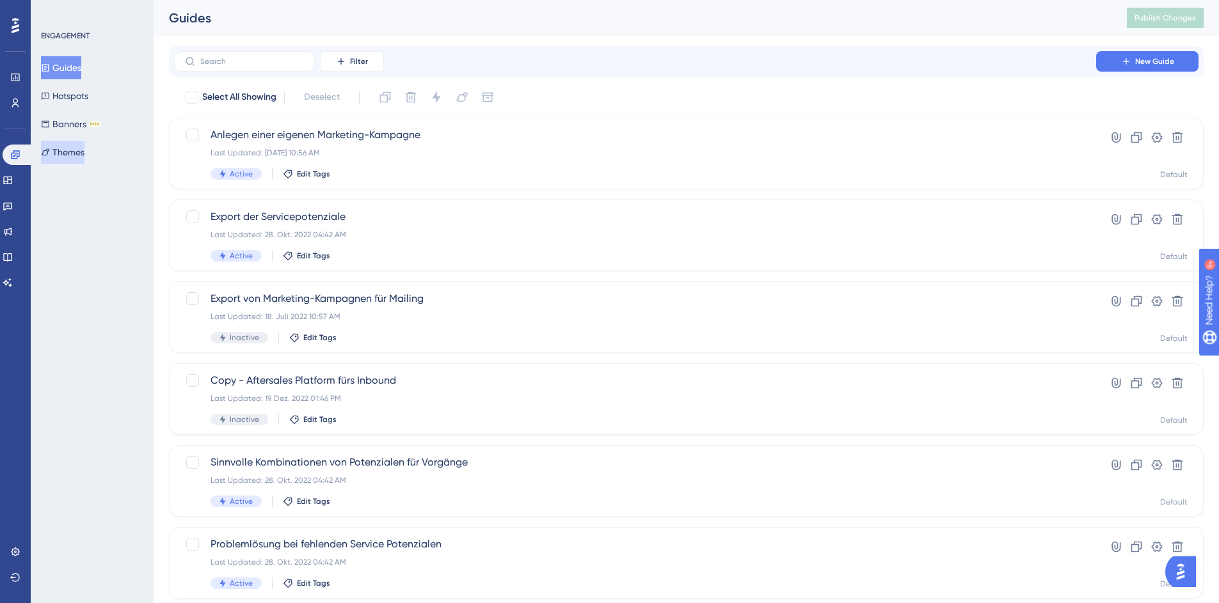
click at [68, 149] on button "Themes" at bounding box center [62, 152] width 43 height 23
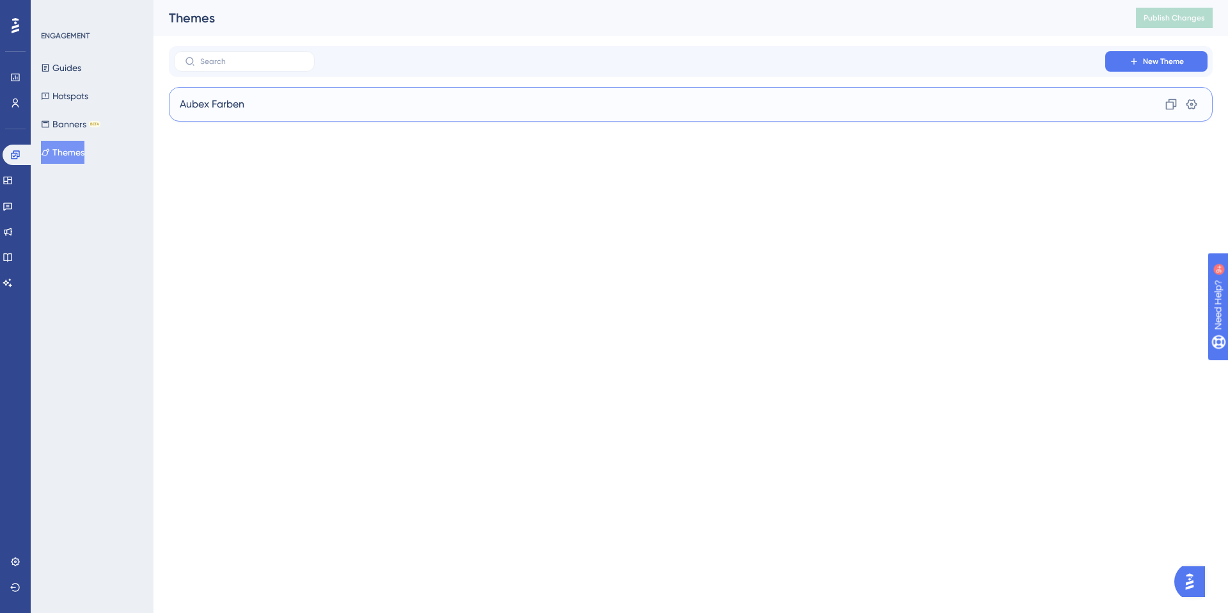
click at [299, 104] on div "Aubex Farben Clone Settings" at bounding box center [691, 104] width 1044 height 35
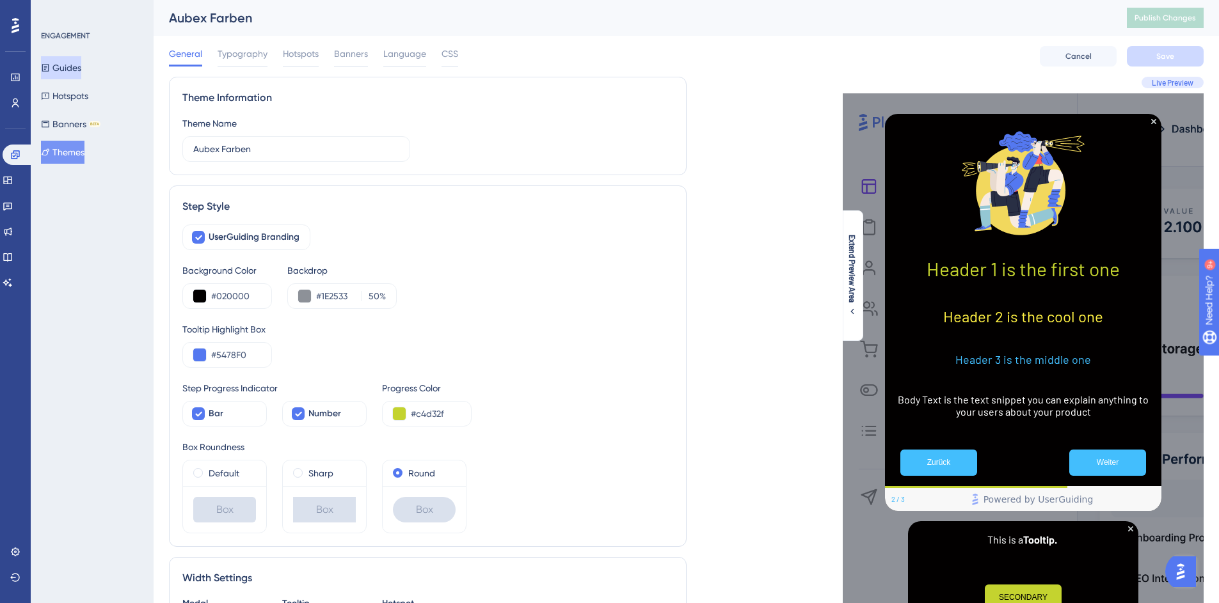
click at [80, 68] on button "Guides" at bounding box center [61, 67] width 40 height 23
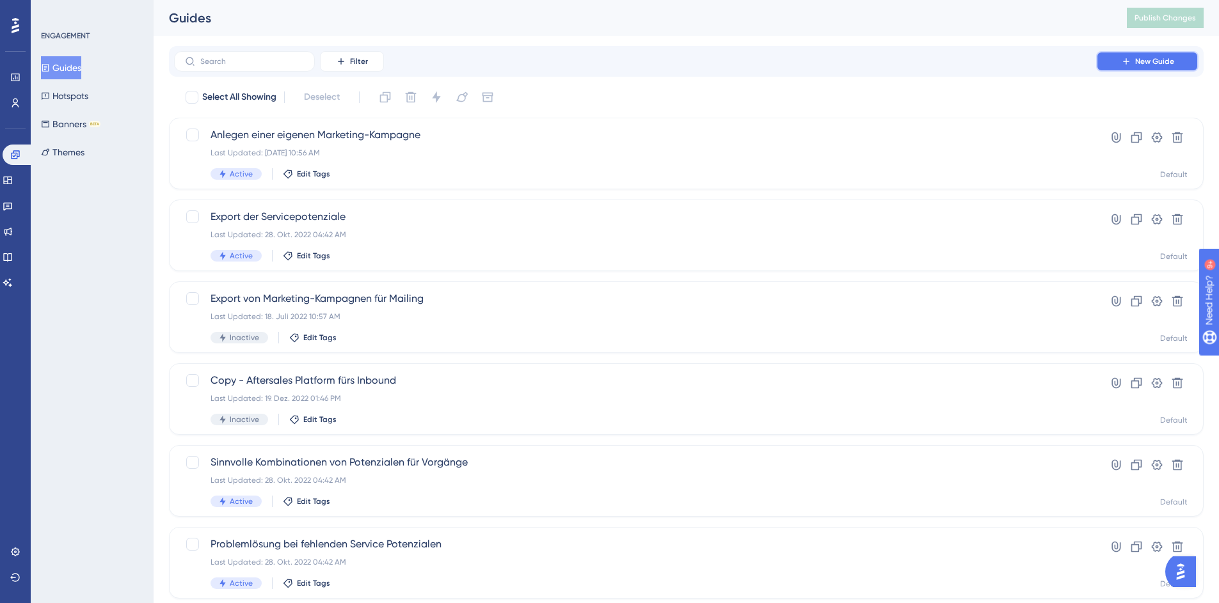
click at [1184, 67] on button "New Guide" at bounding box center [1147, 61] width 102 height 20
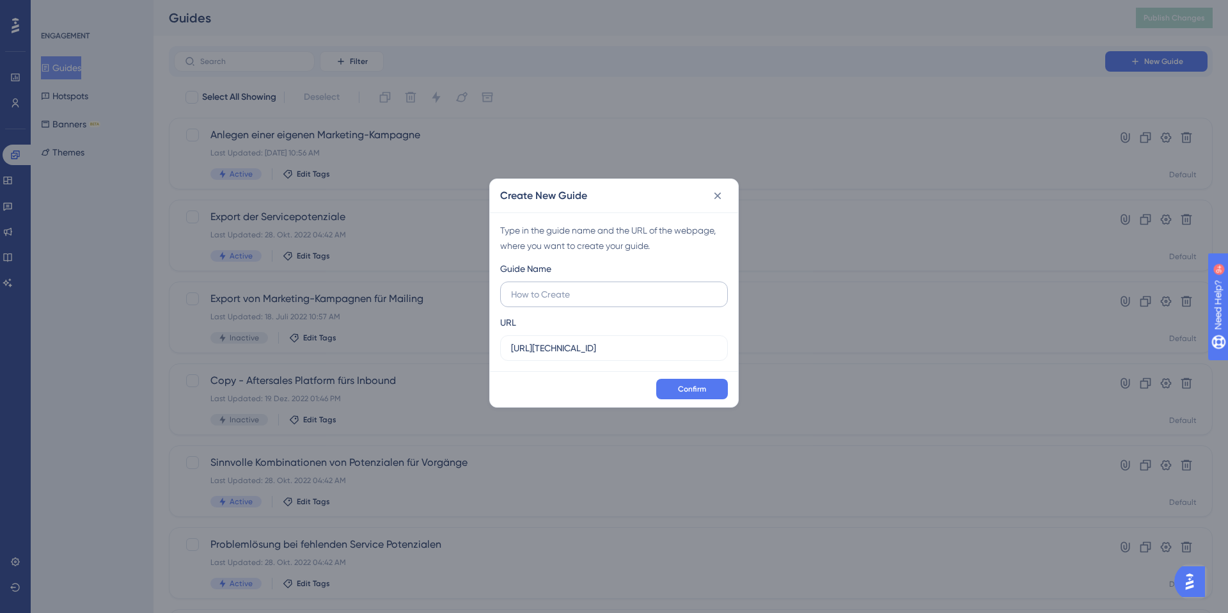
type input "o"
type input "aubex ADMIN TEST"
click at [614, 345] on input "http://192.168.1.233" at bounding box center [614, 348] width 206 height 14
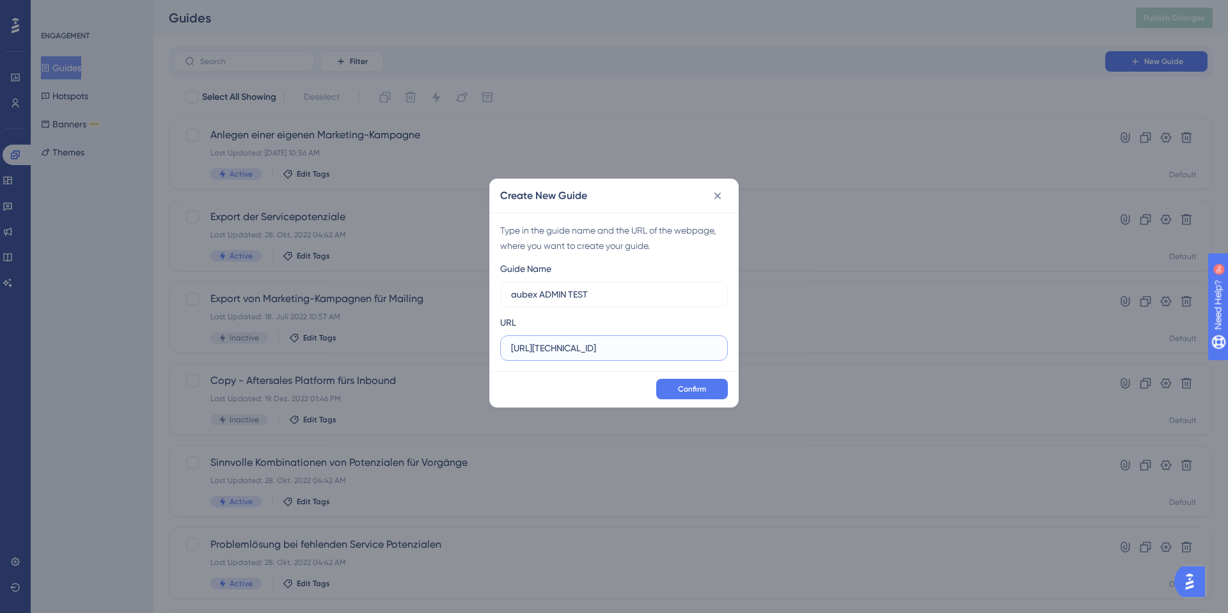
paste input "s://gerne-gmbh.aubex.cloud/"
type input "https://gerne-gmbh.aubex.cloud/"
click at [675, 386] on button "Confirm" at bounding box center [692, 389] width 72 height 20
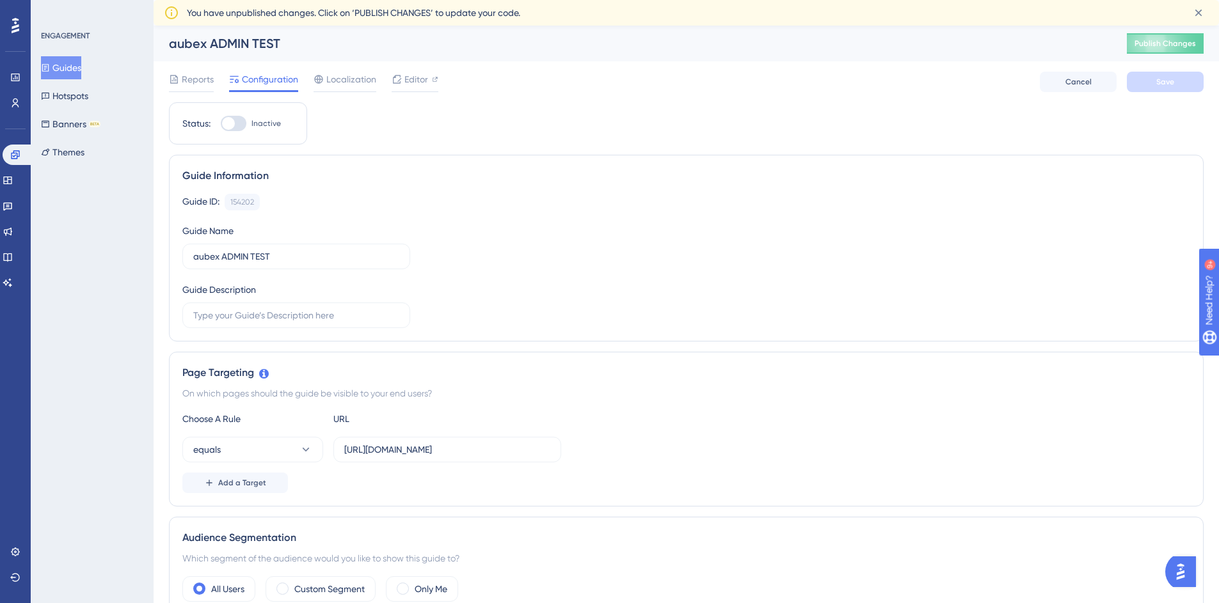
click at [543, 274] on div "Guide ID: 154202 Copy Guide Name aubex ADMIN TEST Guide Description" at bounding box center [685, 261] width 1007 height 134
click at [86, 95] on button "Hotspots" at bounding box center [64, 95] width 47 height 23
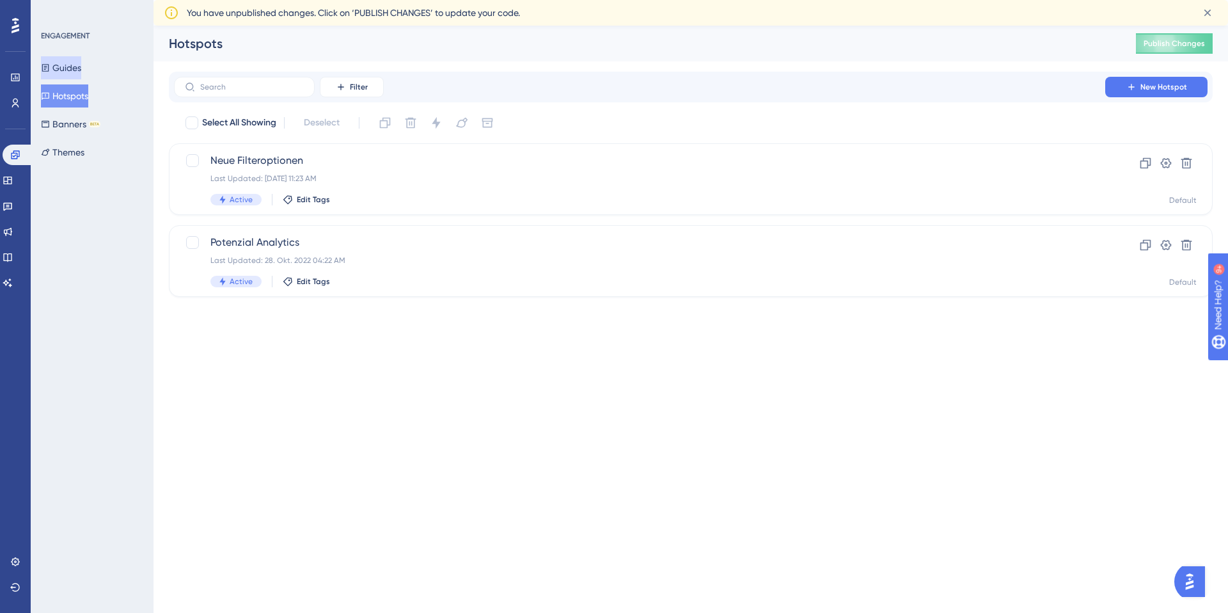
click at [81, 70] on button "Guides" at bounding box center [61, 67] width 40 height 23
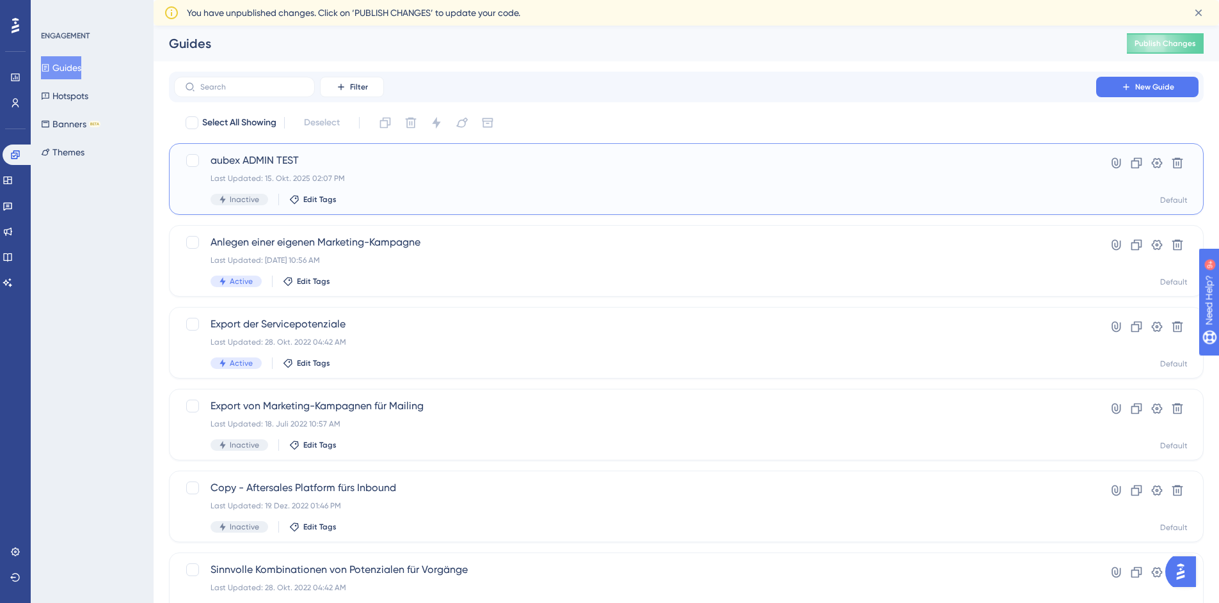
click at [309, 159] on span "aubex ADMIN TEST" at bounding box center [634, 160] width 849 height 15
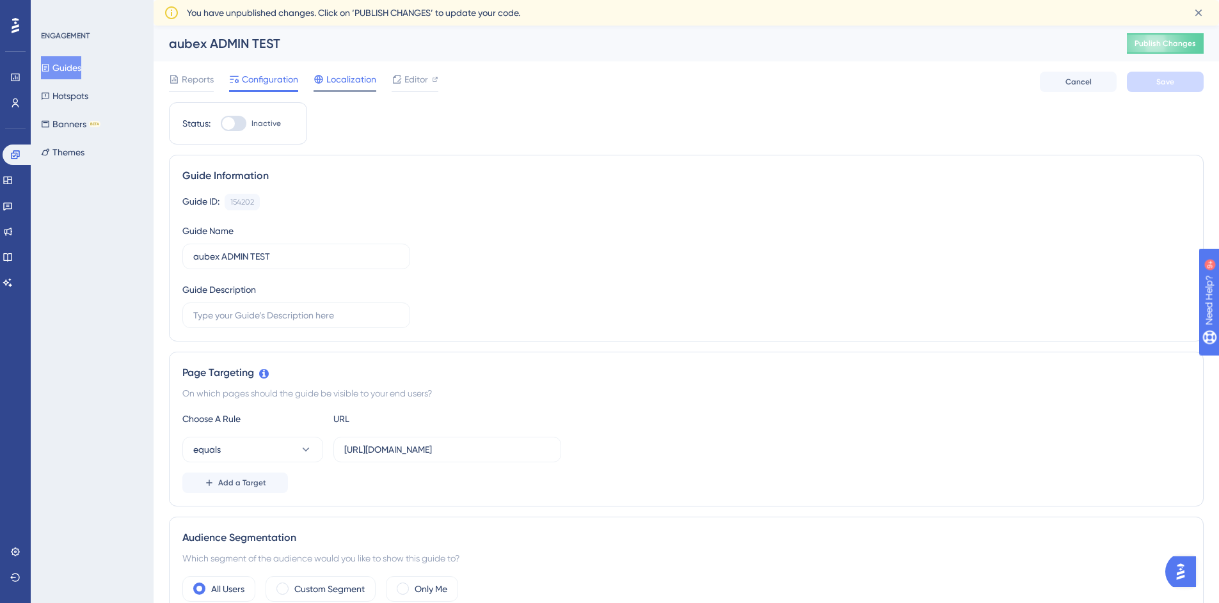
click at [375, 82] on span "Localization" at bounding box center [351, 79] width 50 height 15
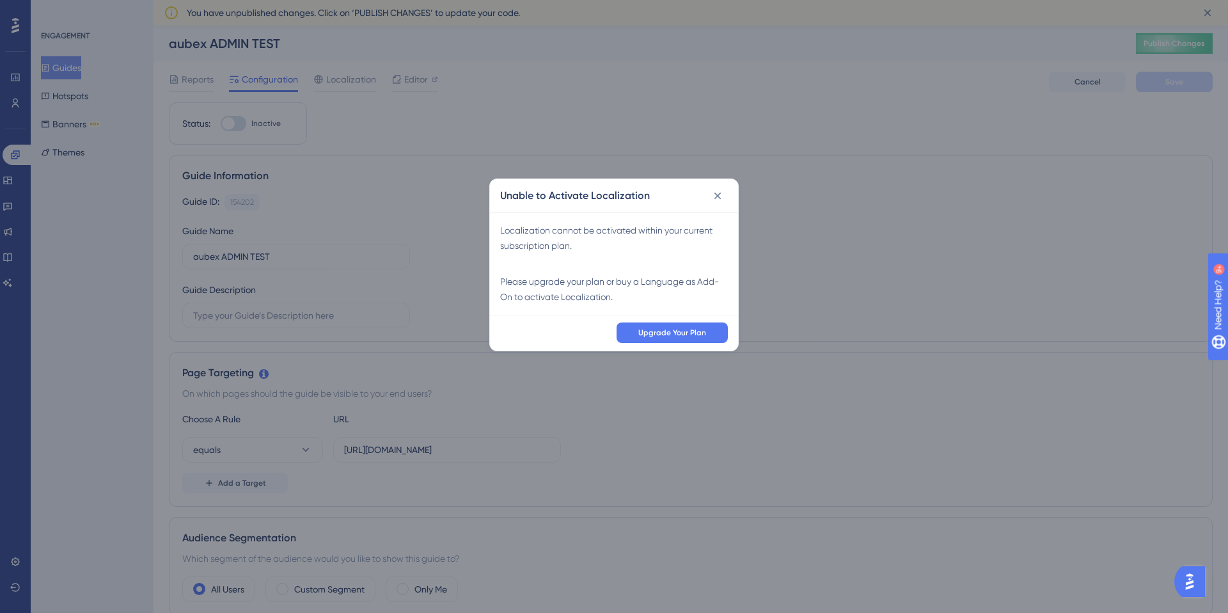
click at [721, 195] on icon at bounding box center [717, 195] width 13 height 13
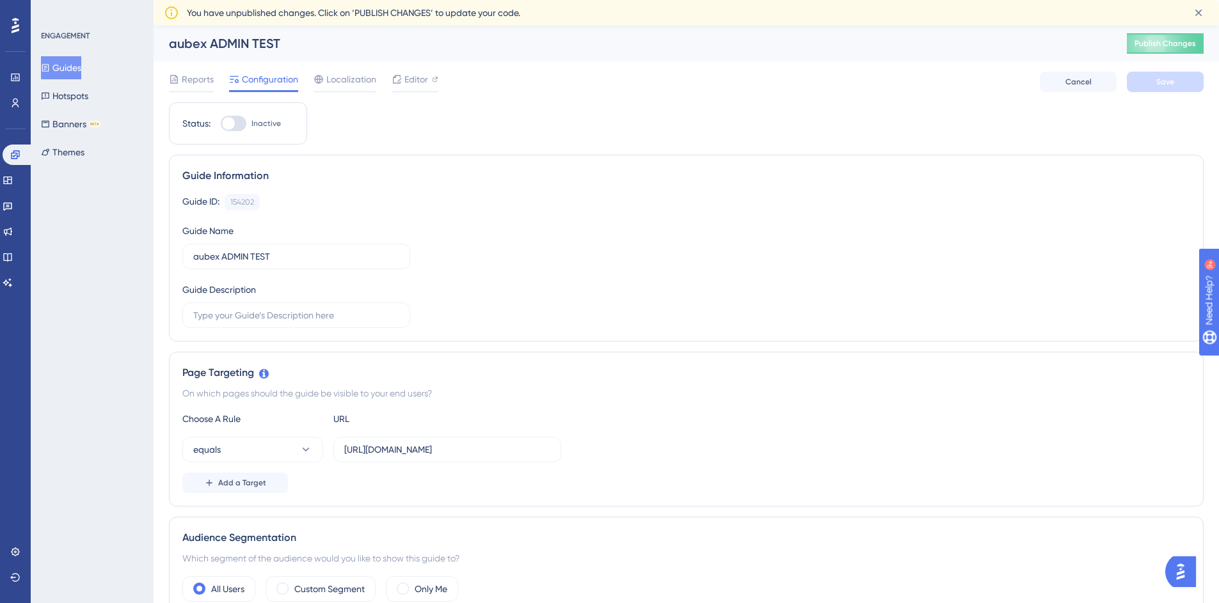
click at [287, 80] on span "Configuration" at bounding box center [270, 79] width 56 height 15
click at [404, 80] on span "Editor" at bounding box center [416, 79] width 24 height 15
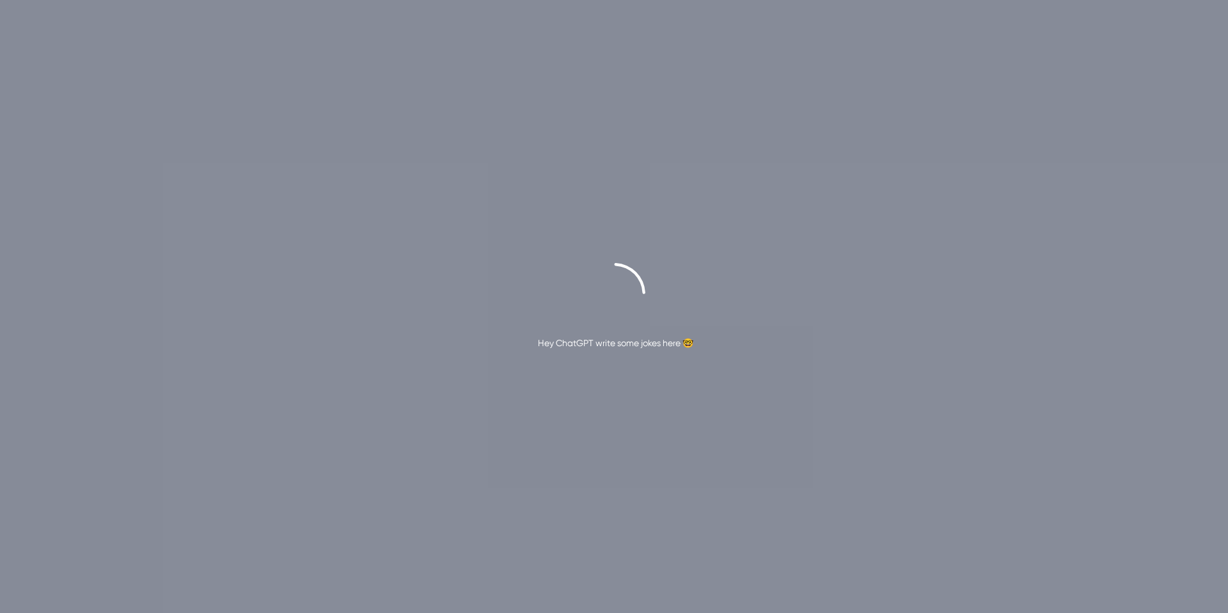
click at [603, 352] on div "Hey ChatGPT write some jokes here 🤓" at bounding box center [614, 306] width 1228 height 613
click at [603, 345] on div "Hey ChatGPT write some jokes here 🤓" at bounding box center [615, 342] width 155 height 15
click at [668, 346] on div "Hey ChatGPT write some jokes here 🤓" at bounding box center [615, 342] width 155 height 15
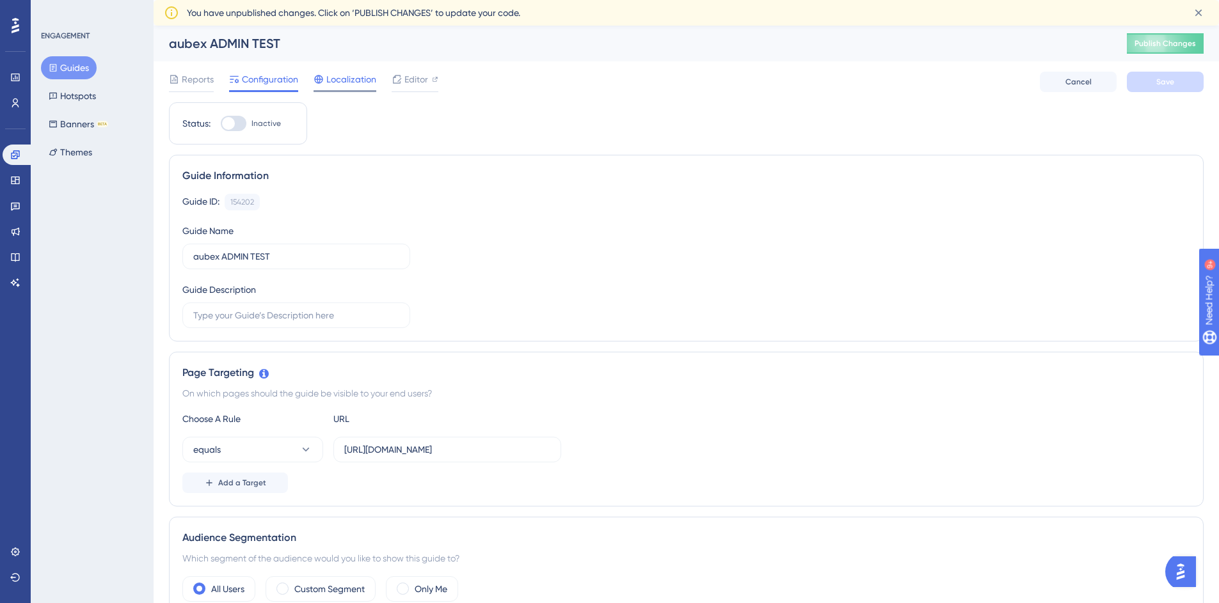
click at [350, 74] on span "Localization" at bounding box center [351, 79] width 50 height 15
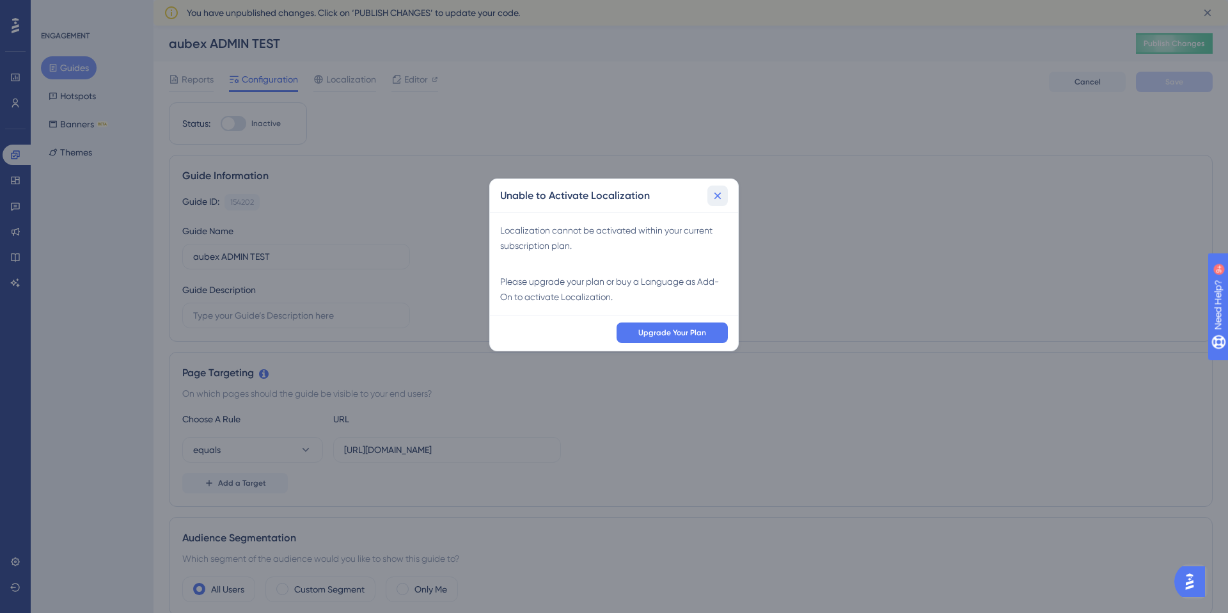
click at [719, 196] on icon at bounding box center [717, 195] width 13 height 13
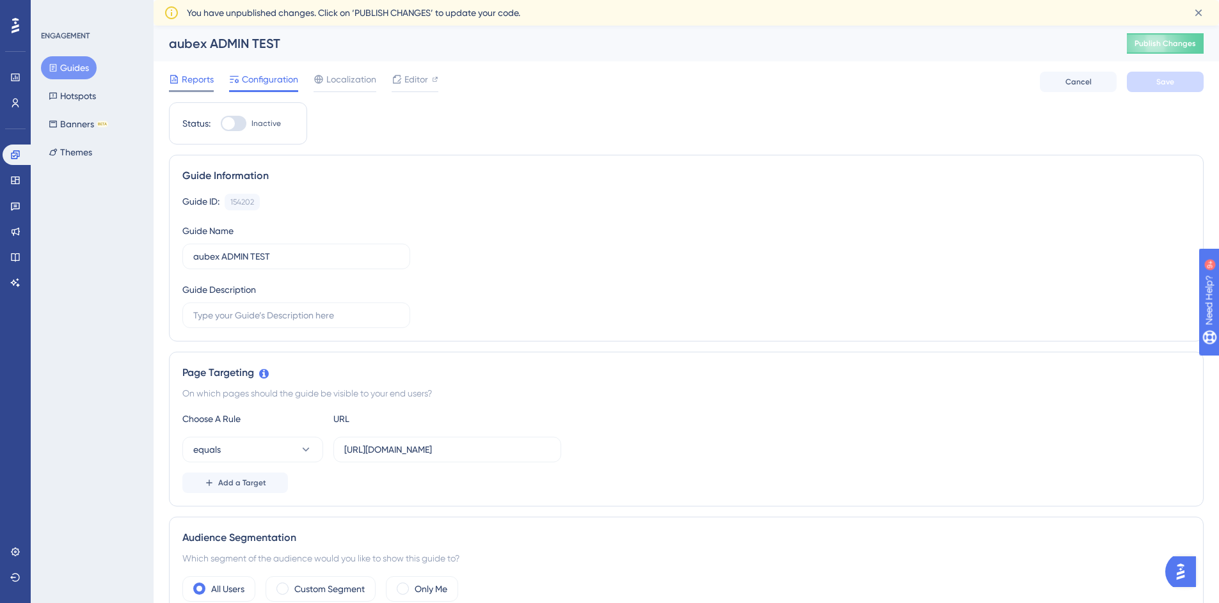
click at [209, 90] on div at bounding box center [191, 91] width 45 height 2
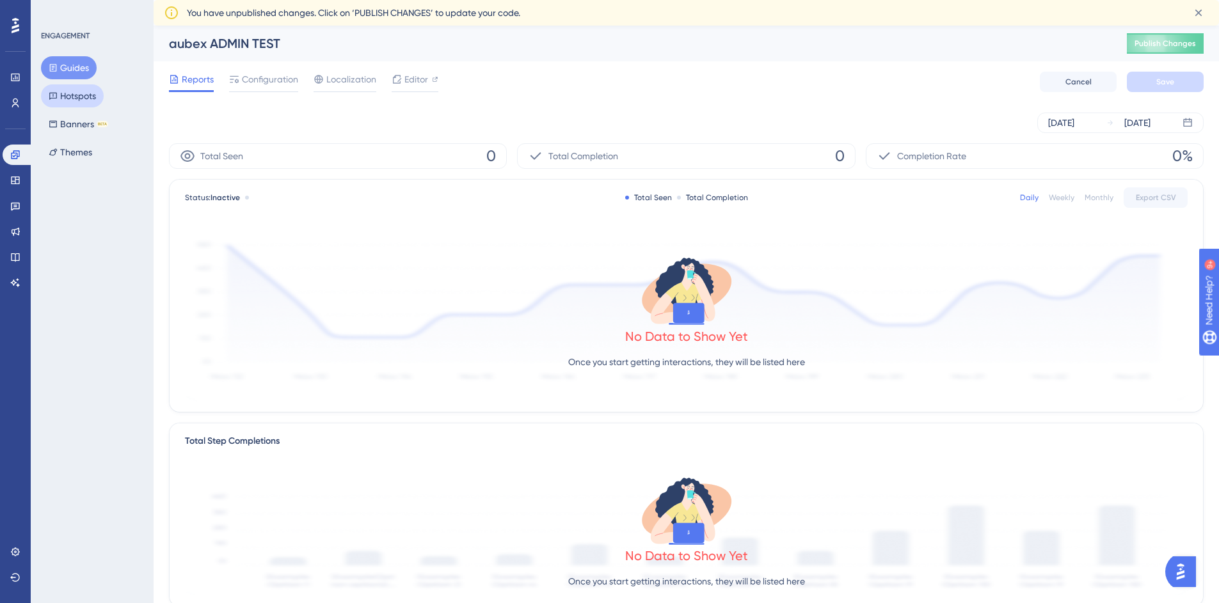
click at [98, 97] on button "Hotspots" at bounding box center [72, 95] width 63 height 23
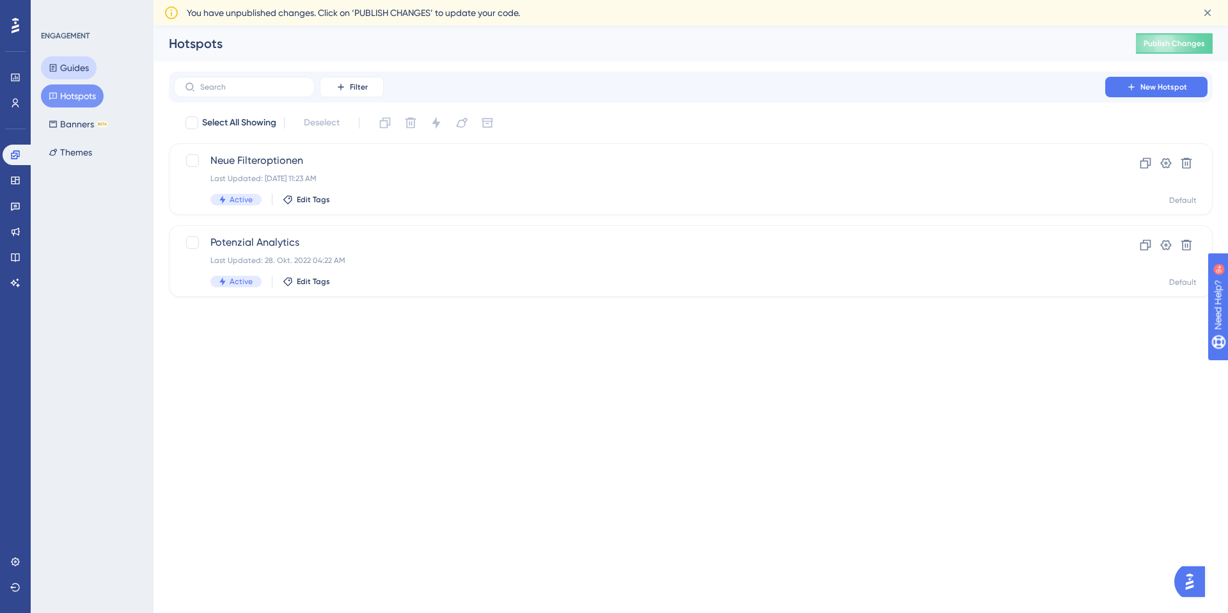
click at [83, 70] on button "Guides" at bounding box center [69, 67] width 56 height 23
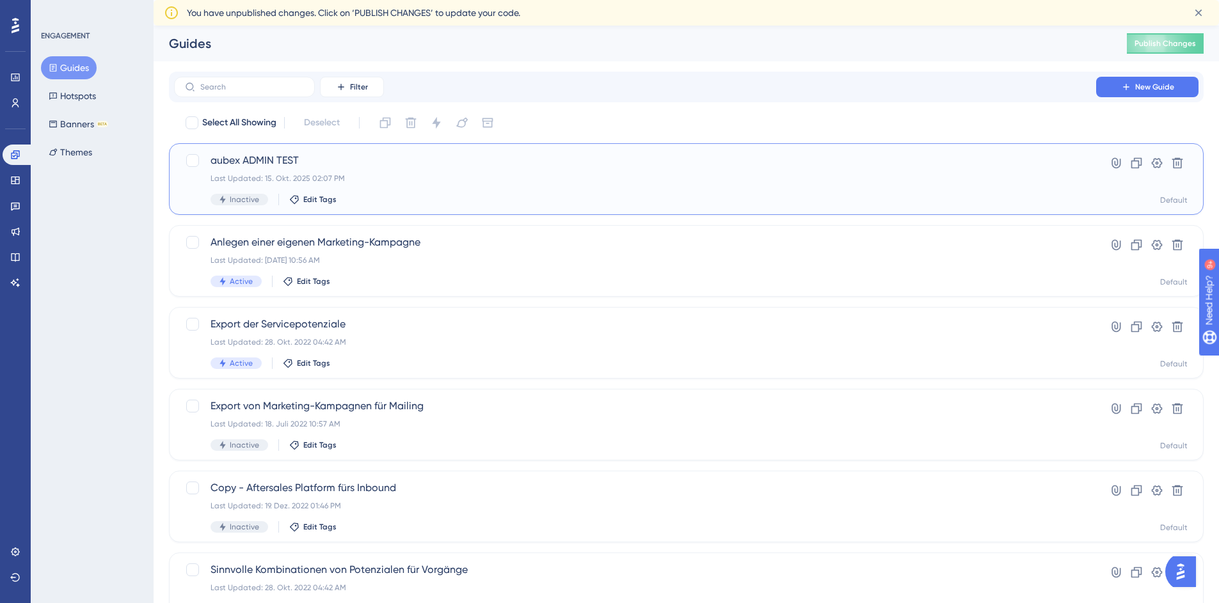
click at [310, 163] on span "aubex ADMIN TEST" at bounding box center [634, 160] width 849 height 15
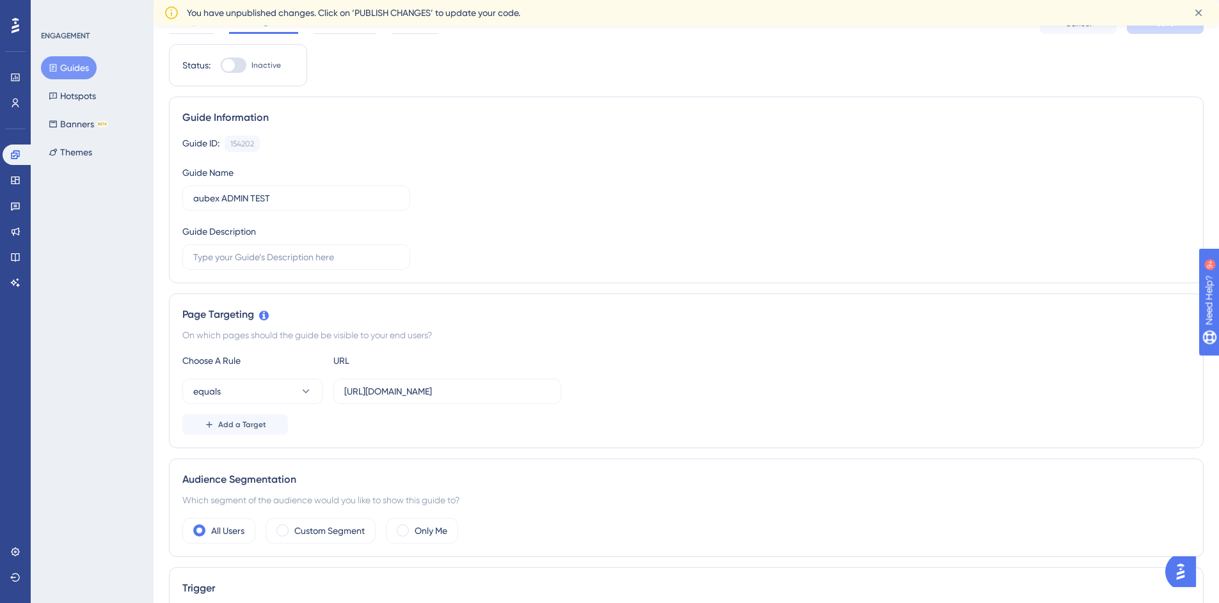
scroll to position [72, 0]
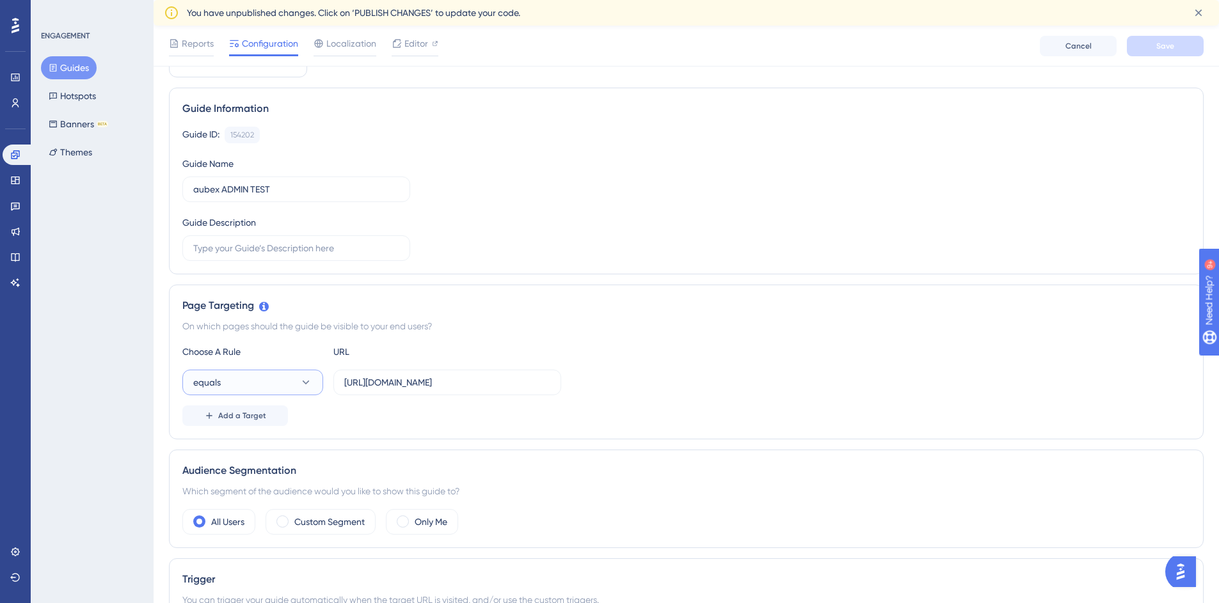
click at [287, 375] on button "equals" at bounding box center [252, 383] width 141 height 26
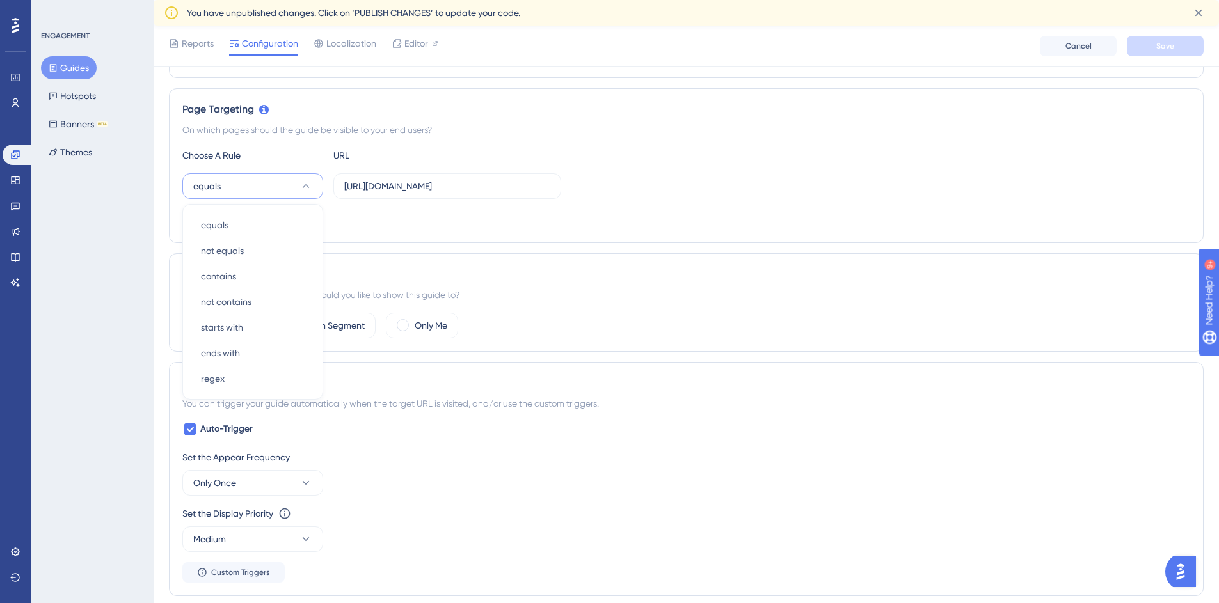
click at [455, 276] on div "Audience Segmentation" at bounding box center [685, 274] width 1007 height 15
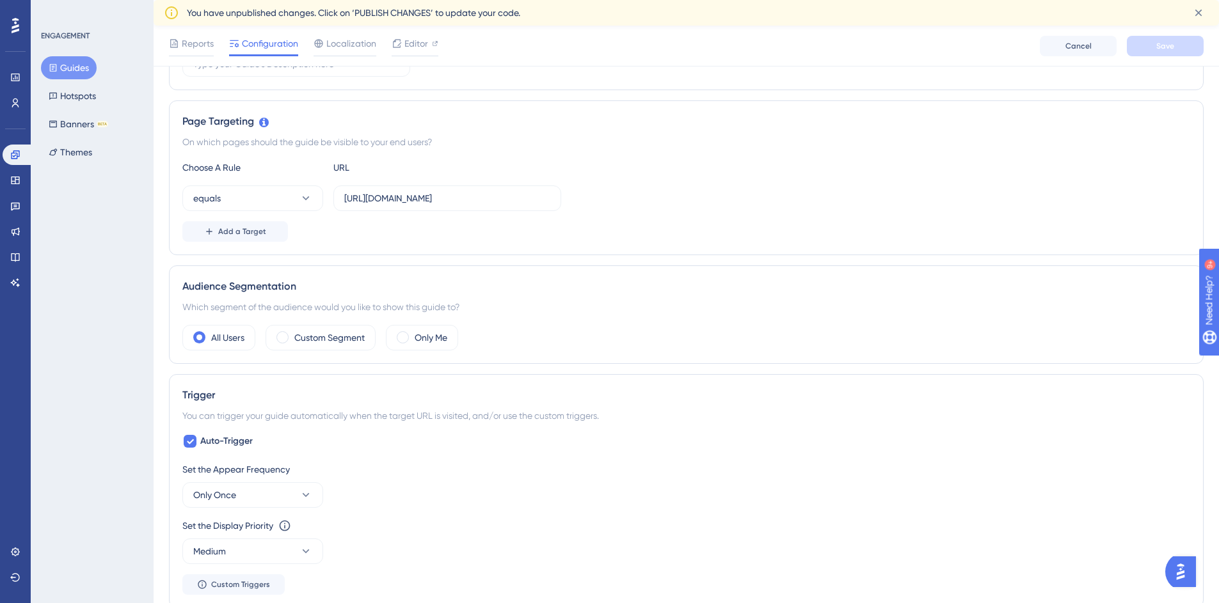
scroll to position [231, 0]
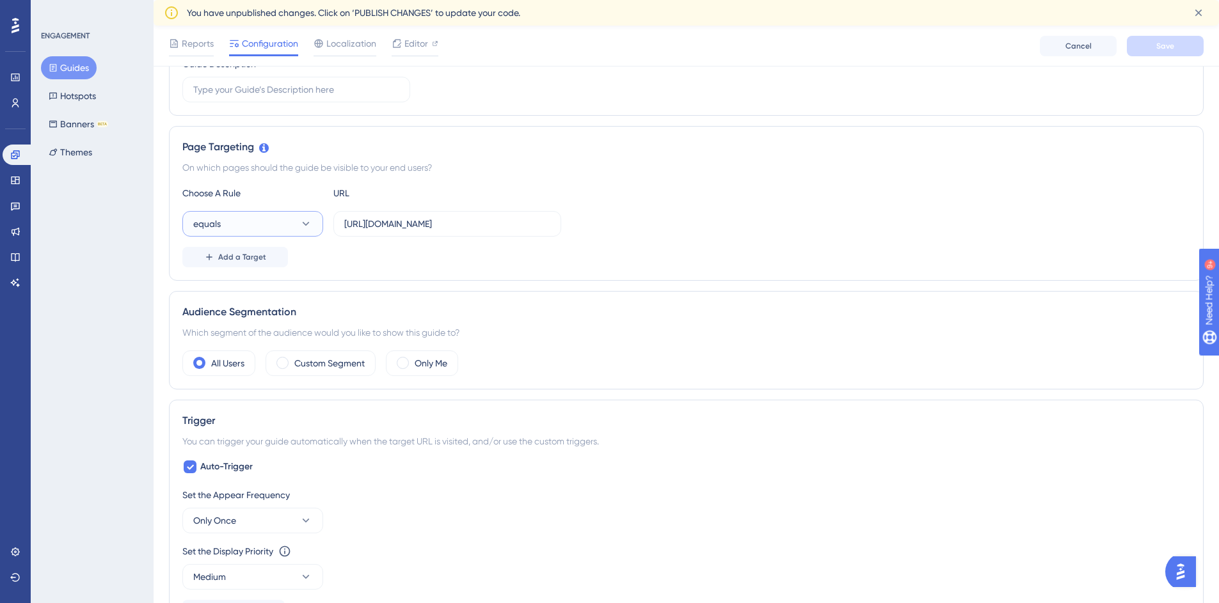
click at [251, 220] on button "equals" at bounding box center [252, 224] width 141 height 26
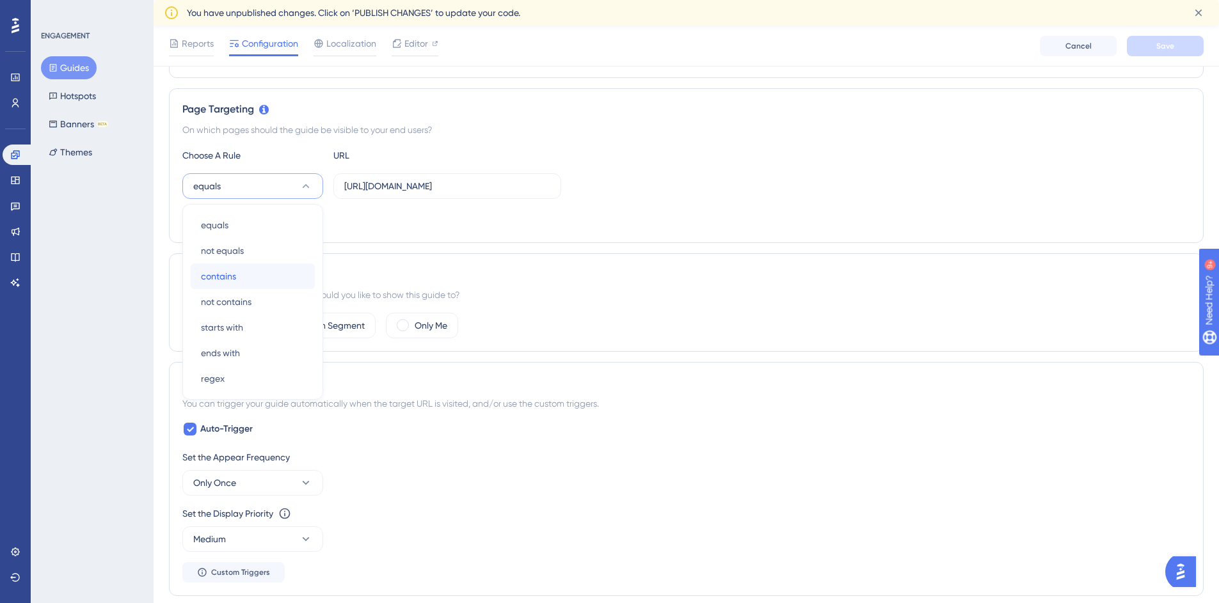
click at [253, 279] on div "contains contains" at bounding box center [253, 277] width 104 height 26
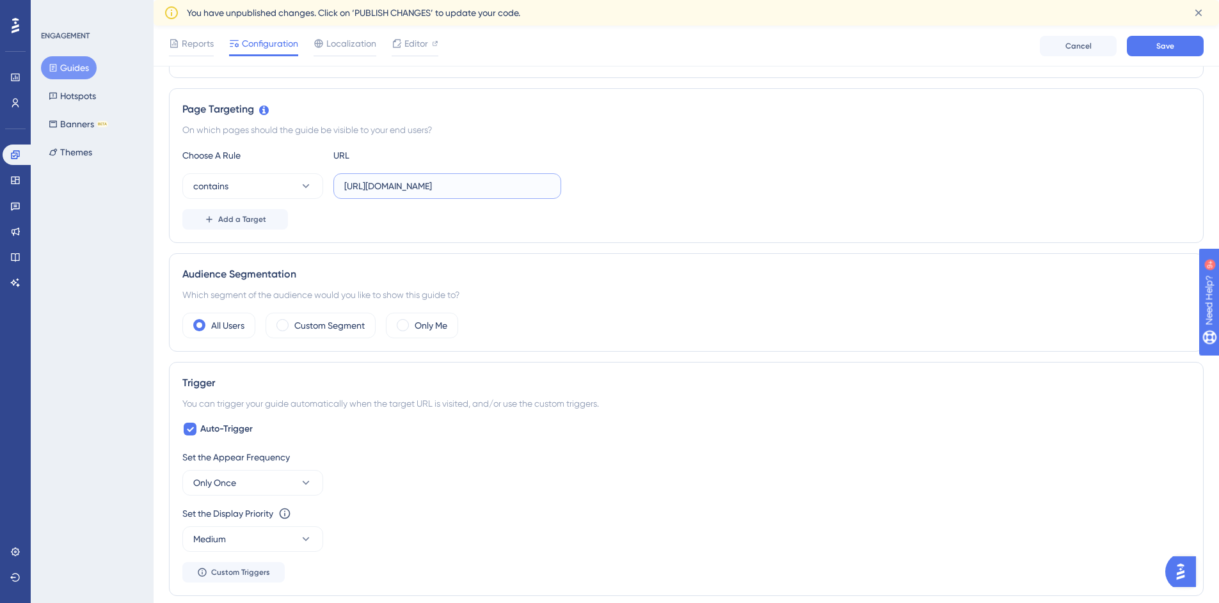
drag, startPoint x: 429, startPoint y: 185, endPoint x: 377, endPoint y: 184, distance: 51.8
click at [377, 184] on input "[URL][DOMAIN_NAME]" at bounding box center [447, 186] width 206 height 14
type input "[URL][DOMAIN_NAME]"
click at [447, 225] on div "Add a Target" at bounding box center [685, 219] width 1007 height 20
click at [217, 217] on button "Add a Target" at bounding box center [235, 219] width 106 height 20
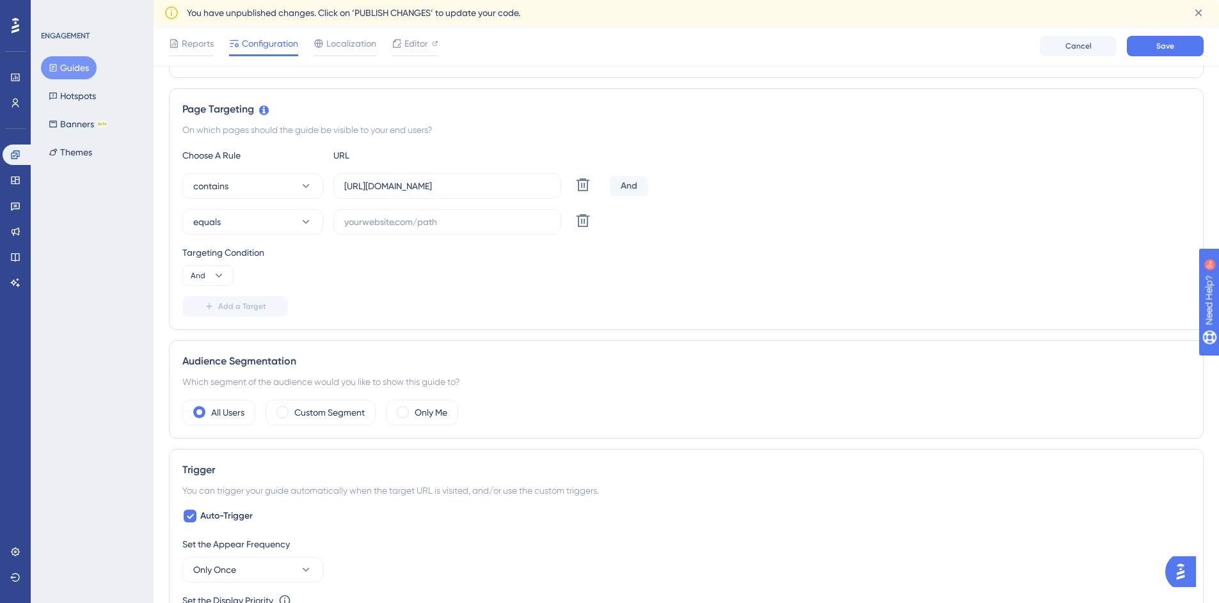
click at [230, 128] on div "On which pages should the guide be visible to your end users?" at bounding box center [685, 129] width 1007 height 15
click at [381, 115] on div "Page Targeting" at bounding box center [685, 109] width 1007 height 15
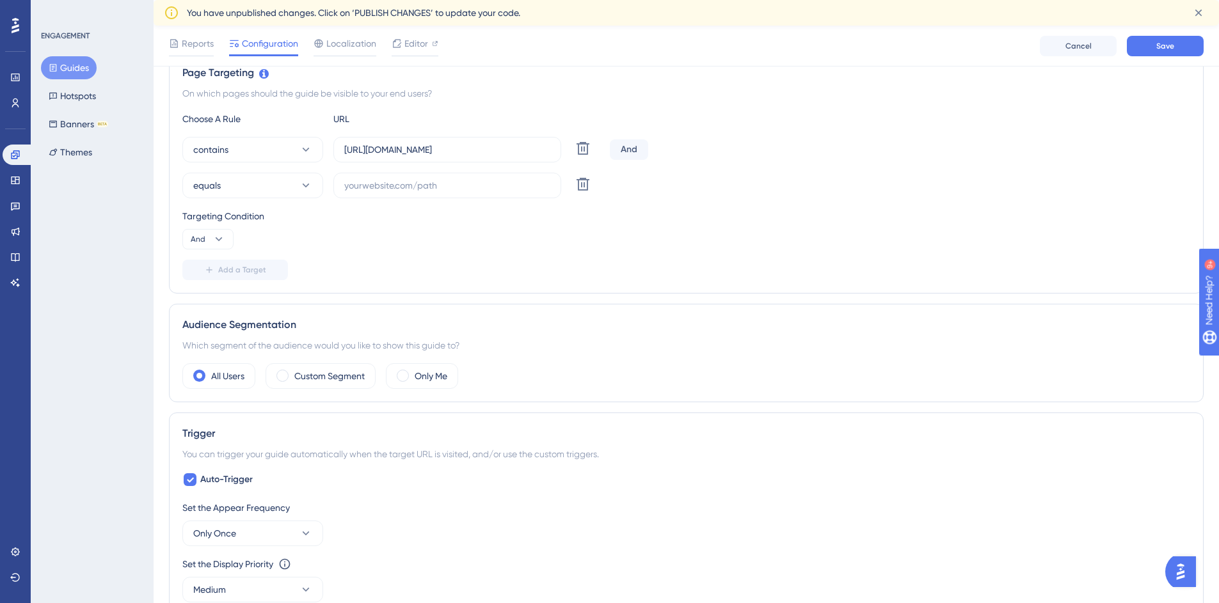
scroll to position [306, 0]
drag, startPoint x: 190, startPoint y: 341, endPoint x: 482, endPoint y: 342, distance: 292.3
click at [482, 342] on div "Which segment of the audience would you like to show this guide to?" at bounding box center [685, 344] width 1007 height 15
click at [489, 341] on div "Which segment of the audience would you like to show this guide to?" at bounding box center [685, 344] width 1007 height 15
click at [352, 368] on label "Custom Segment" at bounding box center [329, 375] width 70 height 15
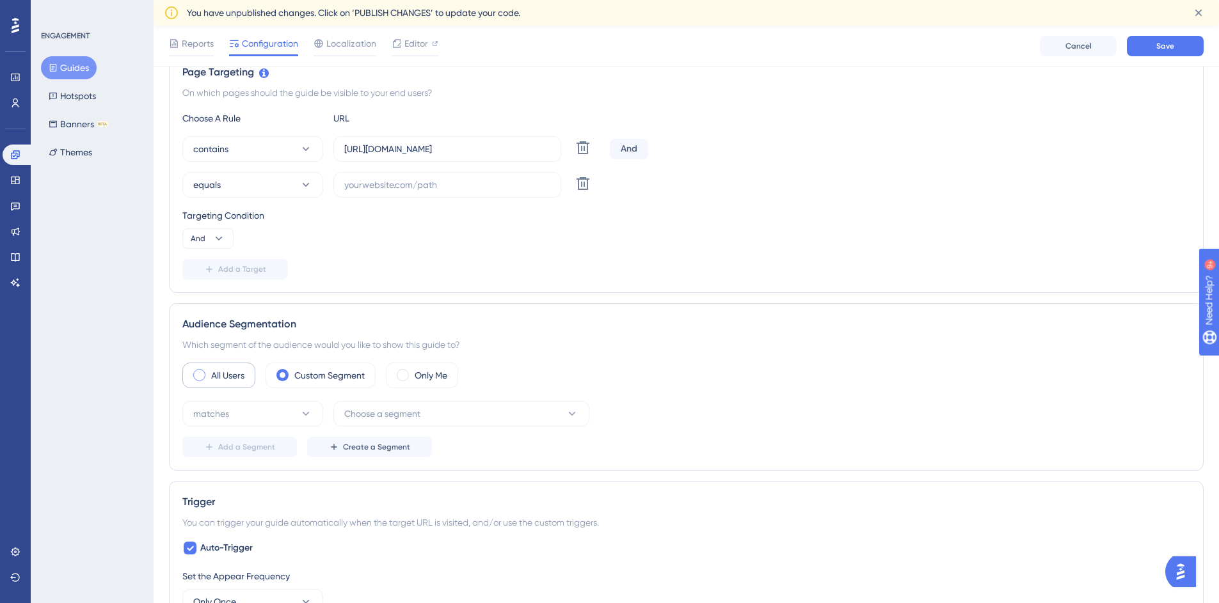
click at [249, 374] on div "All Users" at bounding box center [218, 376] width 73 height 26
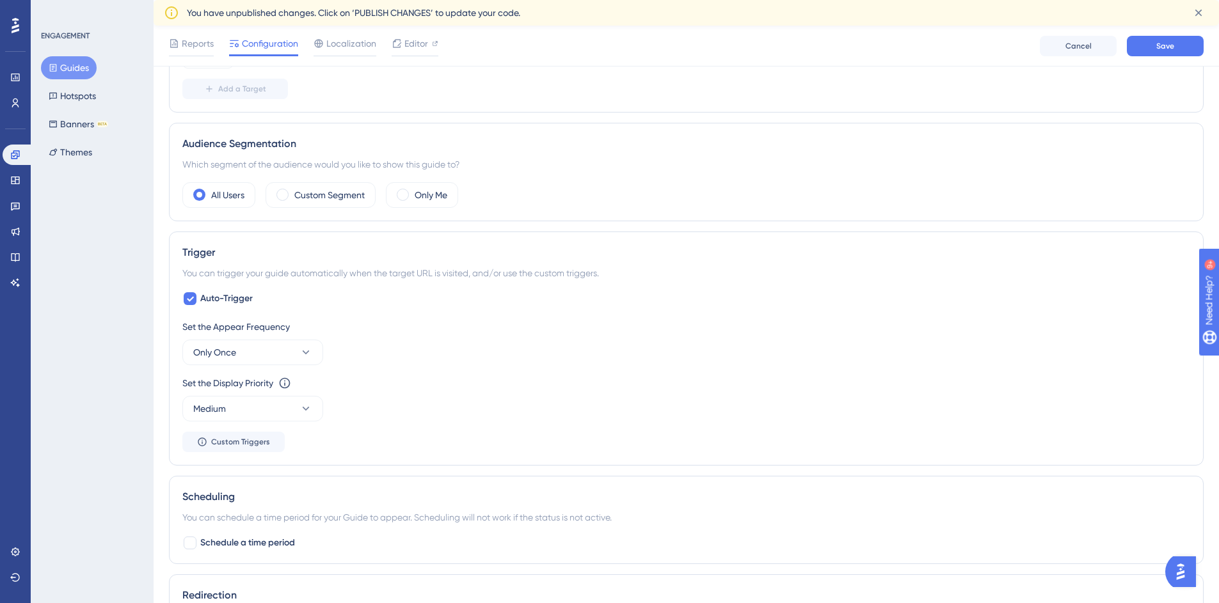
scroll to position [489, 0]
click at [276, 343] on button "Only Once" at bounding box center [252, 350] width 141 height 26
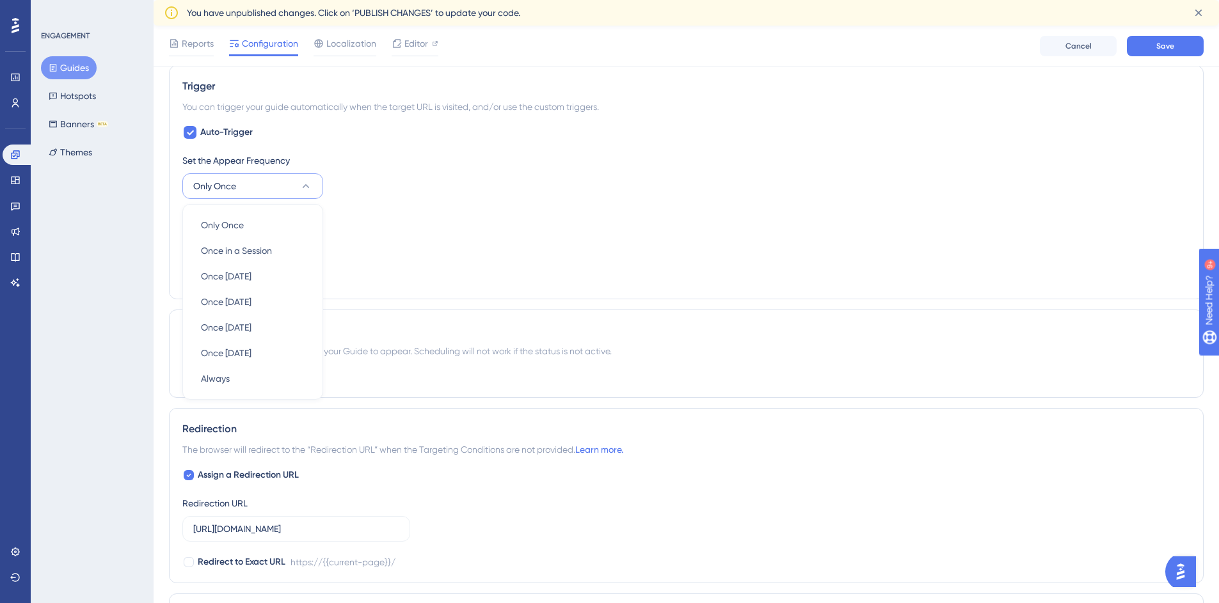
click at [427, 258] on div "Set the Appear Frequency Only Once Only Once Only Once Once in a Session Once i…" at bounding box center [685, 219] width 1007 height 133
click at [290, 197] on button "Only Once" at bounding box center [252, 186] width 141 height 26
click at [289, 193] on button "Only Once" at bounding box center [252, 186] width 141 height 26
click at [421, 190] on div "Set the Appear Frequency Only Once" at bounding box center [685, 176] width 1007 height 46
click at [288, 189] on button "Only Once" at bounding box center [252, 186] width 141 height 26
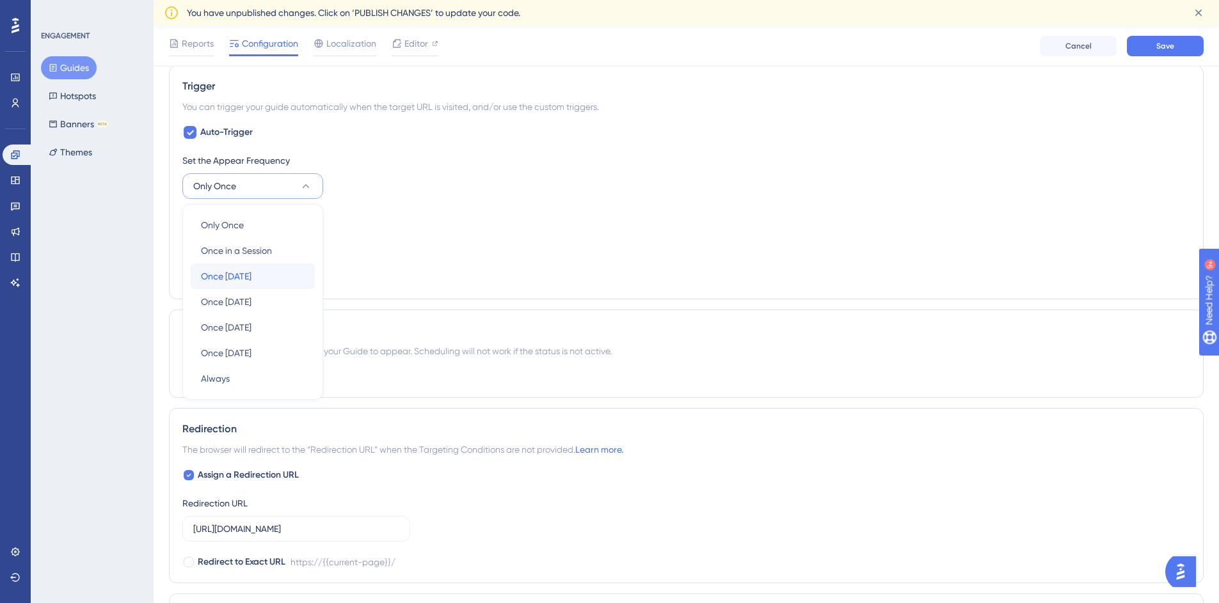
click at [251, 283] on span "Once in 1 day" at bounding box center [226, 276] width 51 height 15
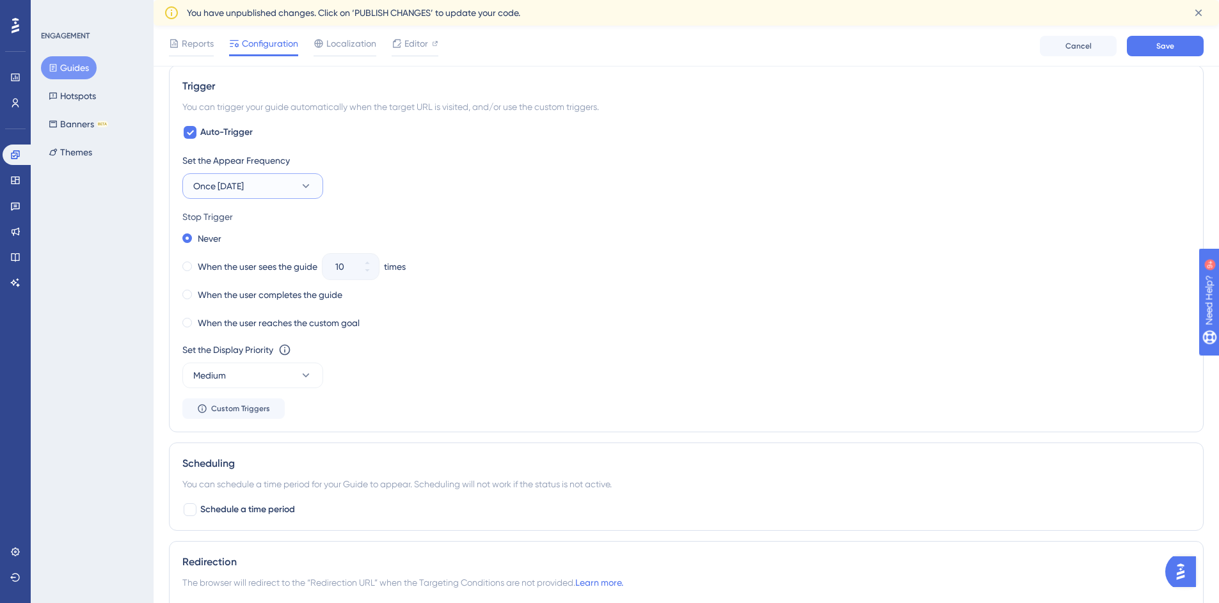
click at [276, 175] on button "Once in 1 day" at bounding box center [252, 186] width 141 height 26
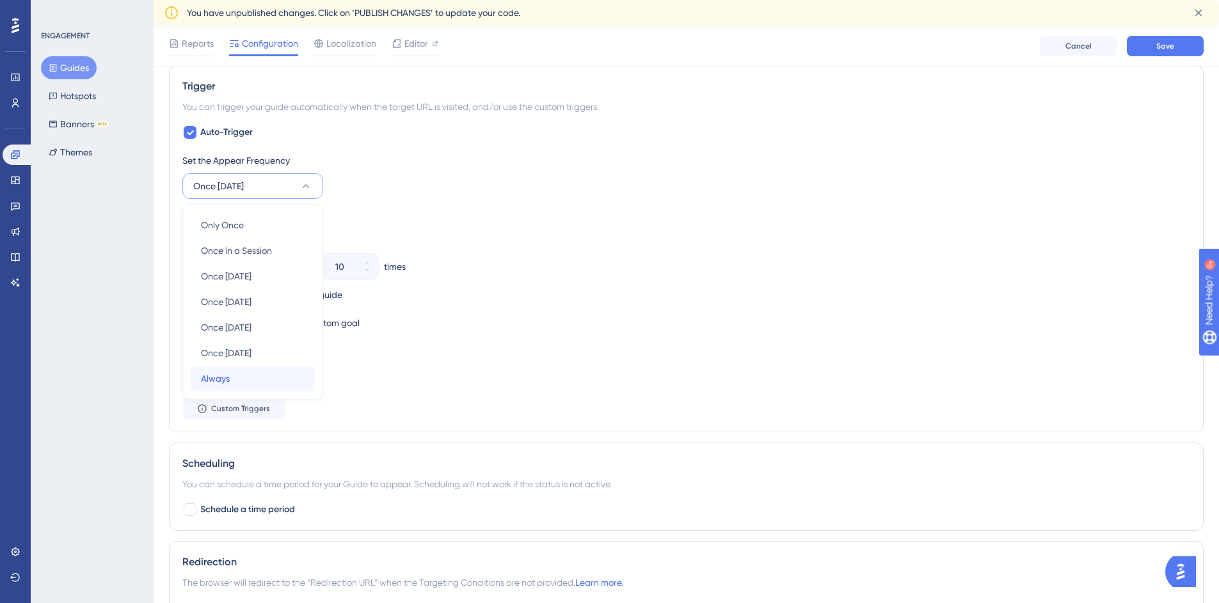
click at [230, 367] on div "Always Always" at bounding box center [253, 379] width 104 height 26
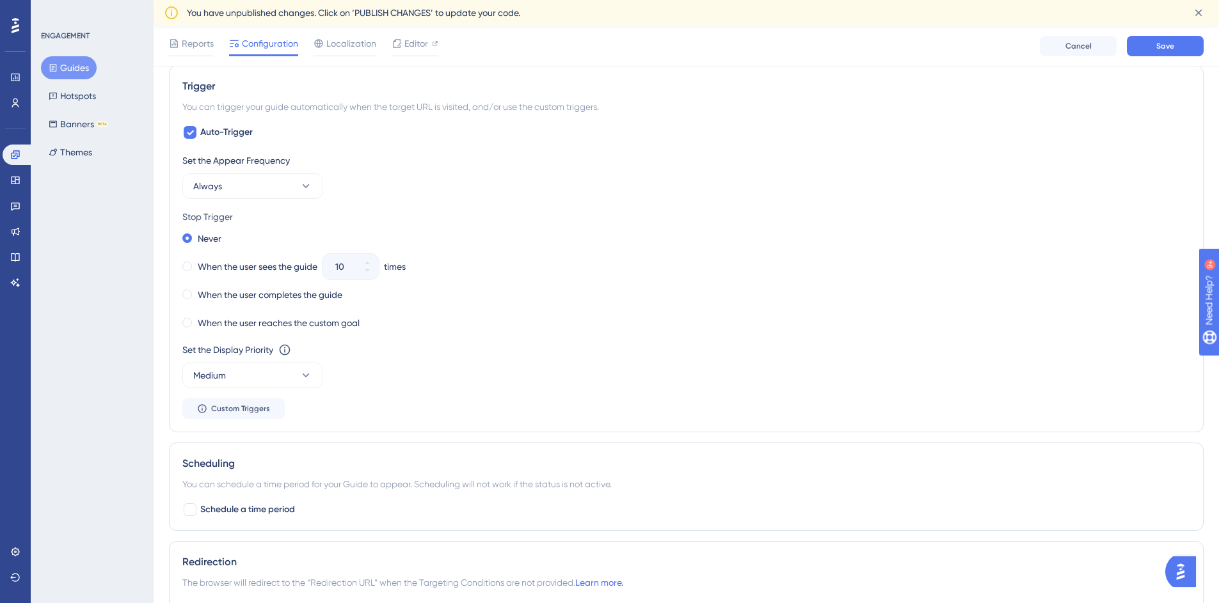
click at [141, 334] on div "ENGAGEMENT Guides Hotspots Banners BETA Themes" at bounding box center [92, 301] width 123 height 603
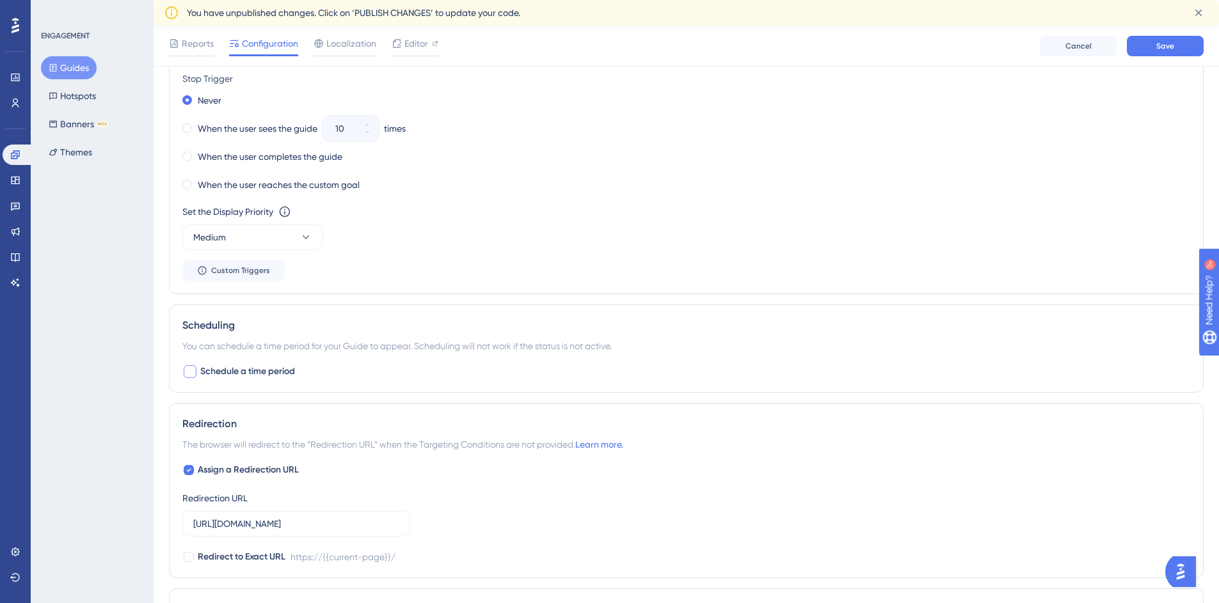
scroll to position [805, 0]
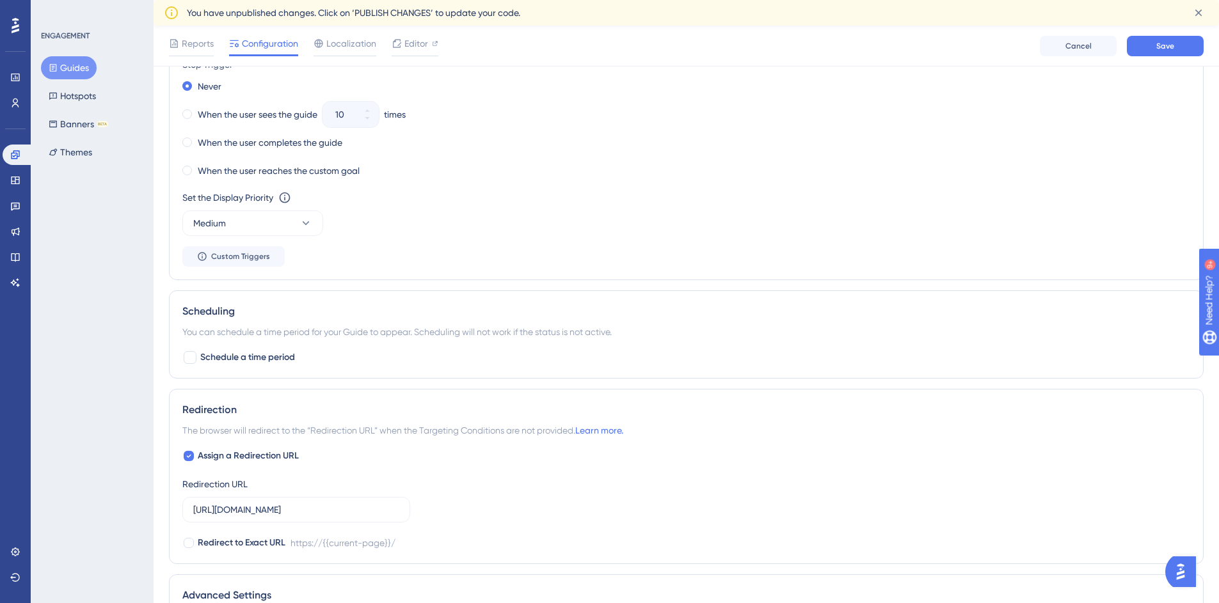
click at [215, 331] on div "You can schedule a time period for your Guide to appear. Scheduling will not wo…" at bounding box center [685, 331] width 1007 height 15
click at [216, 333] on div "You can schedule a time period for your Guide to appear. Scheduling will not wo…" at bounding box center [685, 331] width 1007 height 15
click at [296, 334] on div "You can schedule a time period for your Guide to appear. Scheduling will not wo…" at bounding box center [685, 331] width 1007 height 15
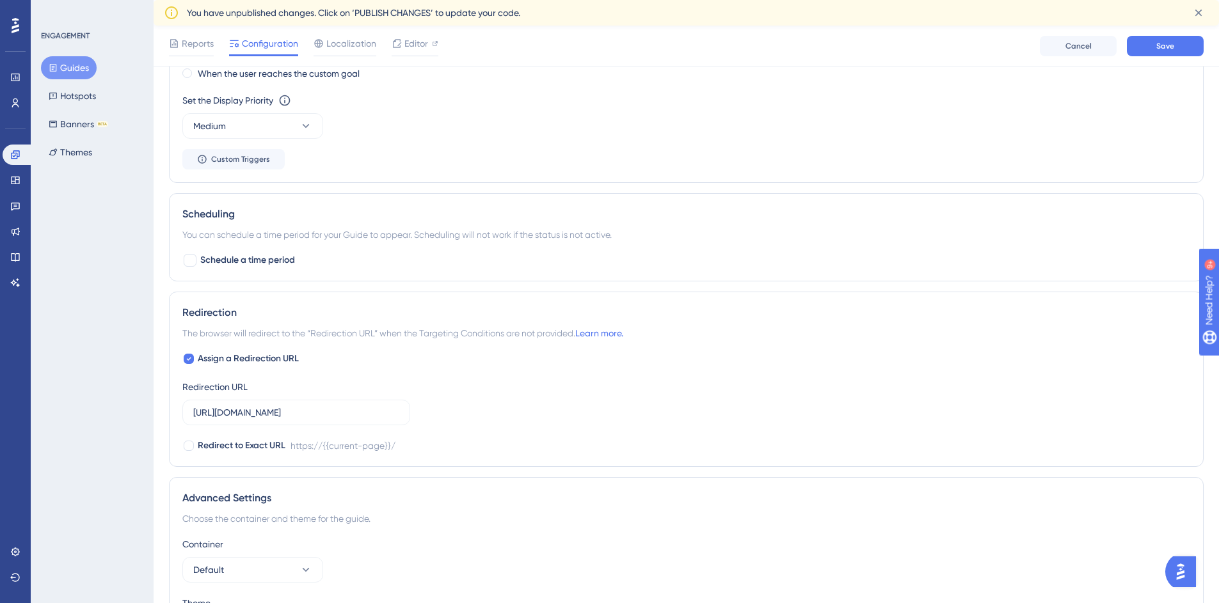
scroll to position [913, 0]
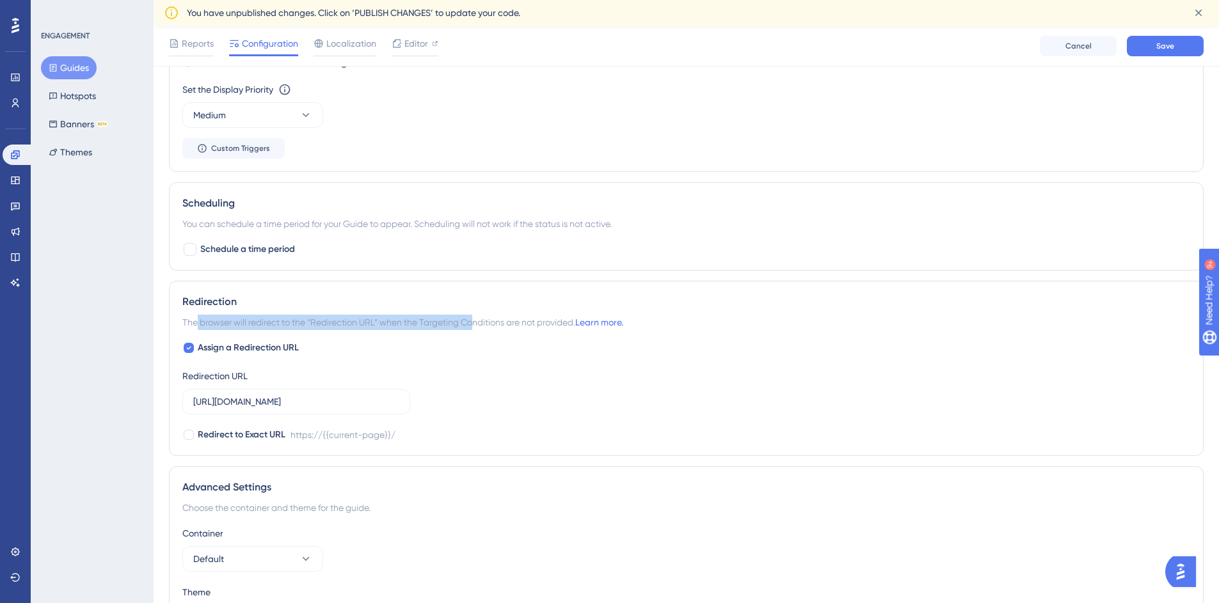
drag, startPoint x: 196, startPoint y: 322, endPoint x: 493, endPoint y: 324, distance: 297.4
click at [476, 322] on span "The browser will redirect to the “Redirection URL” when the Targeting Condition…" at bounding box center [402, 322] width 441 height 15
click at [493, 324] on span "The browser will redirect to the “Redirection URL” when the Targeting Condition…" at bounding box center [402, 322] width 441 height 15
click at [420, 324] on span "The browser will redirect to the “Redirection URL” when the Targeting Condition…" at bounding box center [402, 322] width 441 height 15
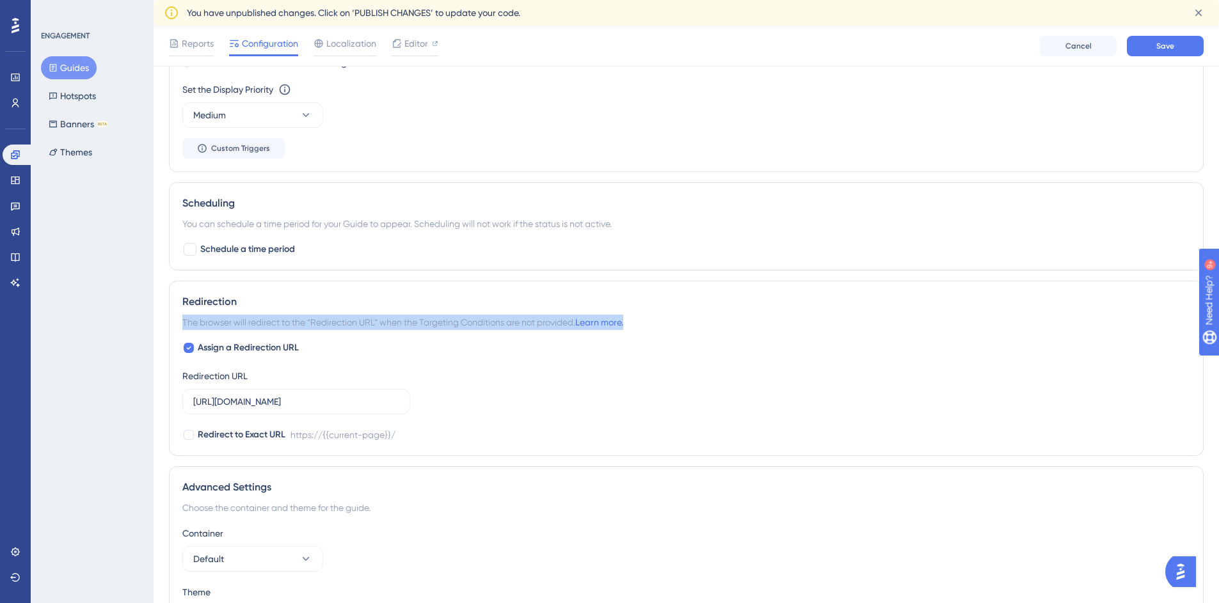
click at [420, 324] on span "The browser will redirect to the “Redirection URL” when the Targeting Condition…" at bounding box center [402, 322] width 441 height 15
click at [494, 320] on span "The browser will redirect to the “Redirection URL” when the Targeting Condition…" at bounding box center [402, 322] width 441 height 15
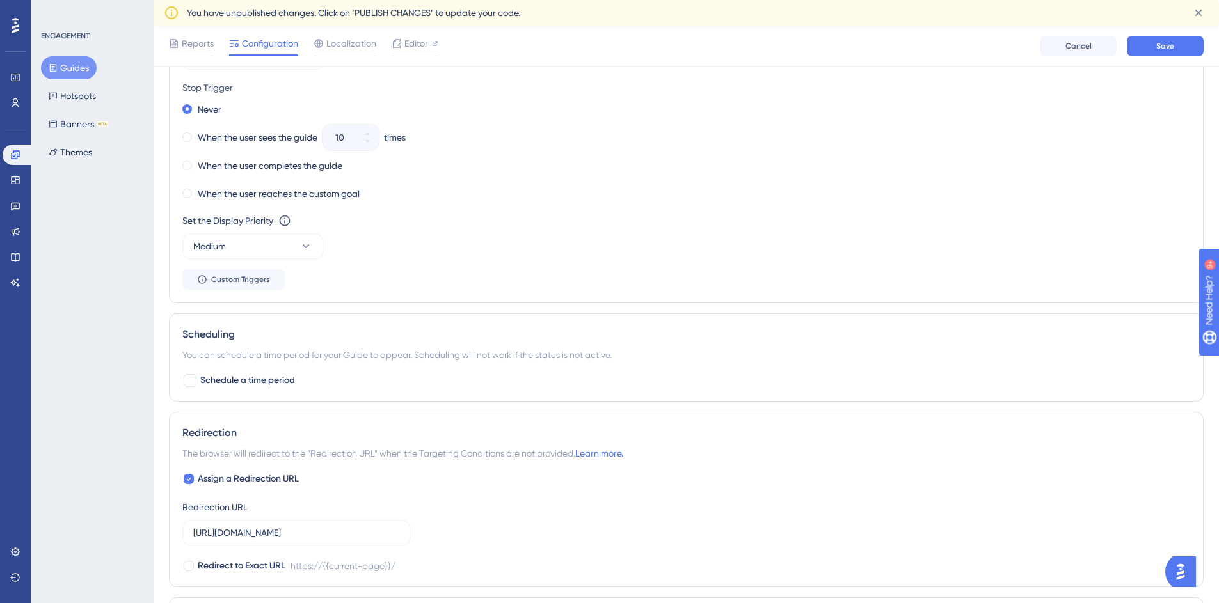
scroll to position [0, 0]
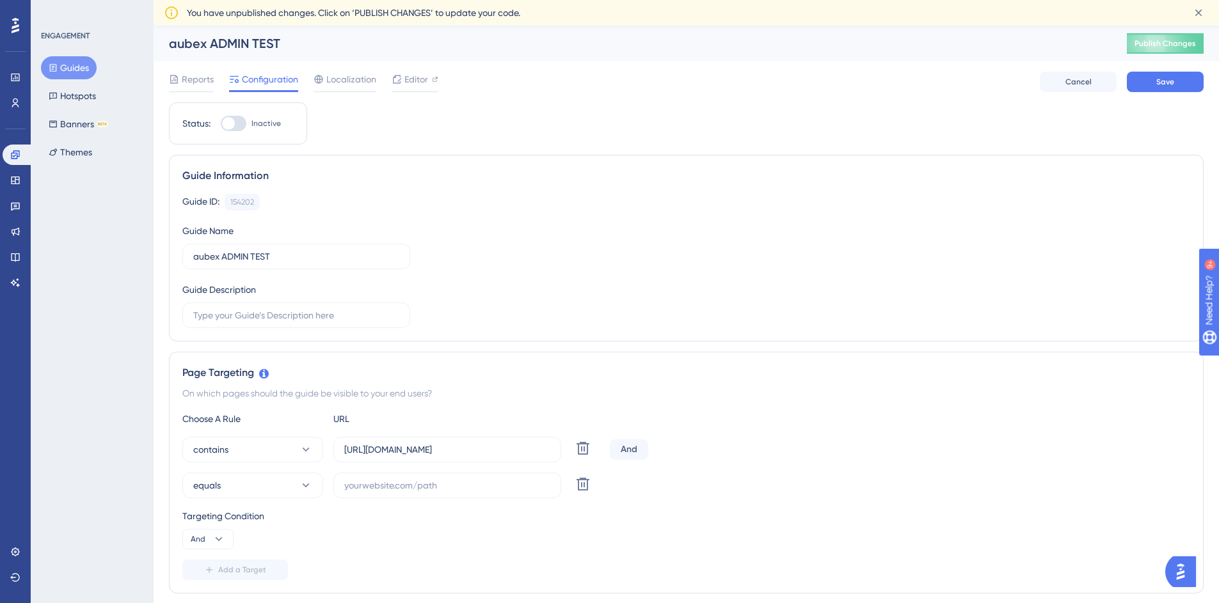
click at [83, 67] on button "Guides" at bounding box center [69, 67] width 56 height 23
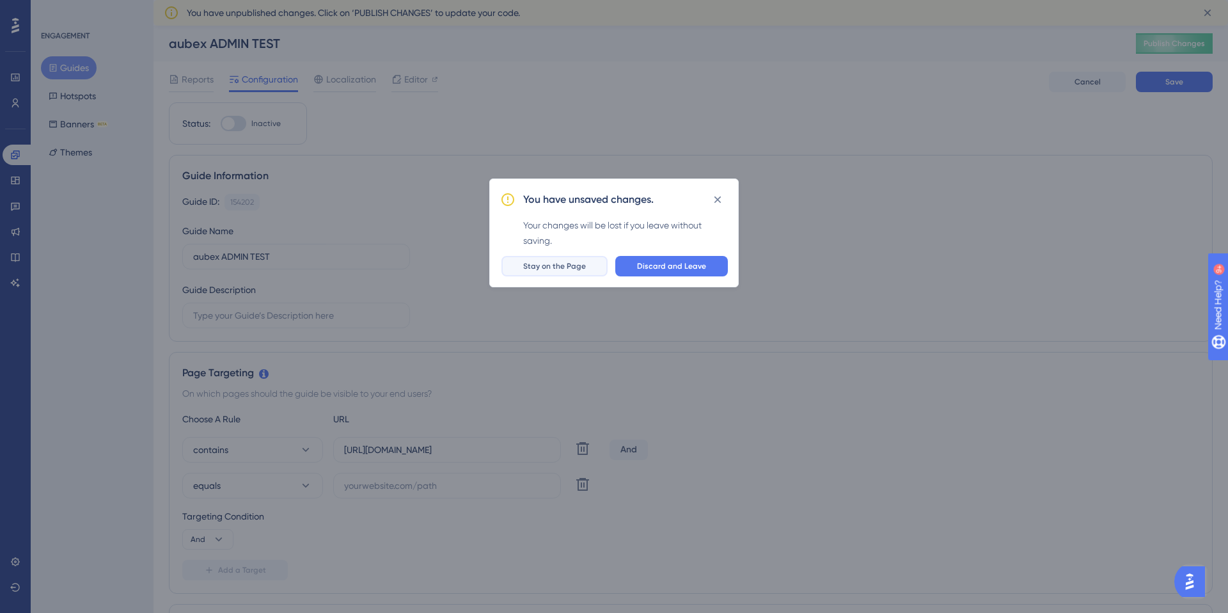
click at [567, 264] on span "Stay on the Page" at bounding box center [554, 266] width 63 height 10
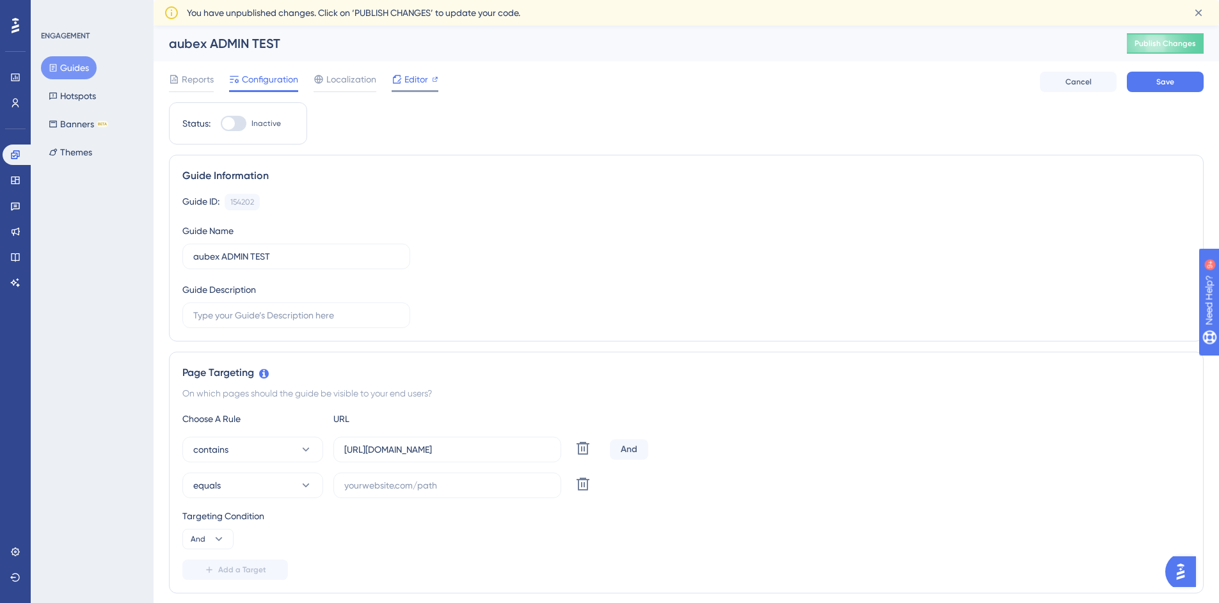
click at [391, 74] on div at bounding box center [396, 79] width 10 height 15
click at [80, 60] on button "Guides" at bounding box center [69, 67] width 56 height 23
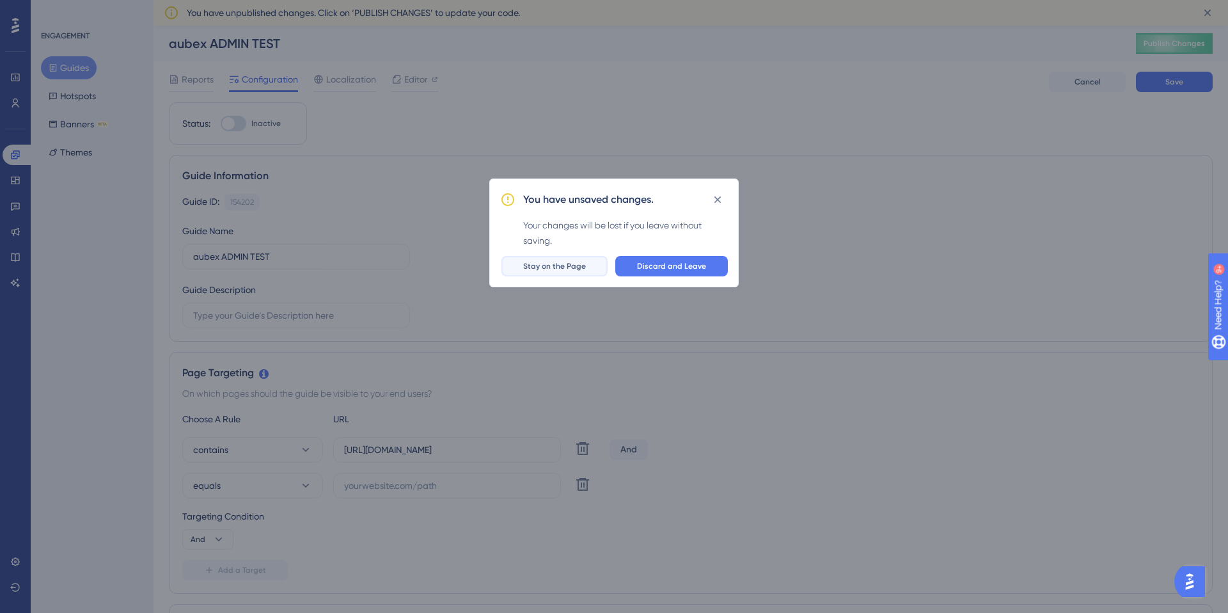
click at [572, 263] on span "Stay on the Page" at bounding box center [554, 266] width 63 height 10
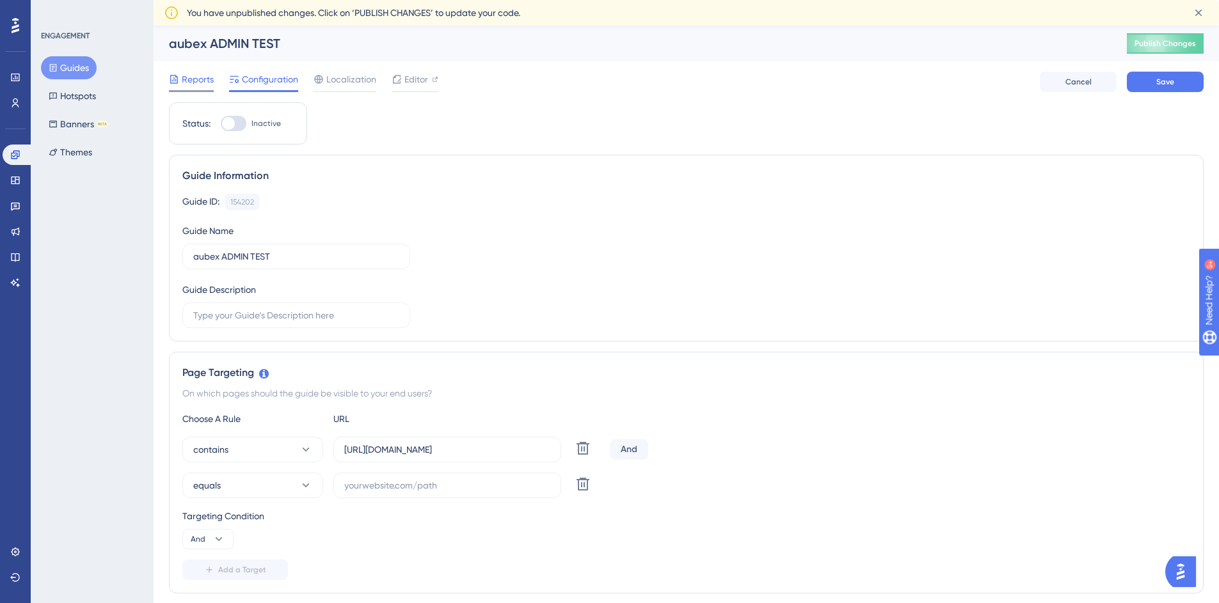
click at [189, 83] on span "Reports" at bounding box center [198, 79] width 32 height 15
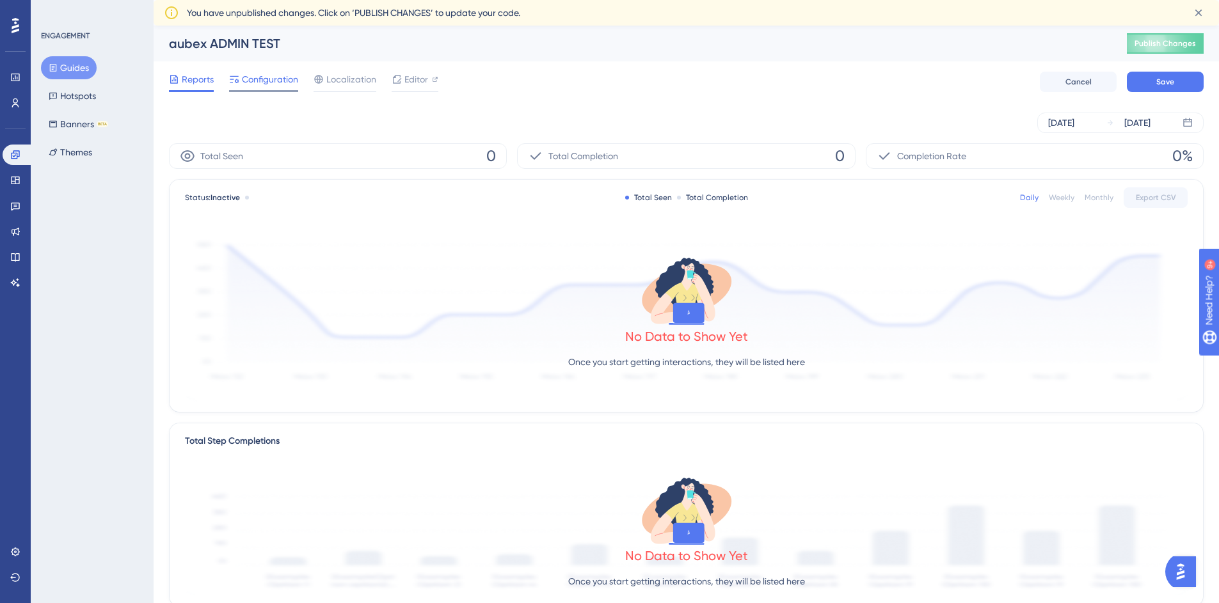
click at [291, 83] on span "Configuration" at bounding box center [270, 79] width 56 height 15
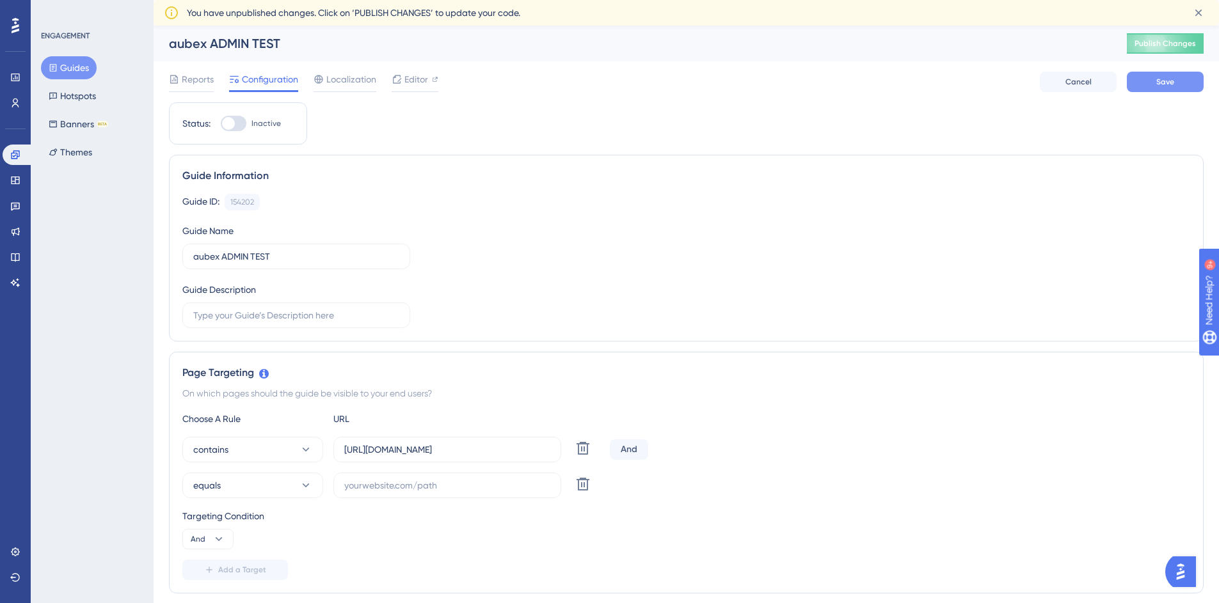
click at [1153, 91] on button "Save" at bounding box center [1164, 82] width 77 height 20
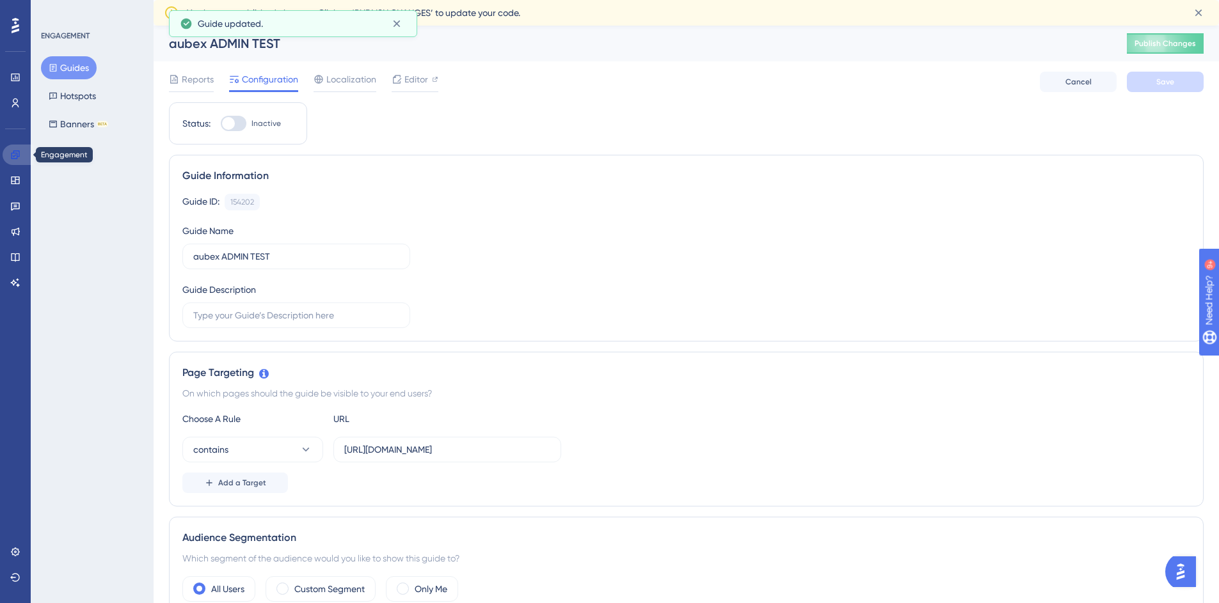
click at [8, 156] on link at bounding box center [18, 155] width 31 height 20
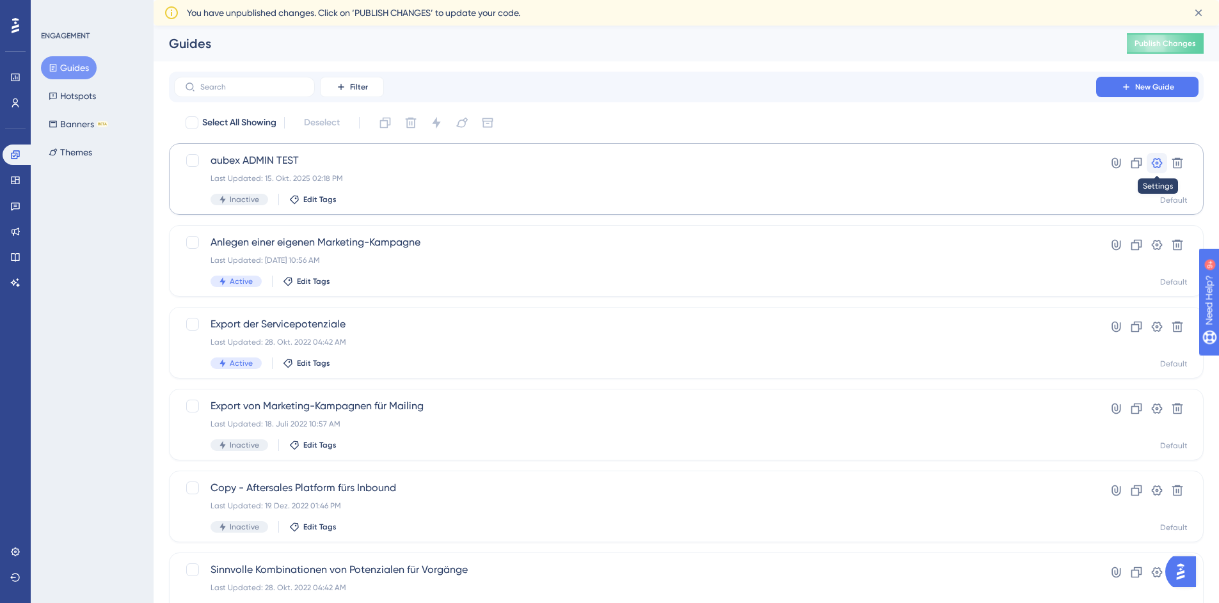
click at [1162, 162] on icon at bounding box center [1156, 163] width 13 height 13
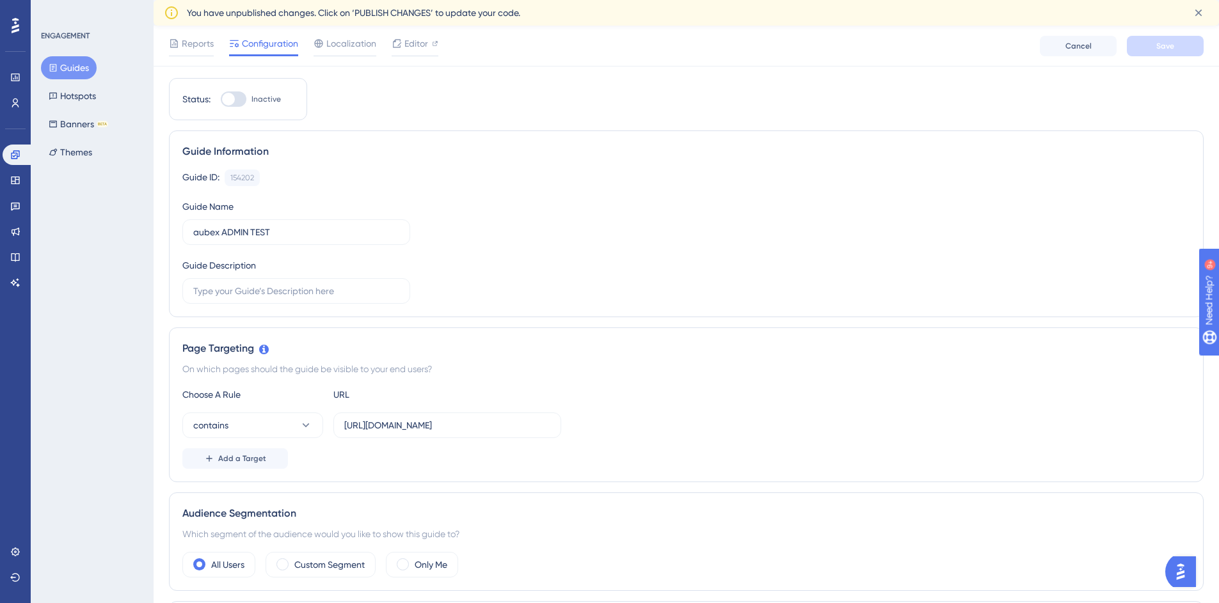
scroll to position [99, 0]
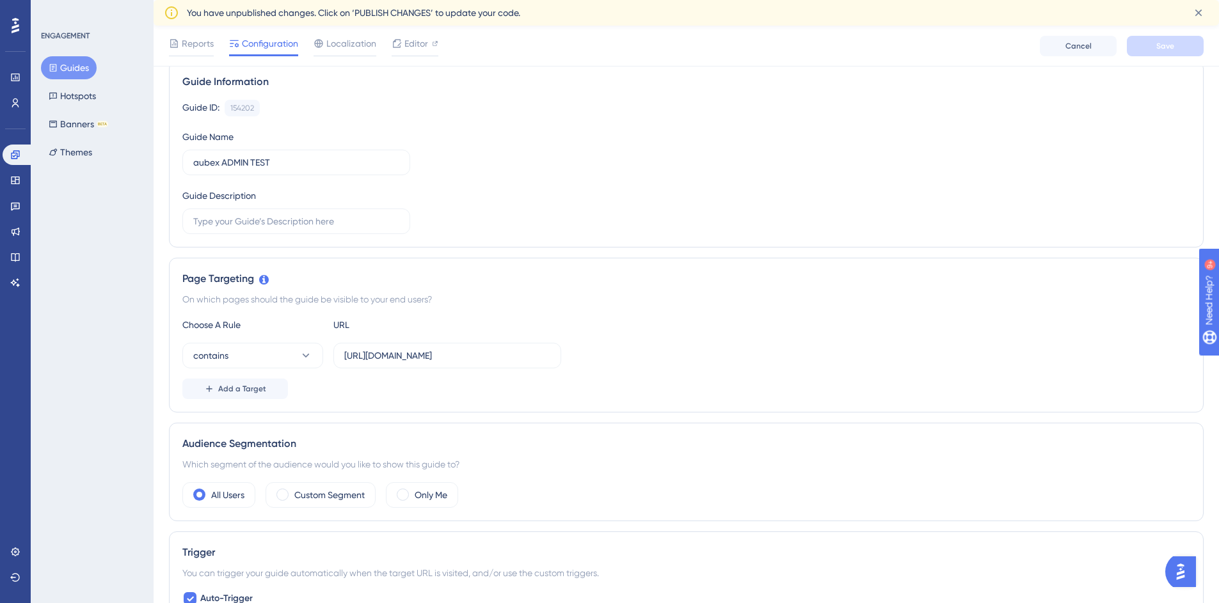
drag, startPoint x: 644, startPoint y: 279, endPoint x: 640, endPoint y: 266, distance: 13.6
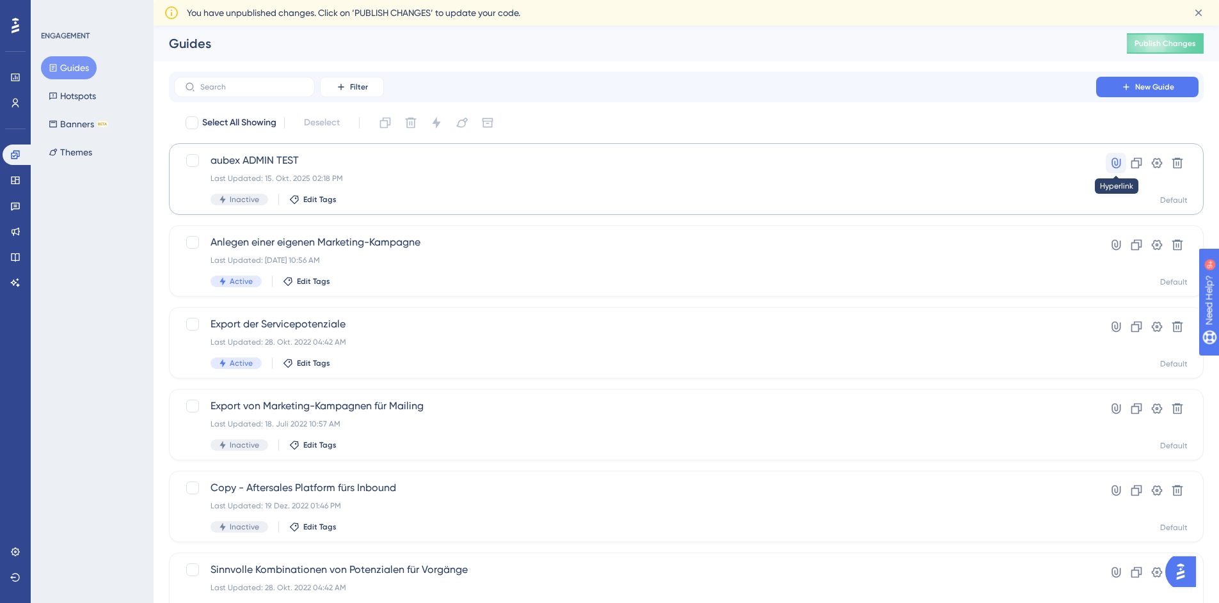
click at [1116, 163] on icon at bounding box center [1115, 163] width 13 height 13
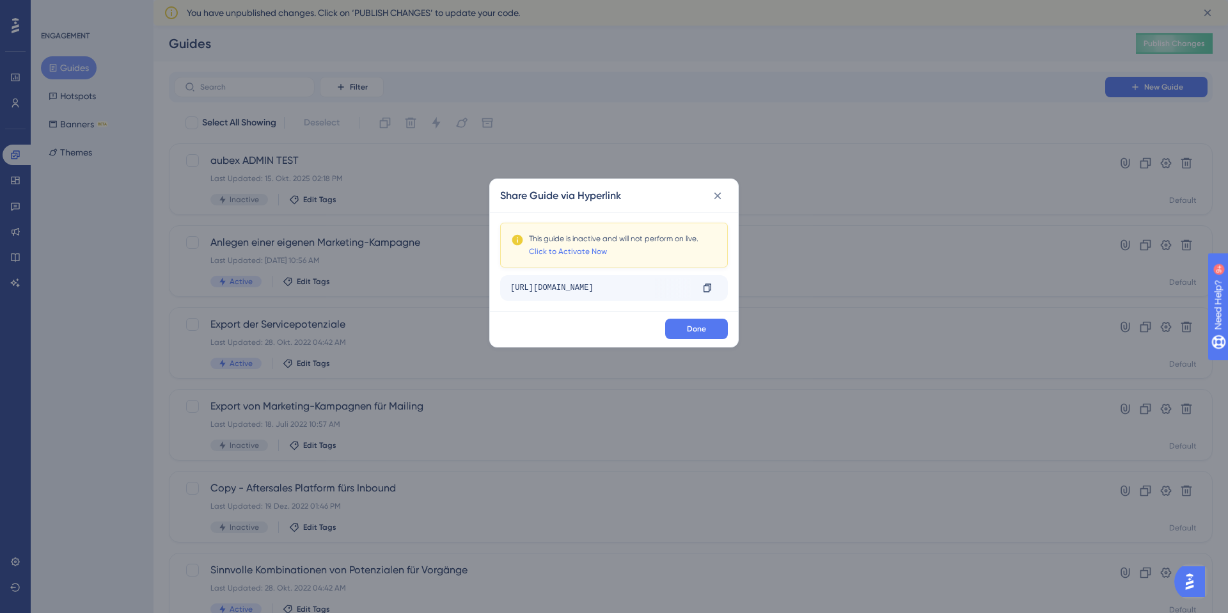
click at [711, 274] on div "This guide is inactive and will not perform on live. Click to Activate Now http…" at bounding box center [614, 262] width 228 height 78
click at [707, 287] on icon at bounding box center [707, 288] width 10 height 10
click at [722, 198] on icon at bounding box center [717, 195] width 13 height 13
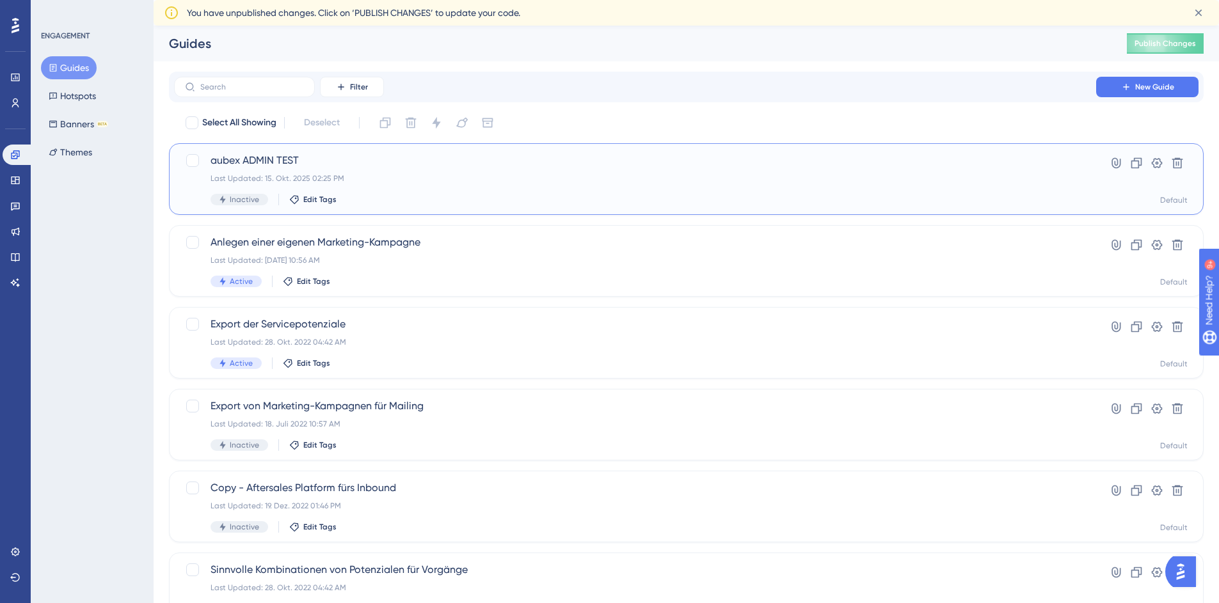
click at [570, 166] on span "aubex ADMIN TEST" at bounding box center [634, 160] width 849 height 15
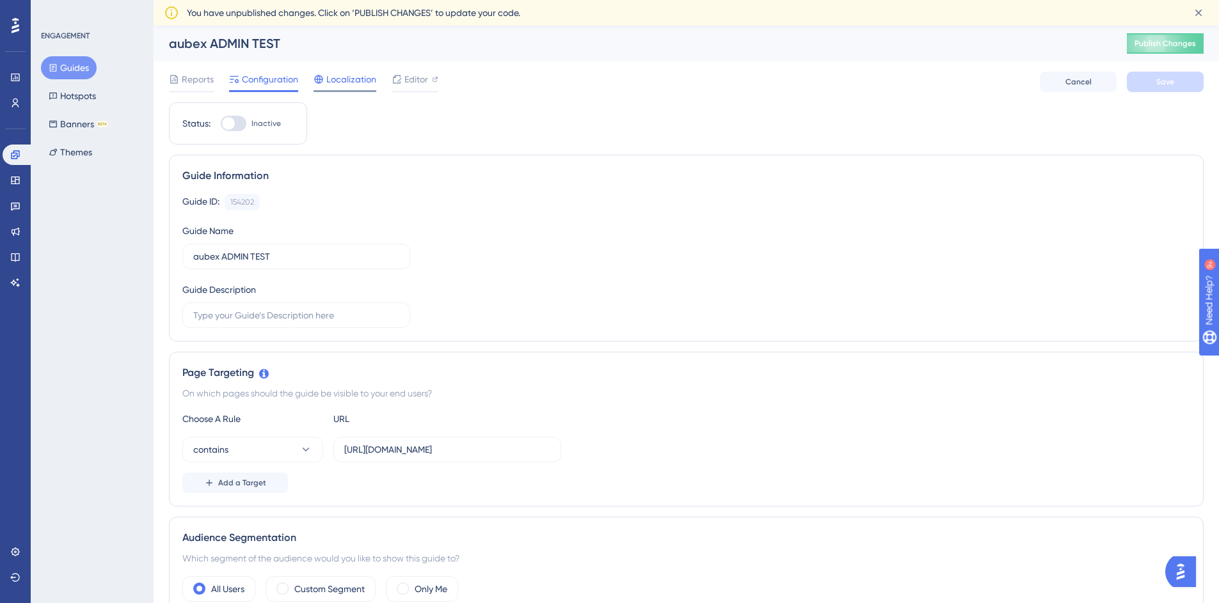
click at [352, 84] on span "Localization" at bounding box center [351, 79] width 50 height 15
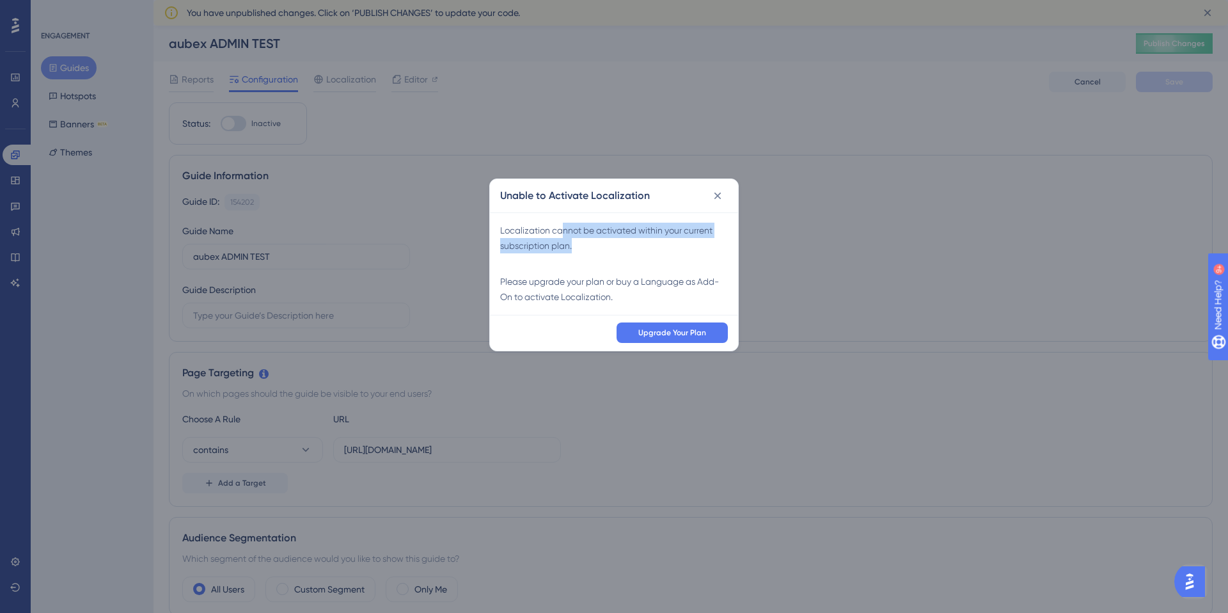
drag, startPoint x: 578, startPoint y: 260, endPoint x: 561, endPoint y: 205, distance: 57.7
click at [561, 216] on div "Localization cannot be activated within your current subscription plan. Please …" at bounding box center [614, 263] width 248 height 102
click at [722, 194] on icon at bounding box center [717, 195] width 13 height 13
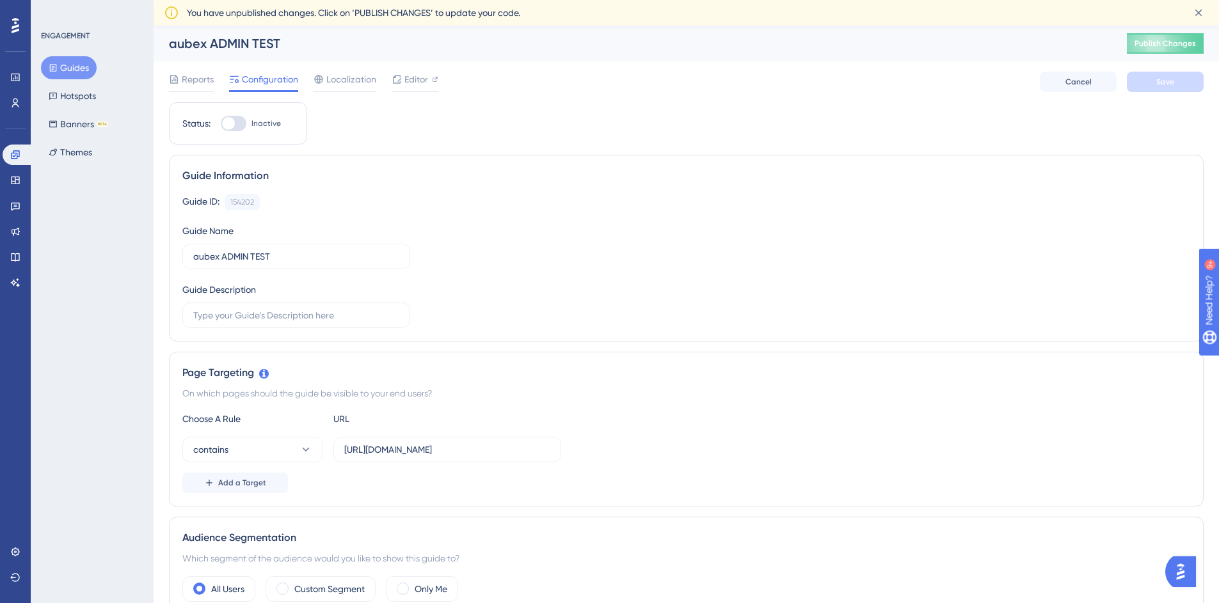
click at [191, 68] on div "Reports Configuration Localization Editor Cancel Save" at bounding box center [686, 81] width 1034 height 41
click at [191, 73] on span "Reports" at bounding box center [198, 79] width 32 height 15
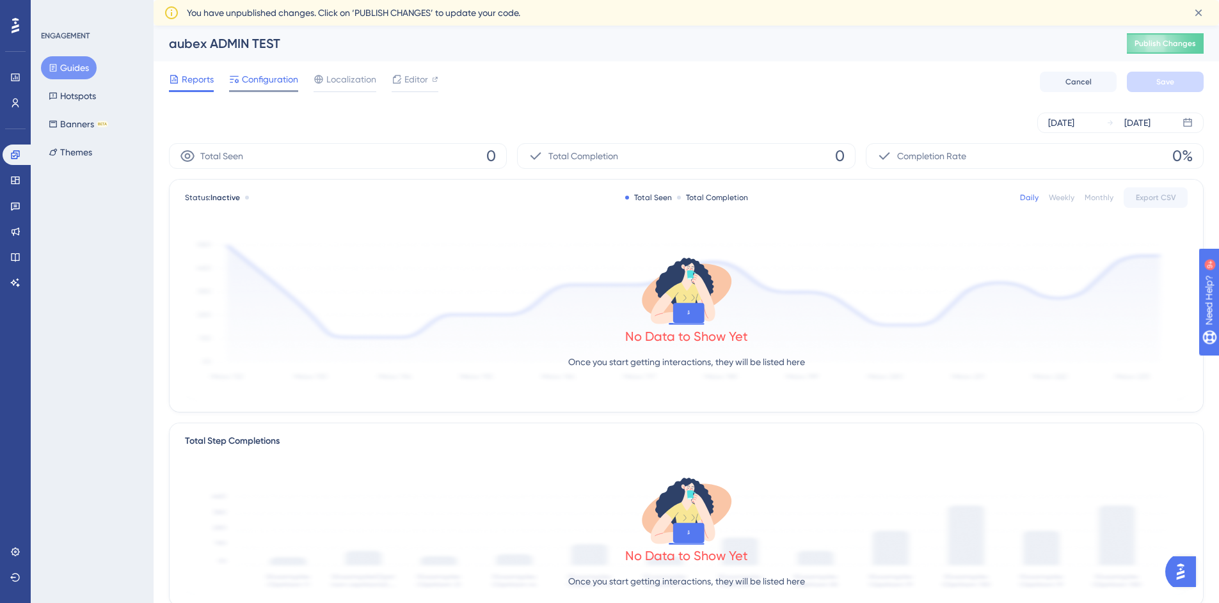
click at [267, 81] on span "Configuration" at bounding box center [270, 79] width 56 height 15
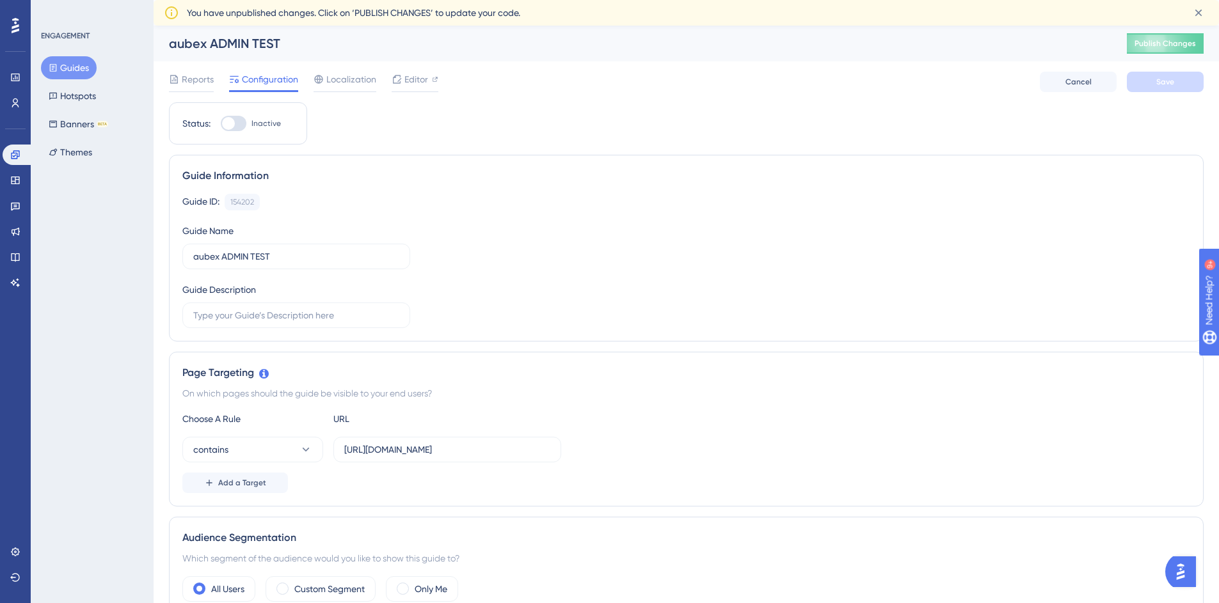
click at [555, 255] on div "Guide ID: 154202 Copy Guide Name aubex ADMIN TEST Guide Description" at bounding box center [685, 261] width 1007 height 134
click at [635, 268] on div "Guide ID: 154202 Copy Guide Name aubex ADMIN TEST Guide Description" at bounding box center [685, 261] width 1007 height 134
click at [336, 82] on span "Localization" at bounding box center [351, 79] width 50 height 15
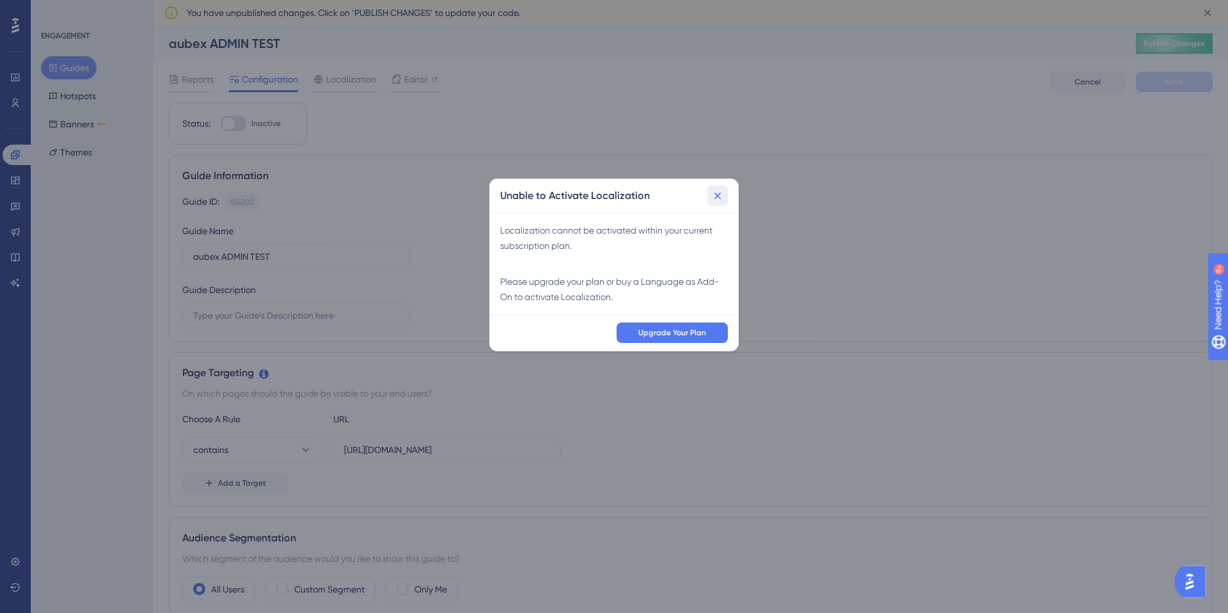
click at [712, 196] on icon at bounding box center [717, 195] width 13 height 13
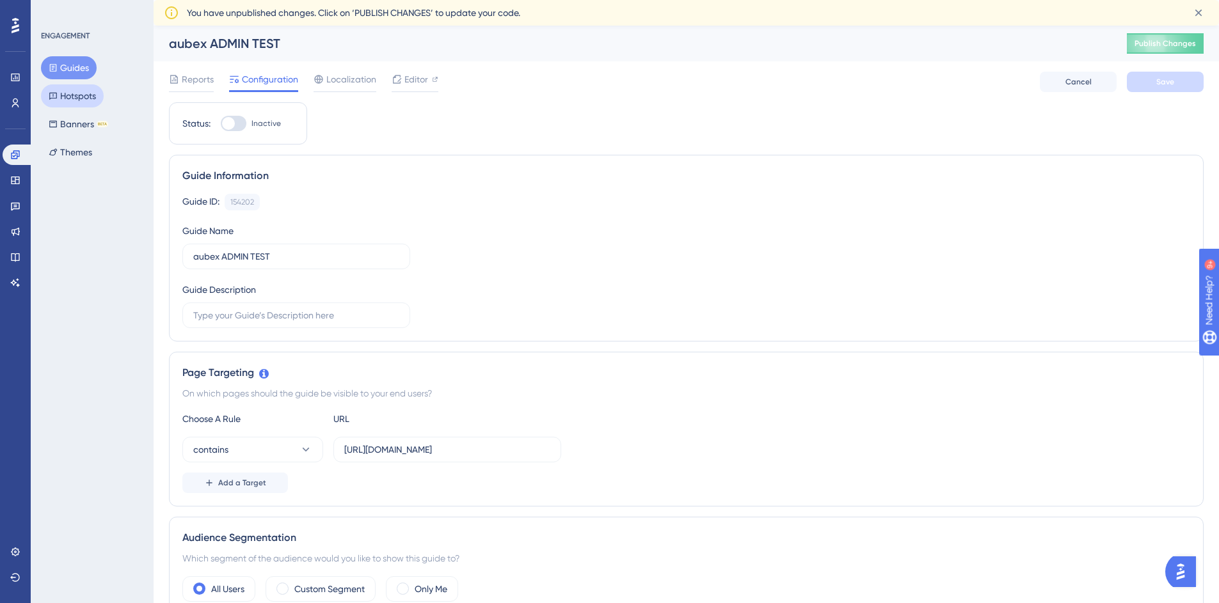
click at [79, 94] on button "Hotspots" at bounding box center [72, 95] width 63 height 23
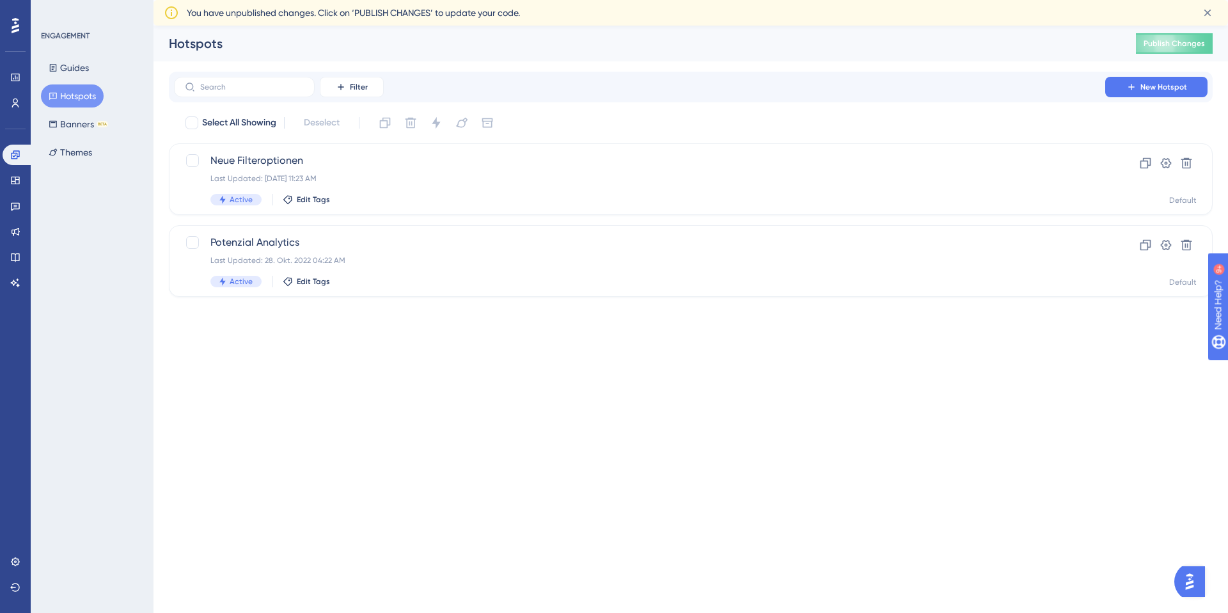
click at [78, 171] on div "ENGAGEMENT Guides Hotspots Banners BETA Themes" at bounding box center [92, 306] width 123 height 613
click at [78, 157] on button "Themes" at bounding box center [70, 152] width 59 height 23
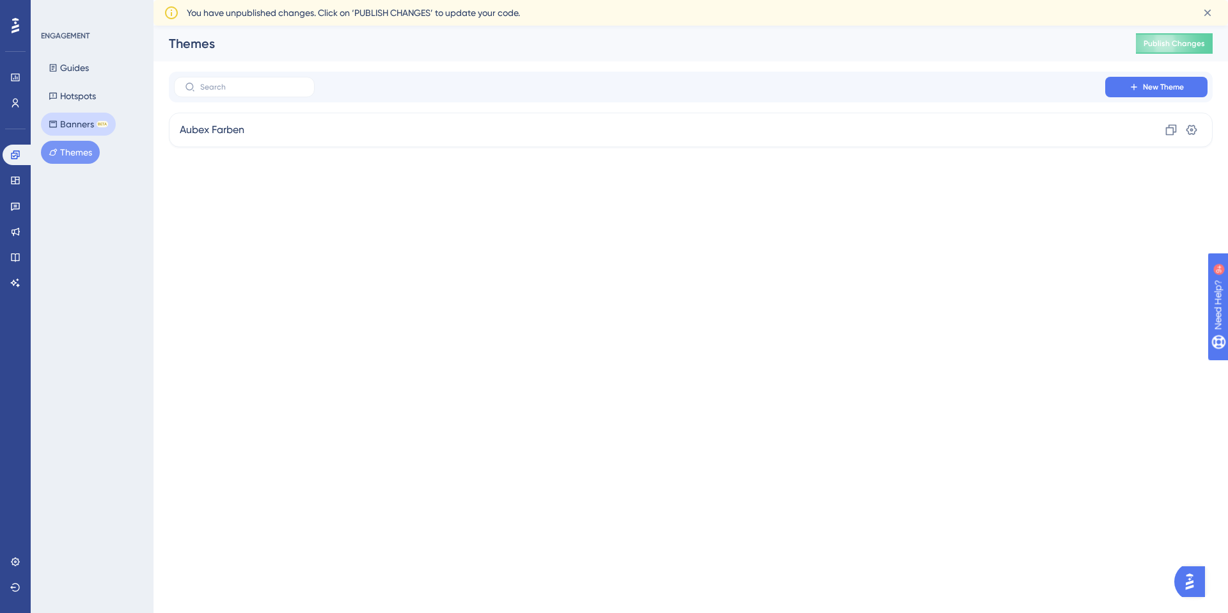
click at [77, 129] on button "Banners BETA" at bounding box center [78, 124] width 75 height 23
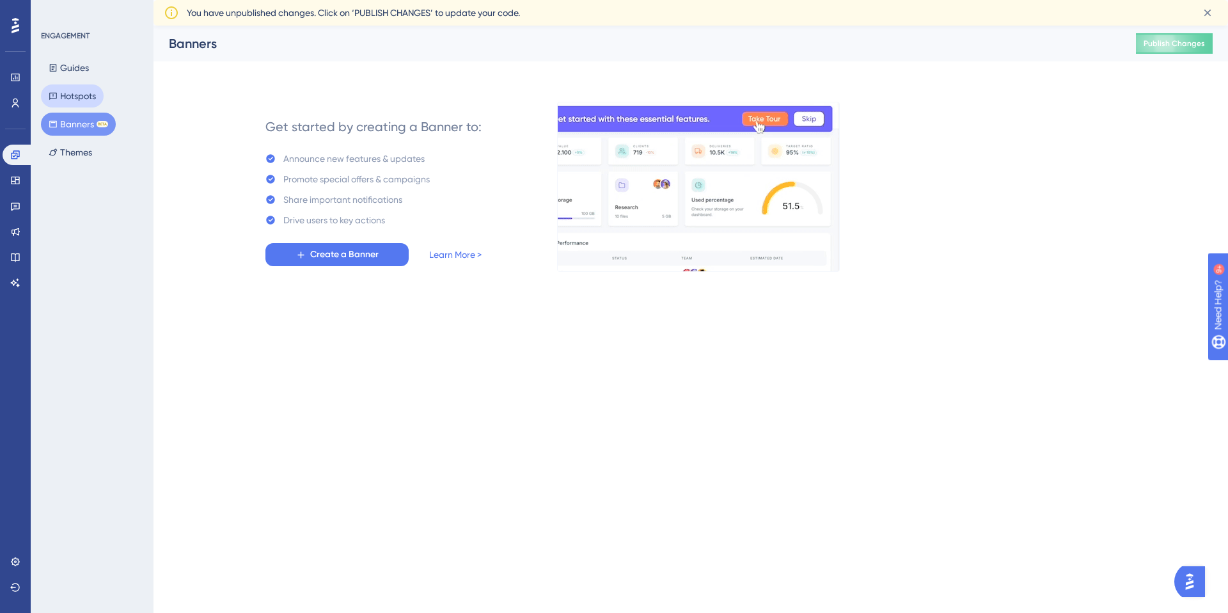
click at [72, 104] on button "Hotspots" at bounding box center [72, 95] width 63 height 23
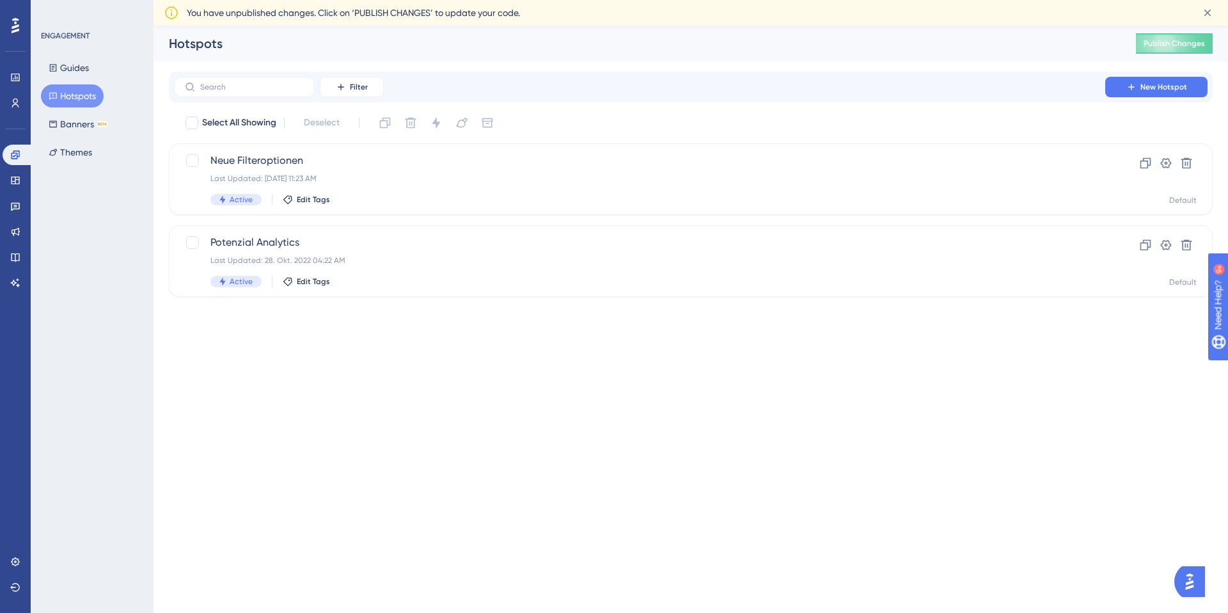
click at [84, 54] on div "ENGAGEMENT Guides Hotspots Banners BETA Themes" at bounding box center [93, 97] width 104 height 133
click at [83, 58] on button "Guides" at bounding box center [69, 67] width 56 height 23
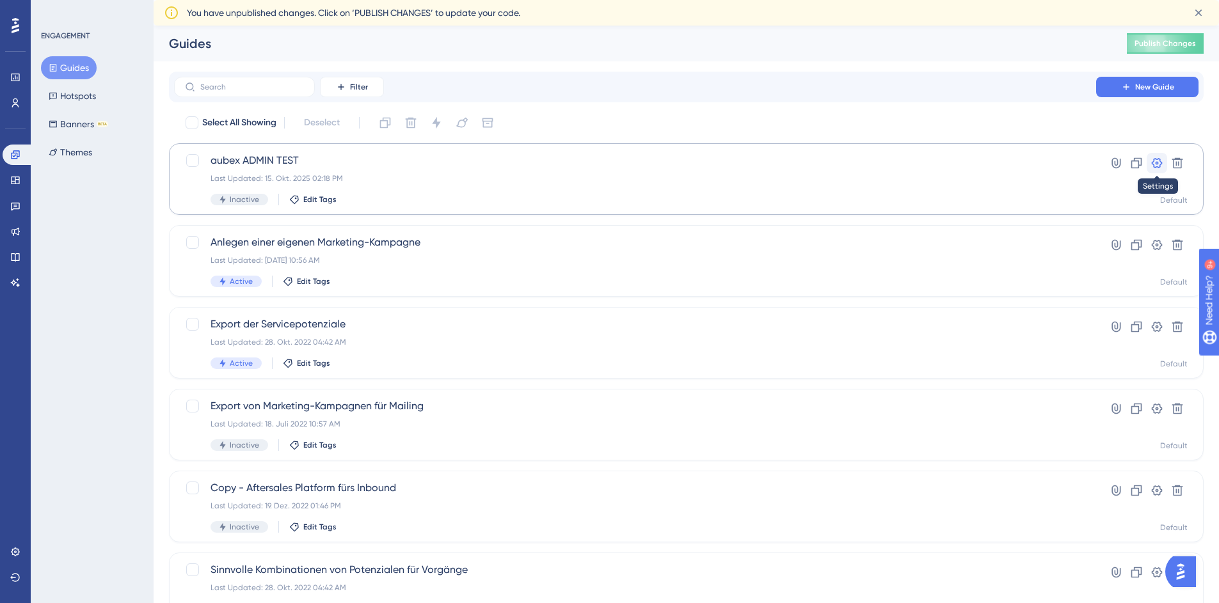
click at [1150, 168] on icon at bounding box center [1156, 163] width 13 height 13
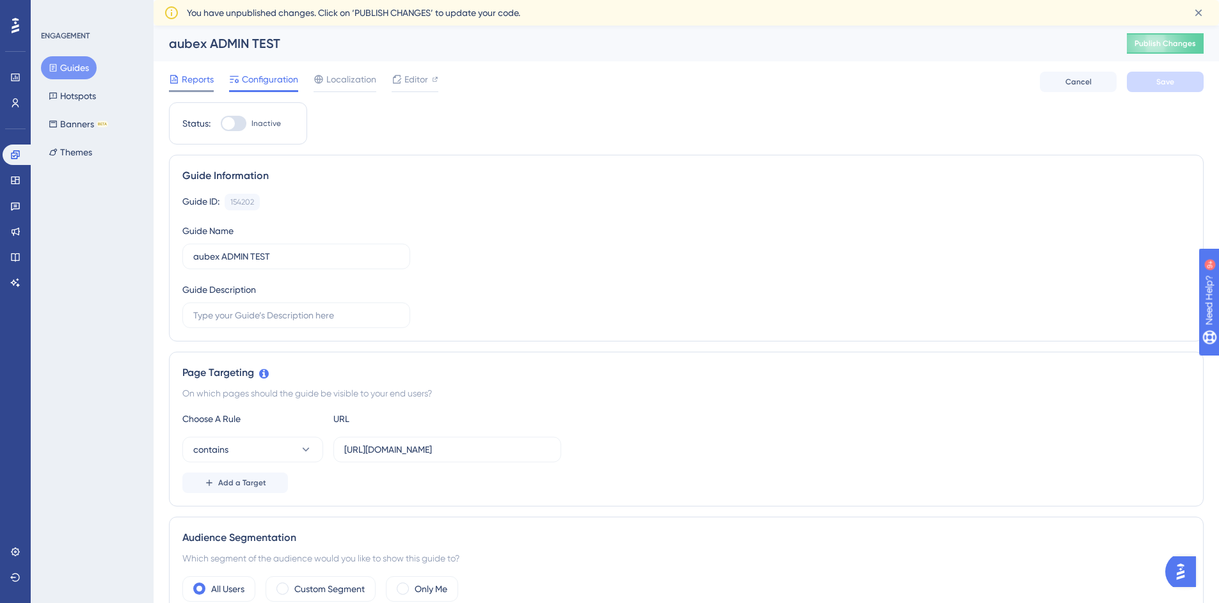
click at [203, 77] on span "Reports" at bounding box center [198, 79] width 32 height 15
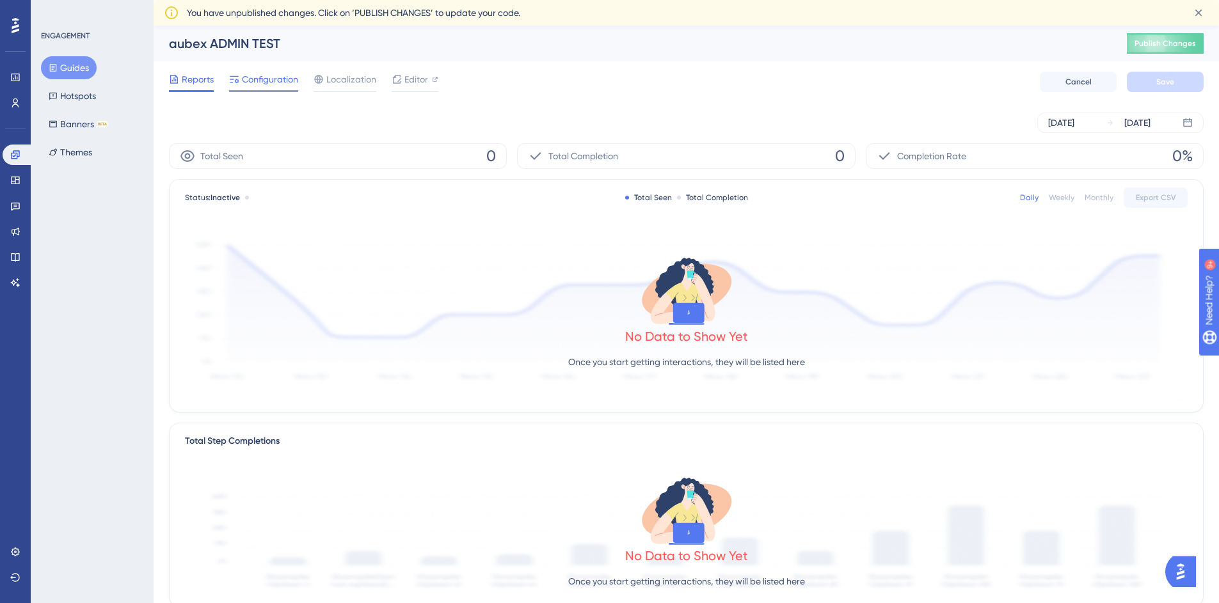
click at [287, 84] on span "Configuration" at bounding box center [270, 79] width 56 height 15
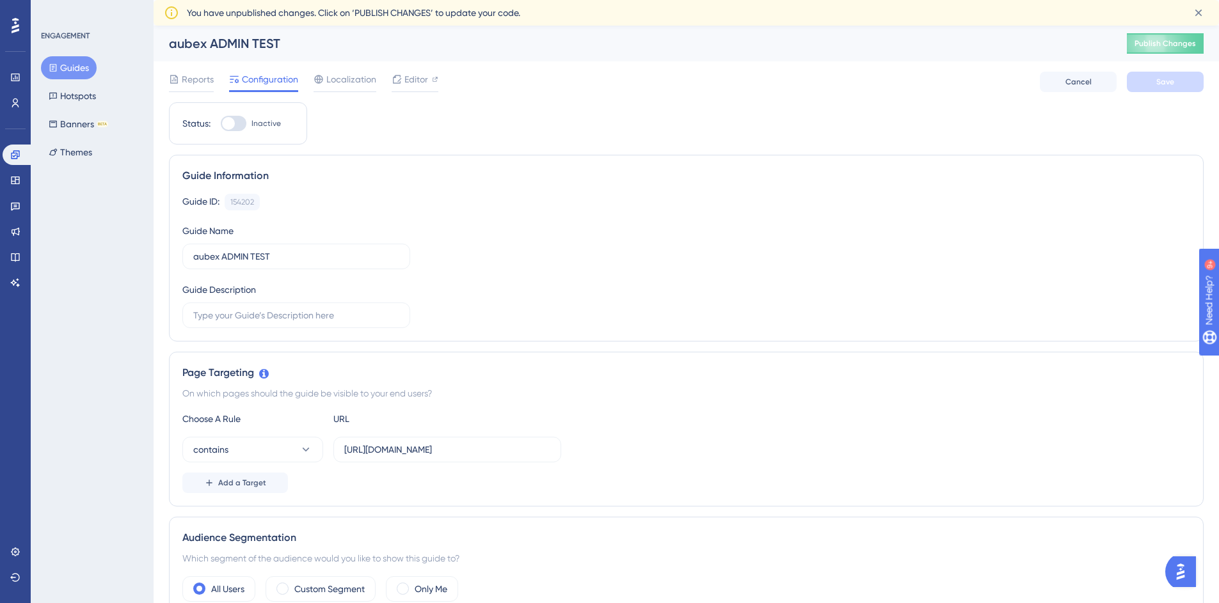
click at [443, 80] on div "Reports Configuration Localization Editor Cancel Save" at bounding box center [686, 81] width 1034 height 41
click at [415, 75] on span "Editor" at bounding box center [416, 79] width 24 height 15
click at [322, 13] on span "You have unpublished changes. Click on ‘PUBLISH CHANGES’ to update your code." at bounding box center [353, 12] width 333 height 15
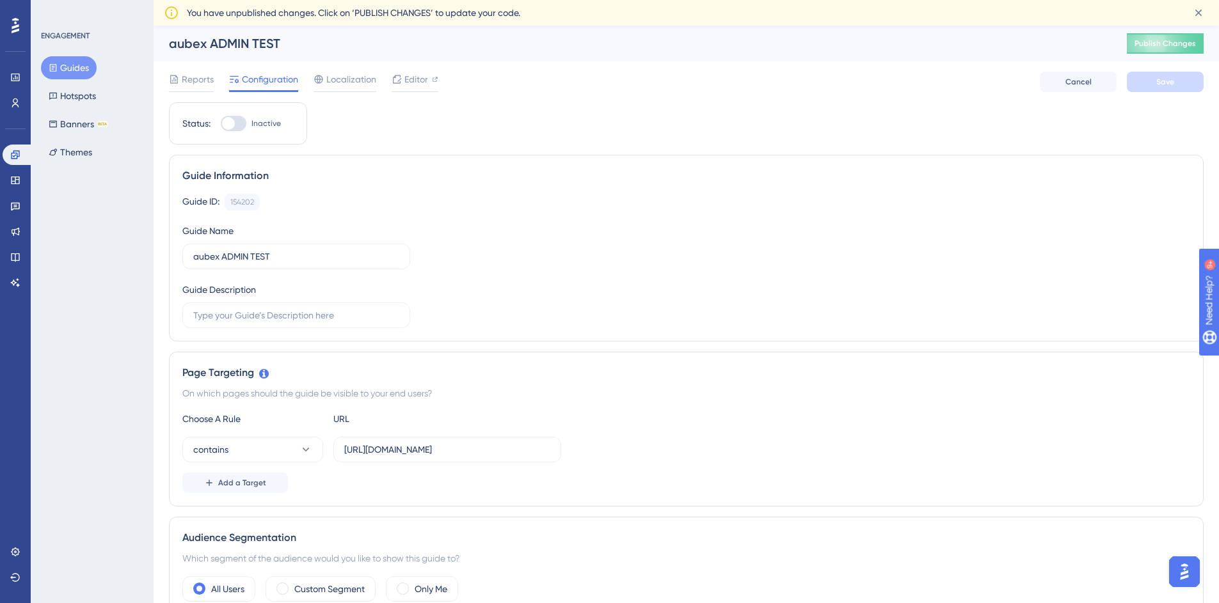
click at [734, 39] on div "aubex ADMIN TEST" at bounding box center [632, 44] width 926 height 18
click at [407, 79] on span "Editor" at bounding box center [416, 79] width 24 height 15
click at [416, 75] on span "Editor" at bounding box center [416, 79] width 24 height 15
